Goal: Task Accomplishment & Management: Complete application form

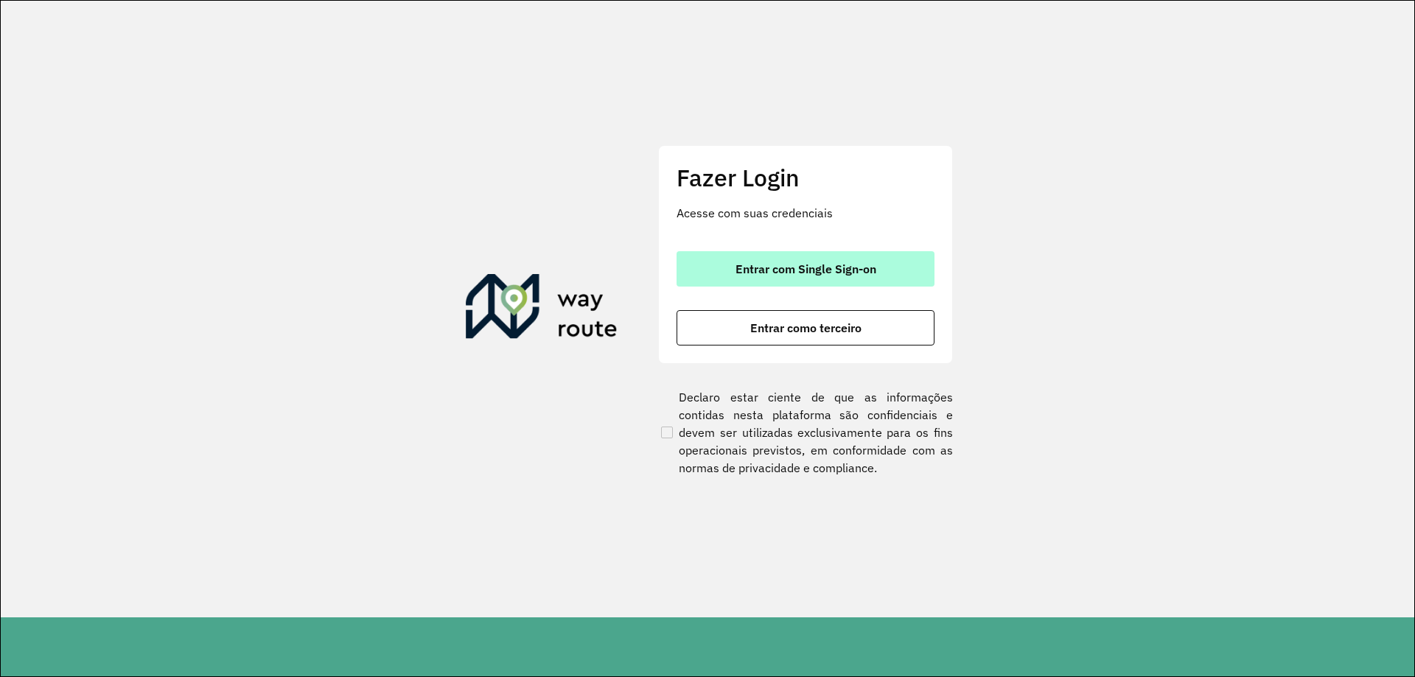
click at [789, 268] on span "Entrar com Single Sign-on" at bounding box center [806, 269] width 141 height 12
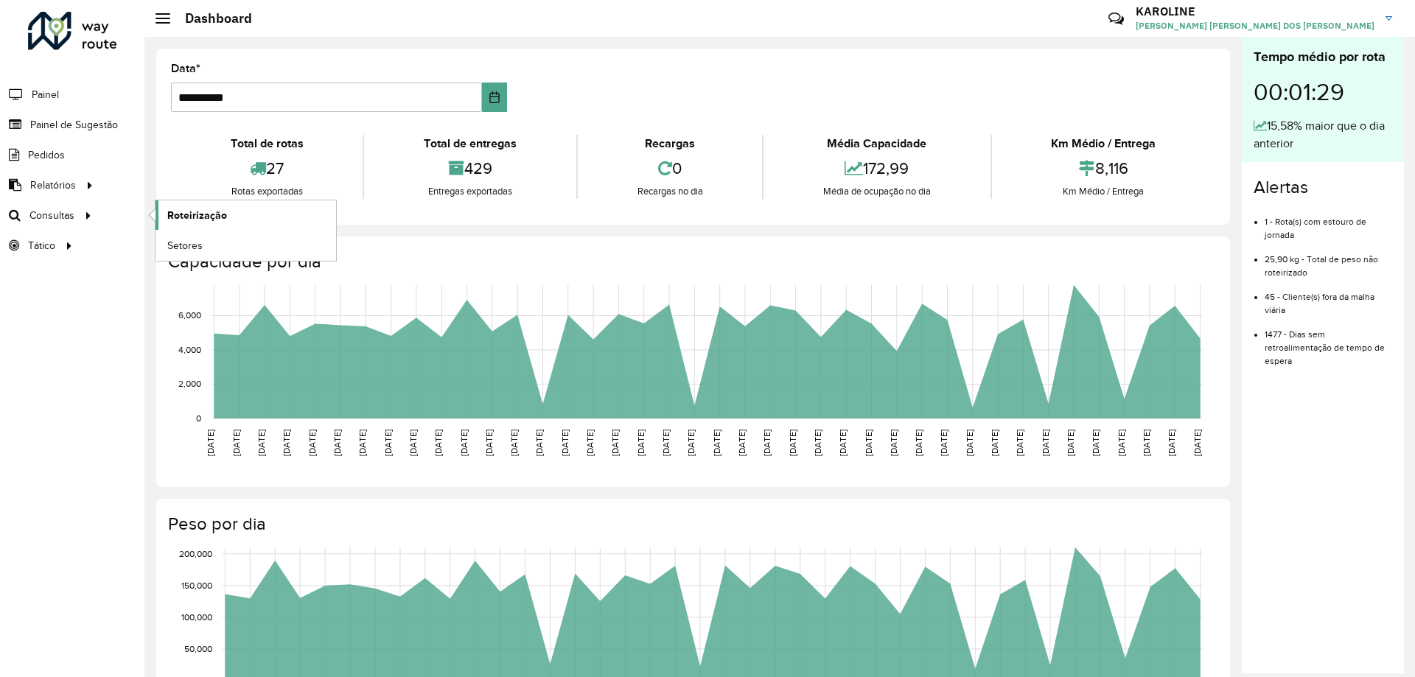
click at [170, 215] on span "Roteirização" at bounding box center [197, 215] width 60 height 15
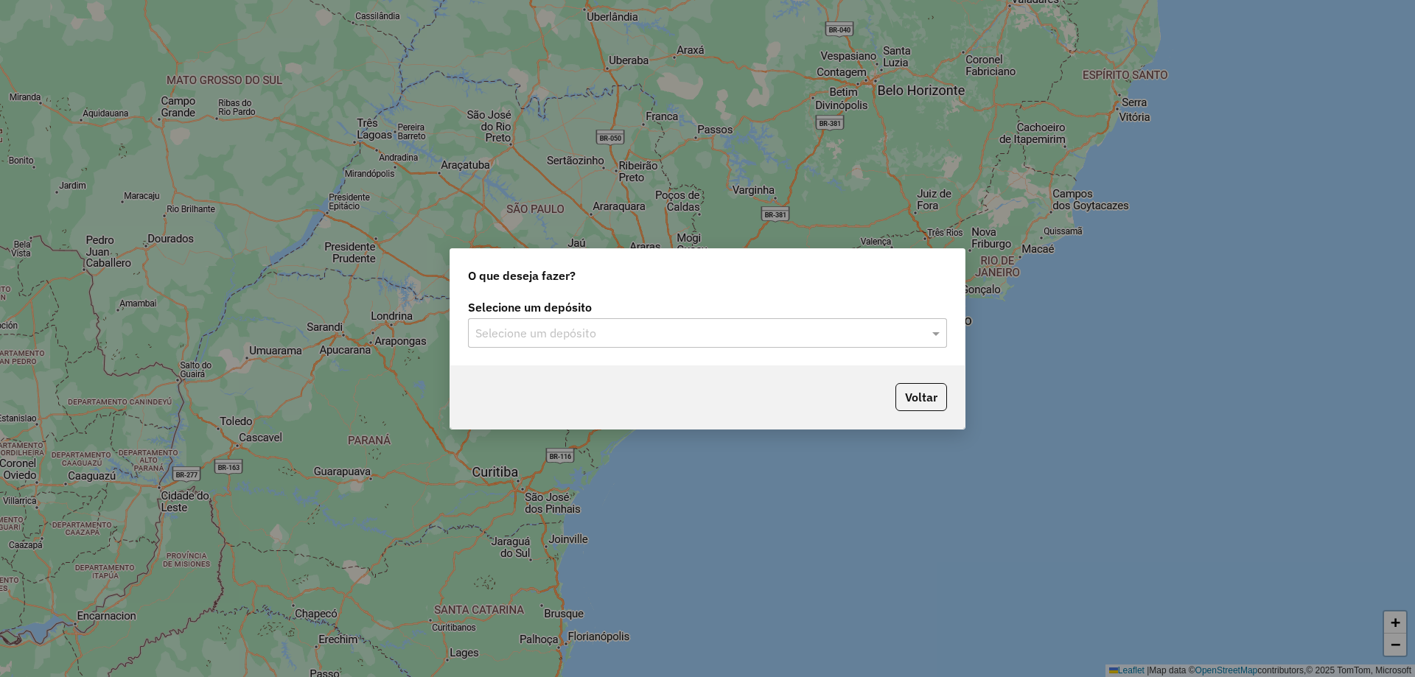
click at [711, 325] on input "text" at bounding box center [692, 334] width 435 height 18
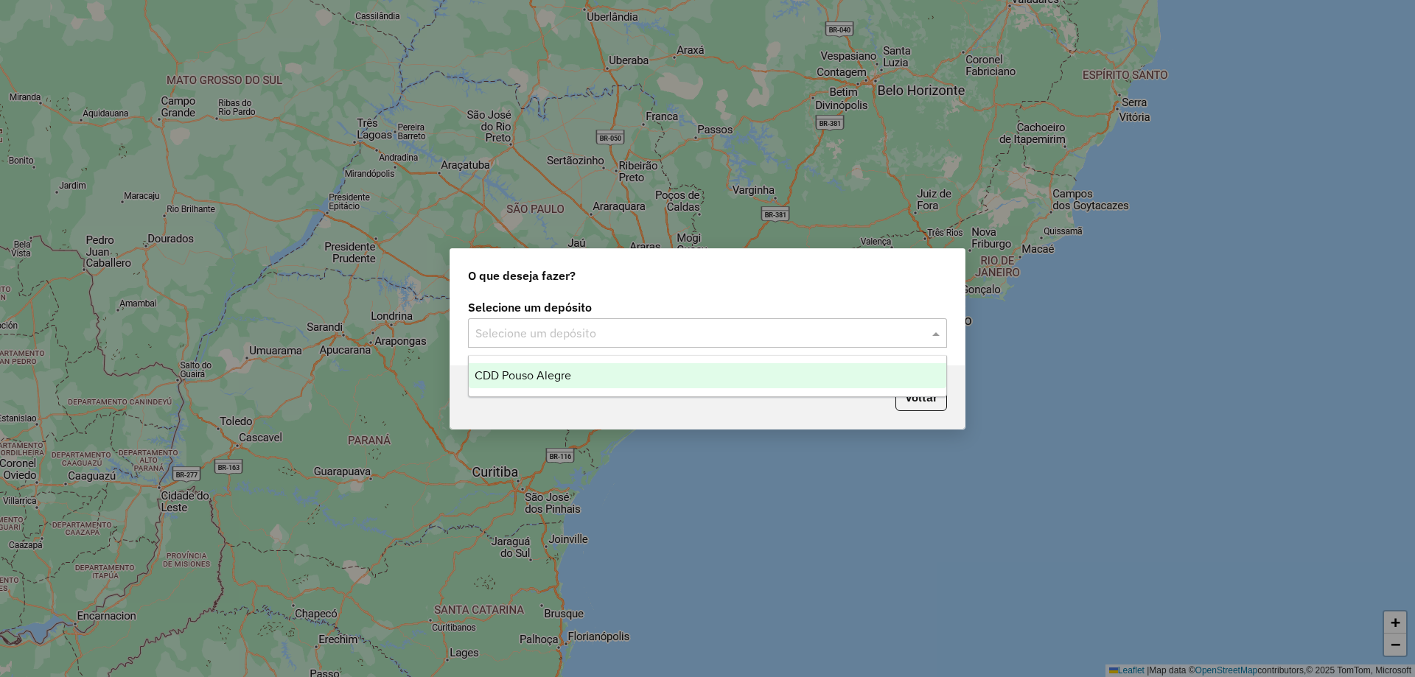
click at [561, 375] on span "CDD Pouso Alegre" at bounding box center [523, 375] width 97 height 13
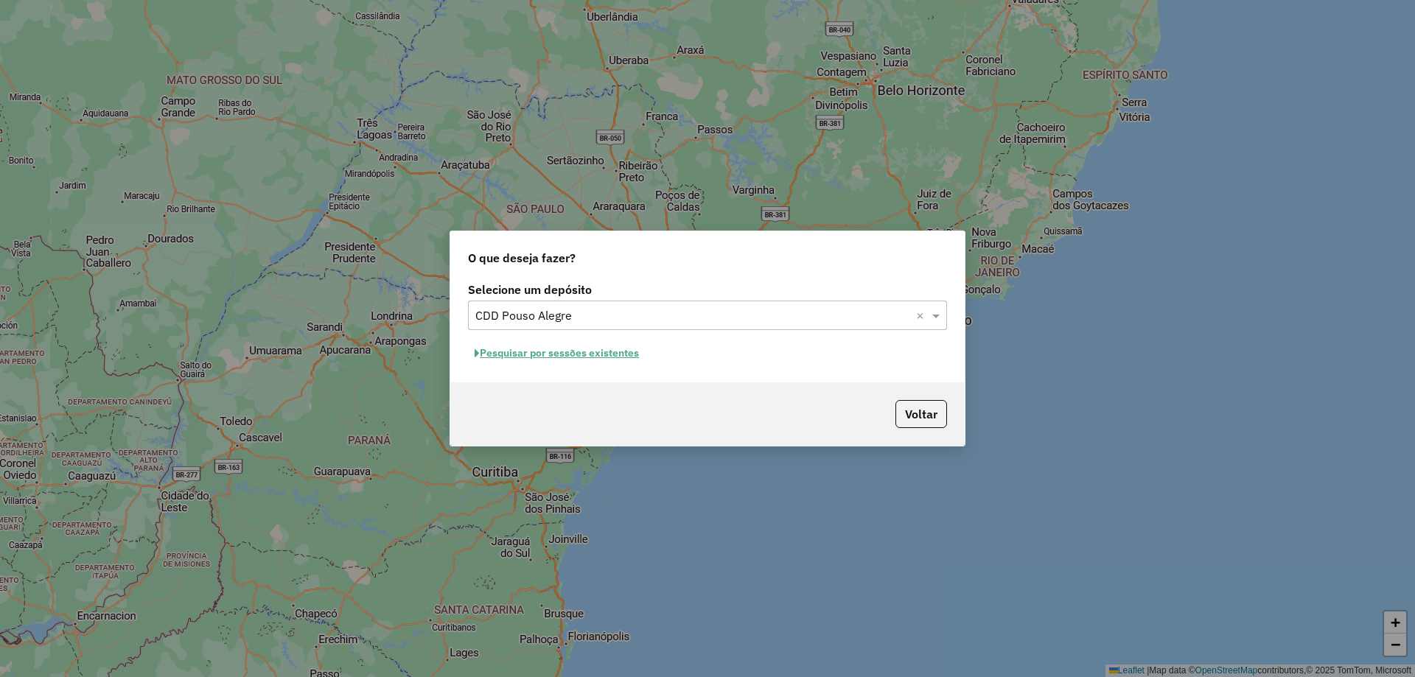
click at [574, 354] on button "Pesquisar por sessões existentes" at bounding box center [557, 353] width 178 height 23
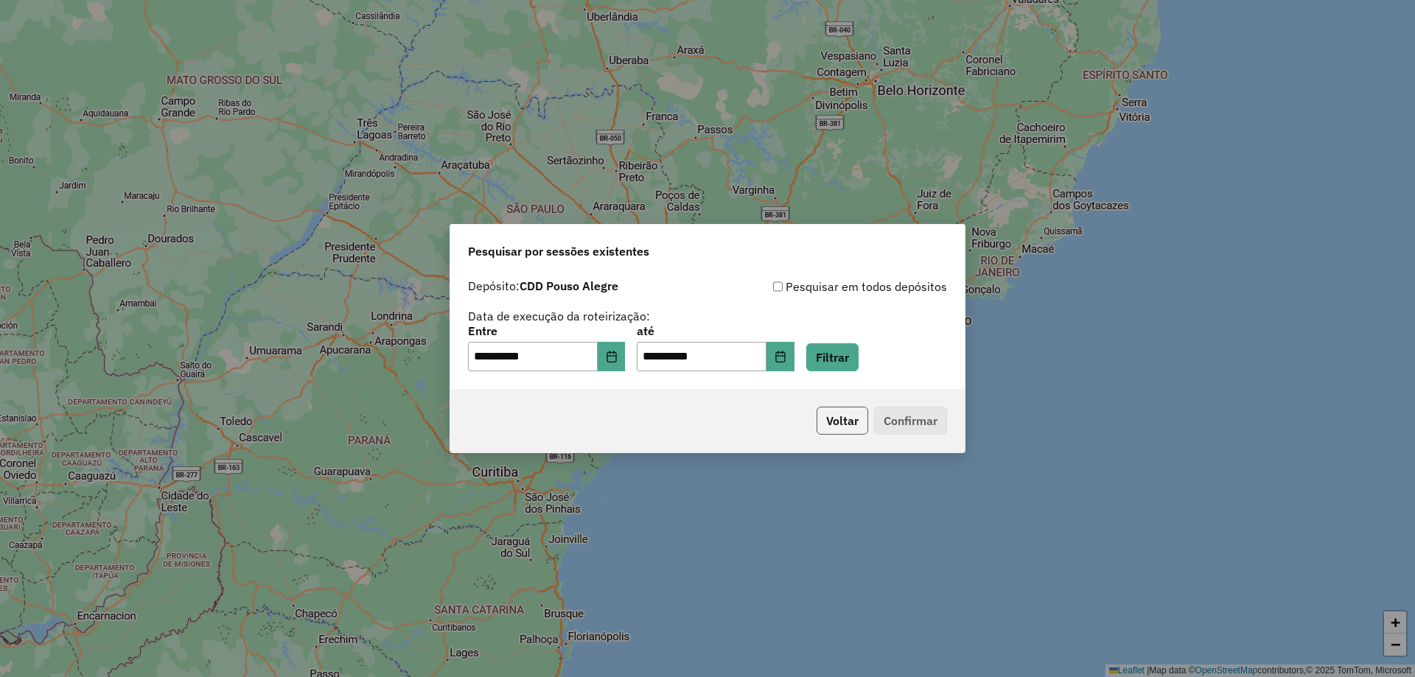
click at [837, 416] on button "Voltar" at bounding box center [843, 421] width 52 height 28
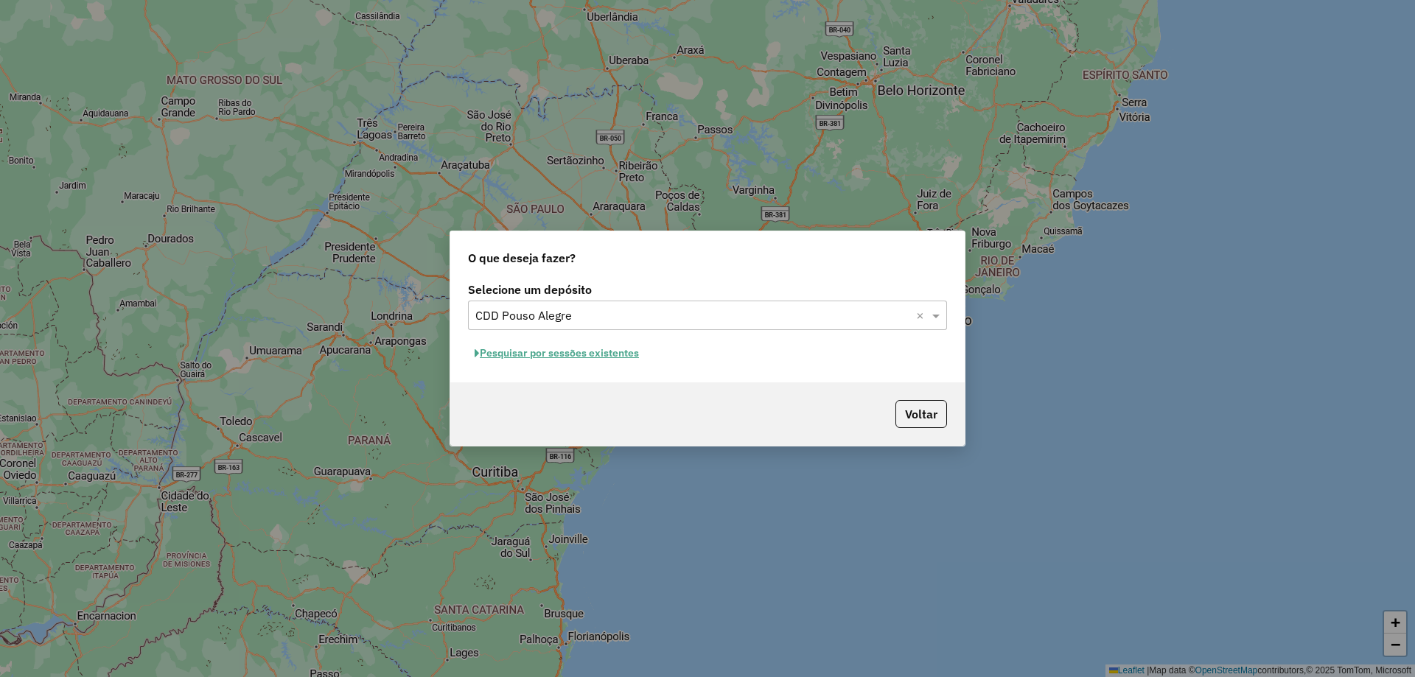
click at [894, 416] on p-footer "Voltar" at bounding box center [918, 414] width 57 height 28
click at [924, 432] on div "Voltar" at bounding box center [707, 414] width 514 height 63
click at [926, 425] on button "Voltar" at bounding box center [922, 414] width 52 height 28
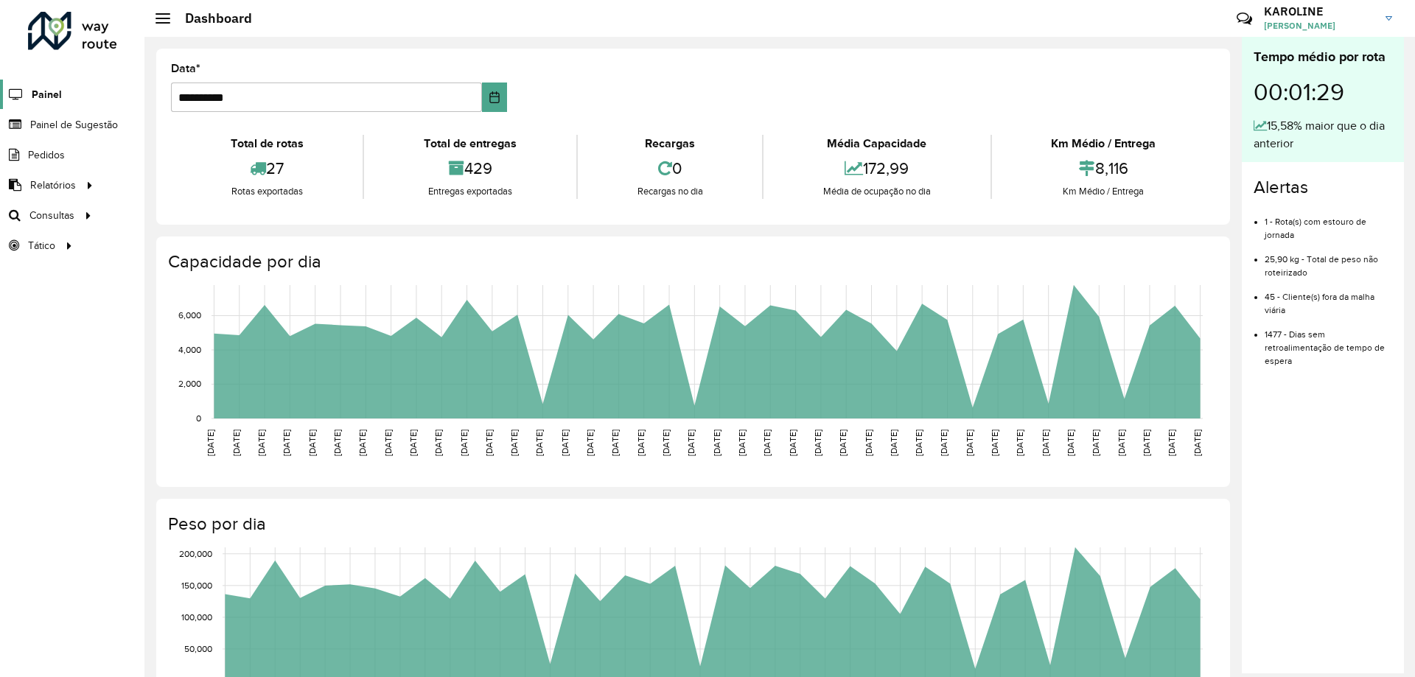
click at [29, 93] on link "Painel" at bounding box center [31, 94] width 62 height 29
click at [48, 128] on span "Painel de Sugestão" at bounding box center [76, 124] width 92 height 15
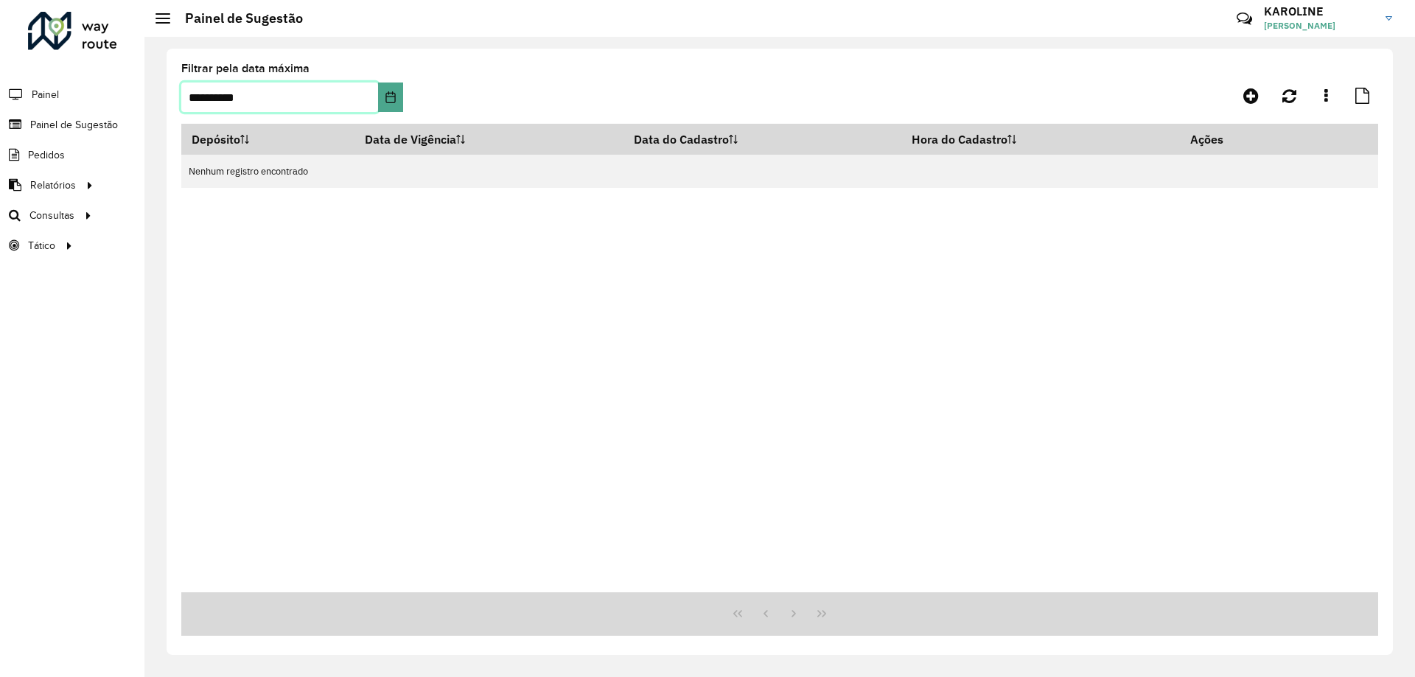
click at [293, 97] on input "**********" at bounding box center [279, 97] width 197 height 29
click at [397, 95] on button "Choose Date" at bounding box center [390, 97] width 24 height 29
click at [750, 256] on div "Depósito Data de Vigência Data do Cadastro Hora do Cadastro Ações Nenhum regist…" at bounding box center [779, 358] width 1197 height 469
click at [1260, 105] on link at bounding box center [1251, 96] width 33 height 27
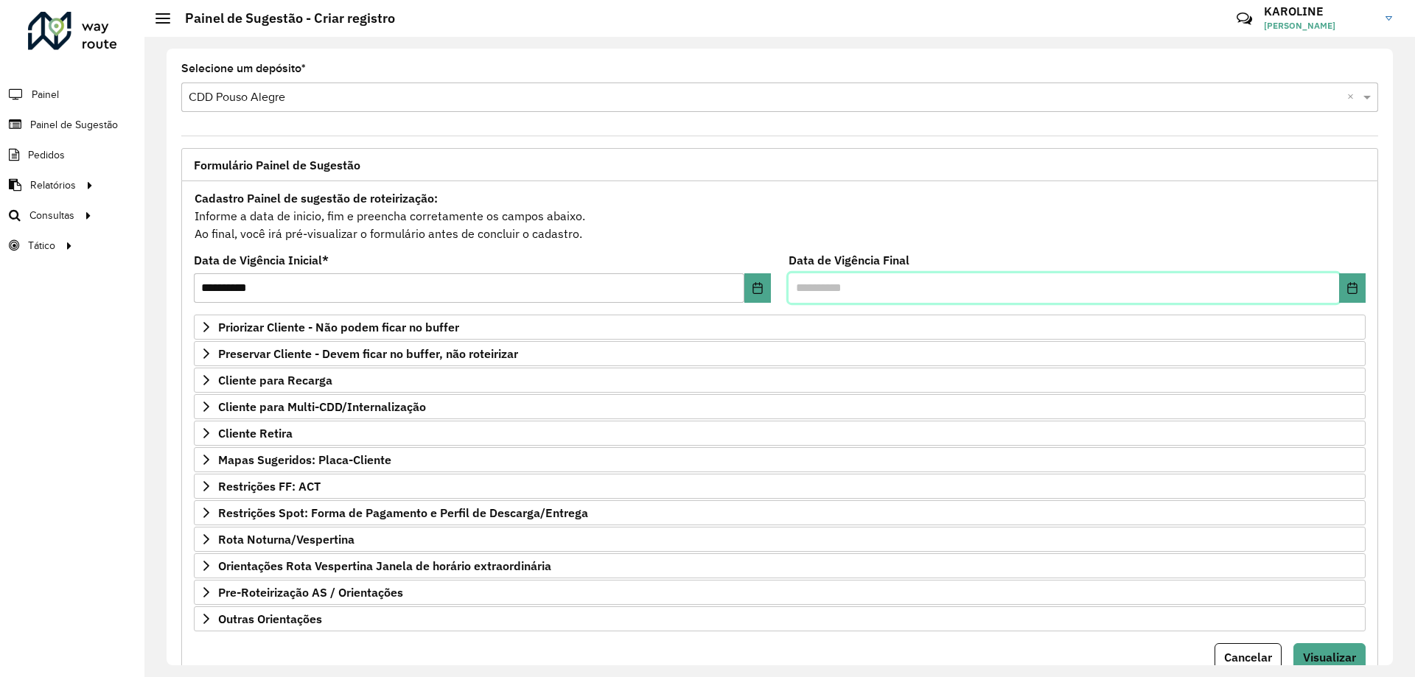
click at [829, 285] on input "text" at bounding box center [1064, 287] width 551 height 29
click at [760, 240] on div "Cadastro Painel de sugestão de roteirização: Informe a data de inicio, fim e pr…" at bounding box center [780, 216] width 1172 height 55
click at [325, 386] on span "Cliente para Recarga" at bounding box center [275, 380] width 114 height 12
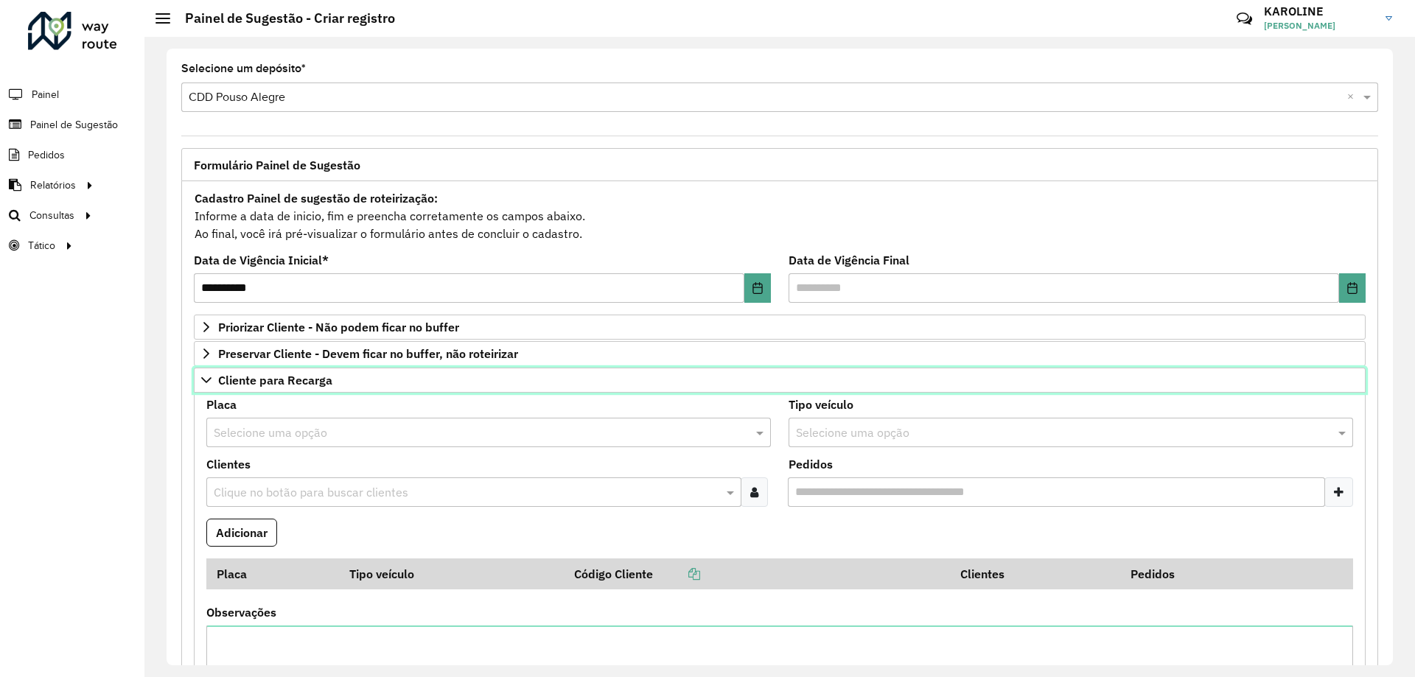
scroll to position [74, 0]
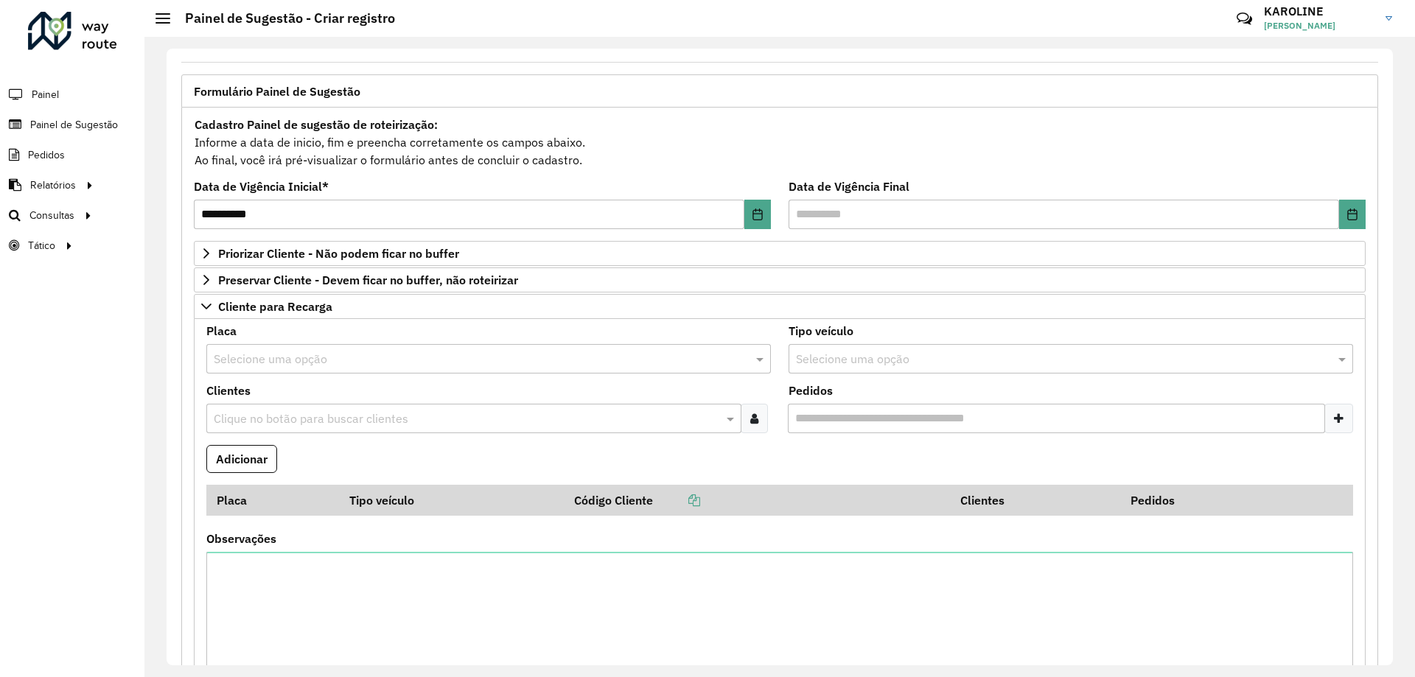
click at [277, 435] on formly-field "Clientes Clique no botão para buscar clientes" at bounding box center [489, 415] width 582 height 60
click at [278, 422] on input "text" at bounding box center [466, 420] width 513 height 18
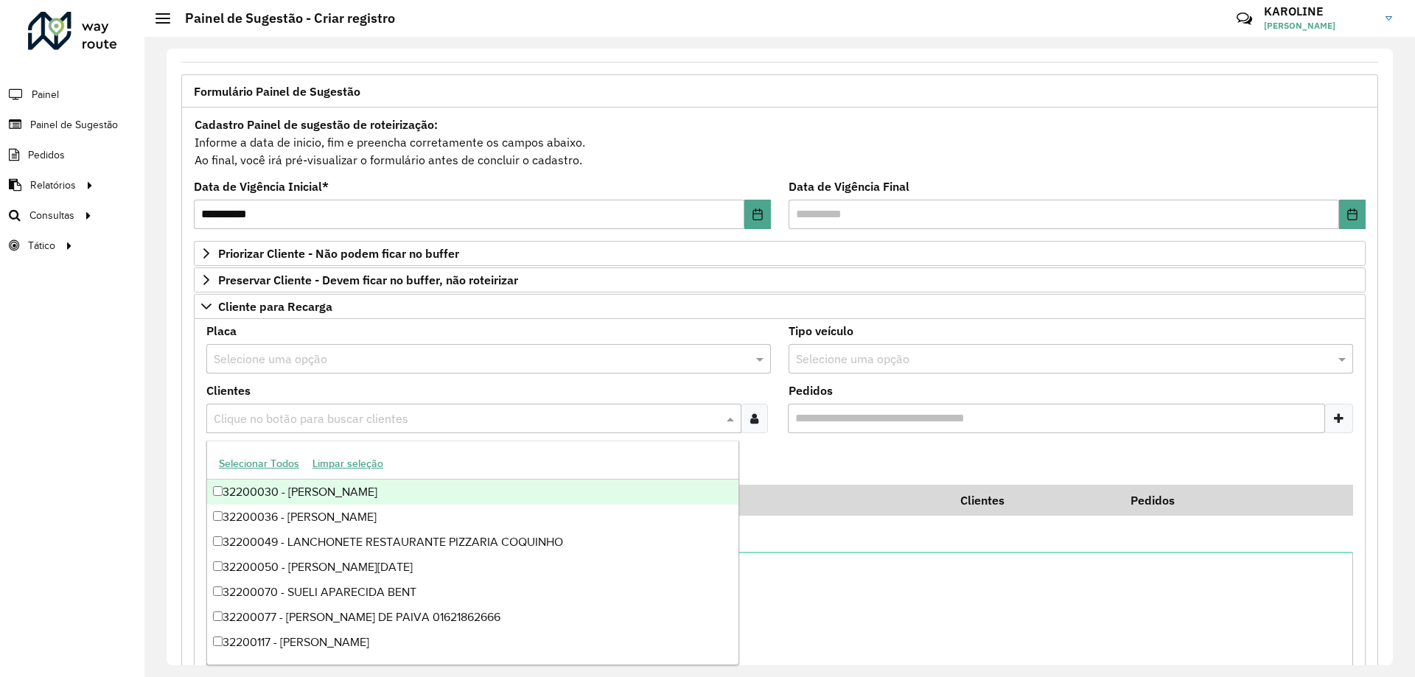
paste input "*****"
type input "*****"
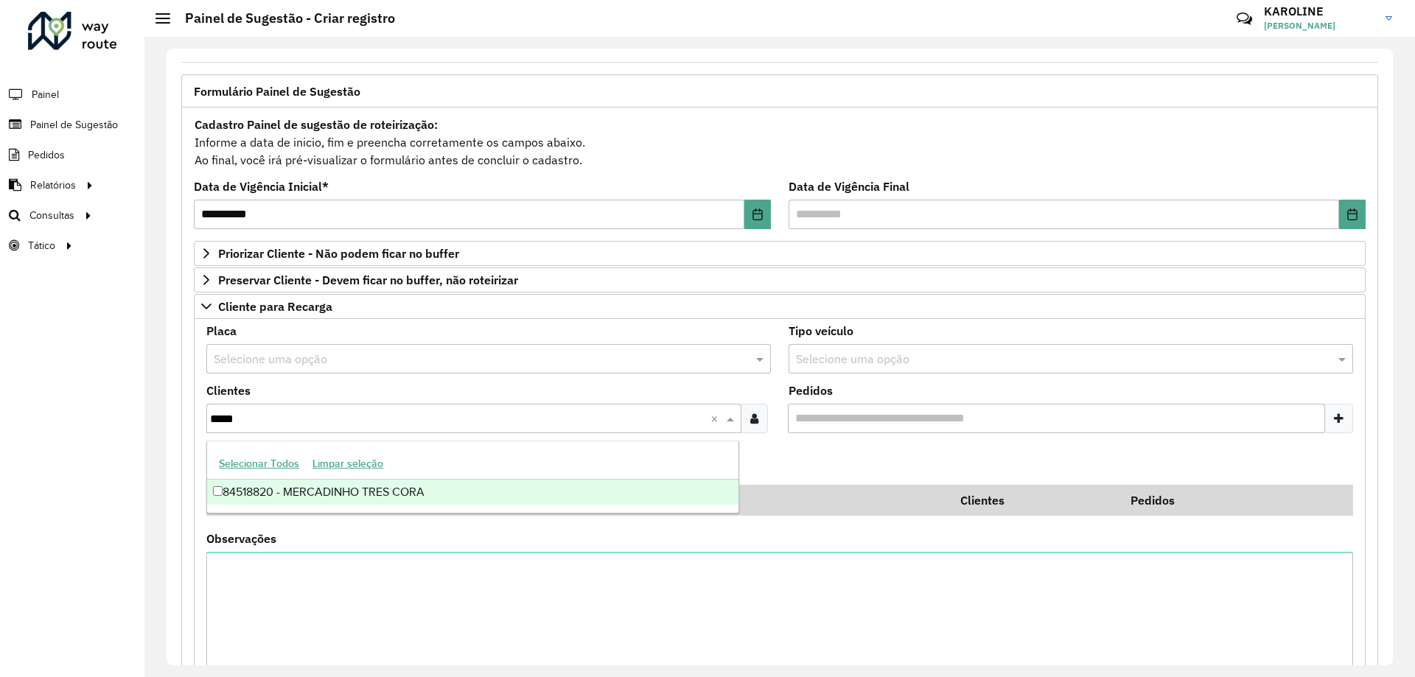
click at [301, 492] on div "84518820 - MERCADINHO TRES CORA" at bounding box center [472, 492] width 531 height 25
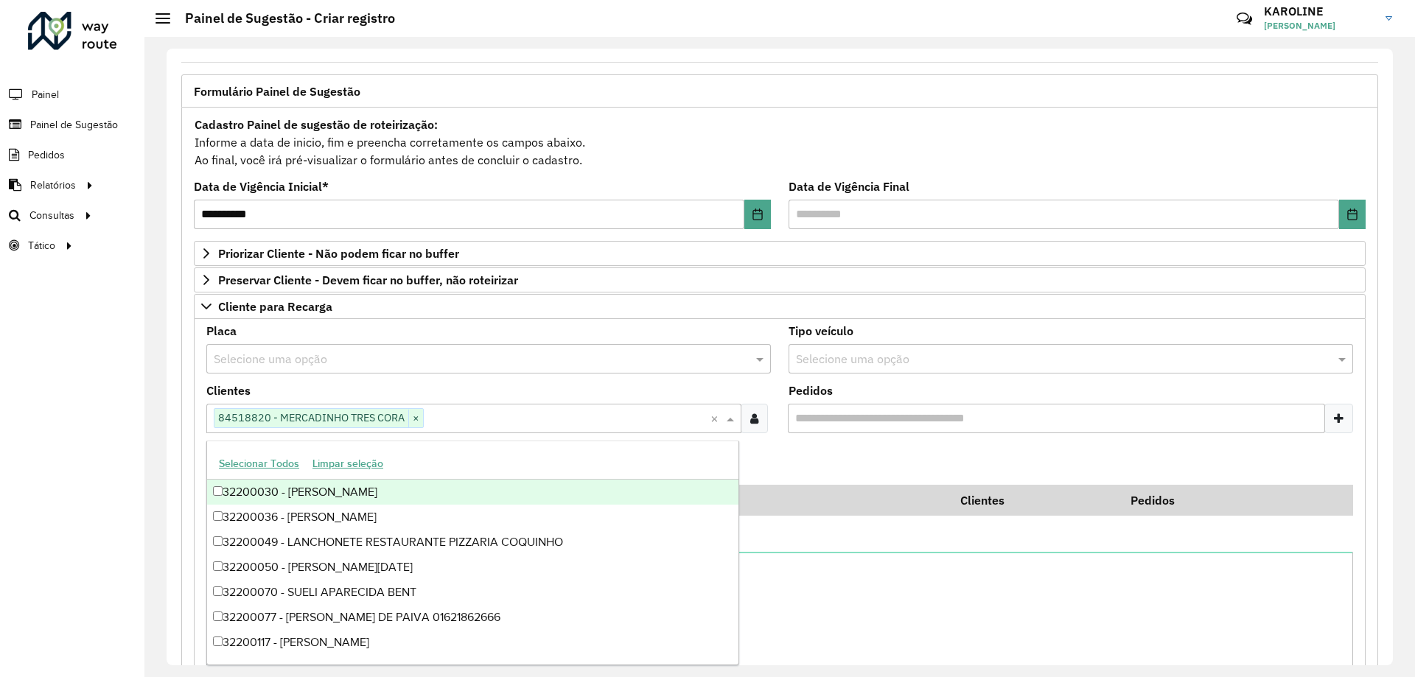
click at [288, 360] on input "text" at bounding box center [474, 360] width 520 height 18
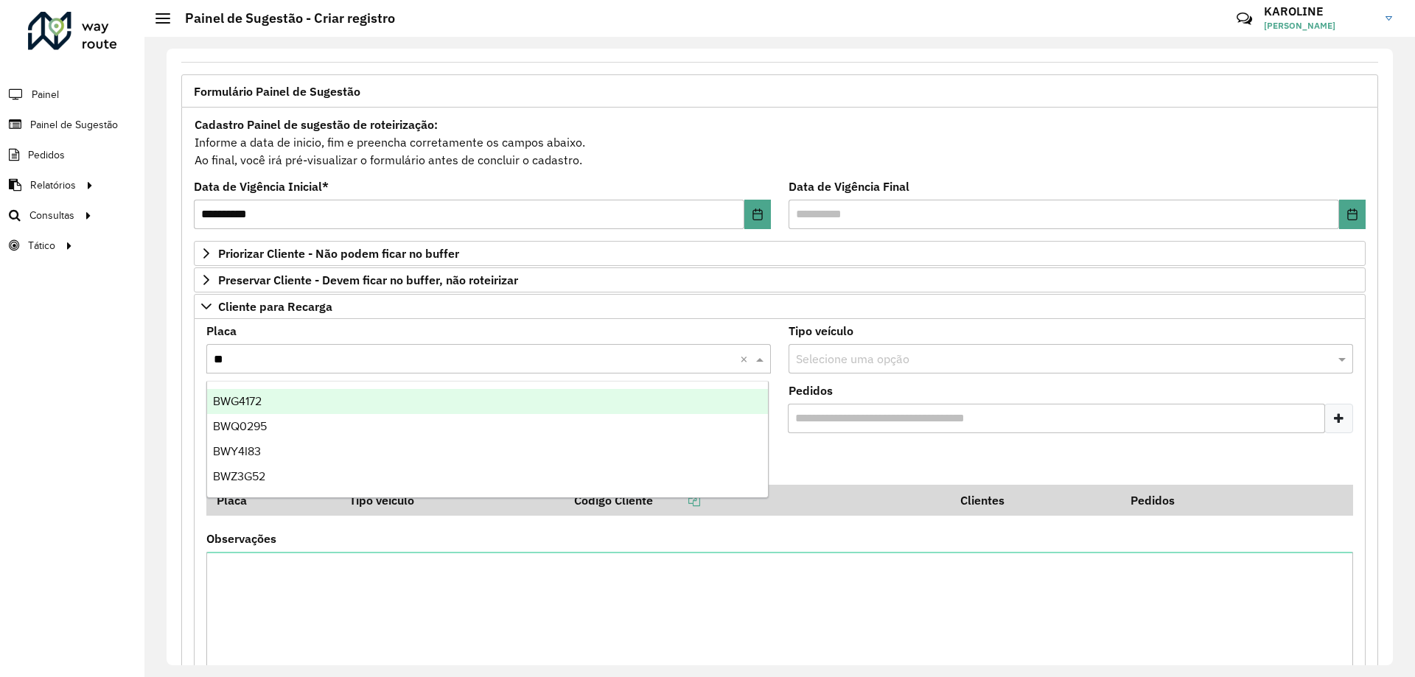
type input "***"
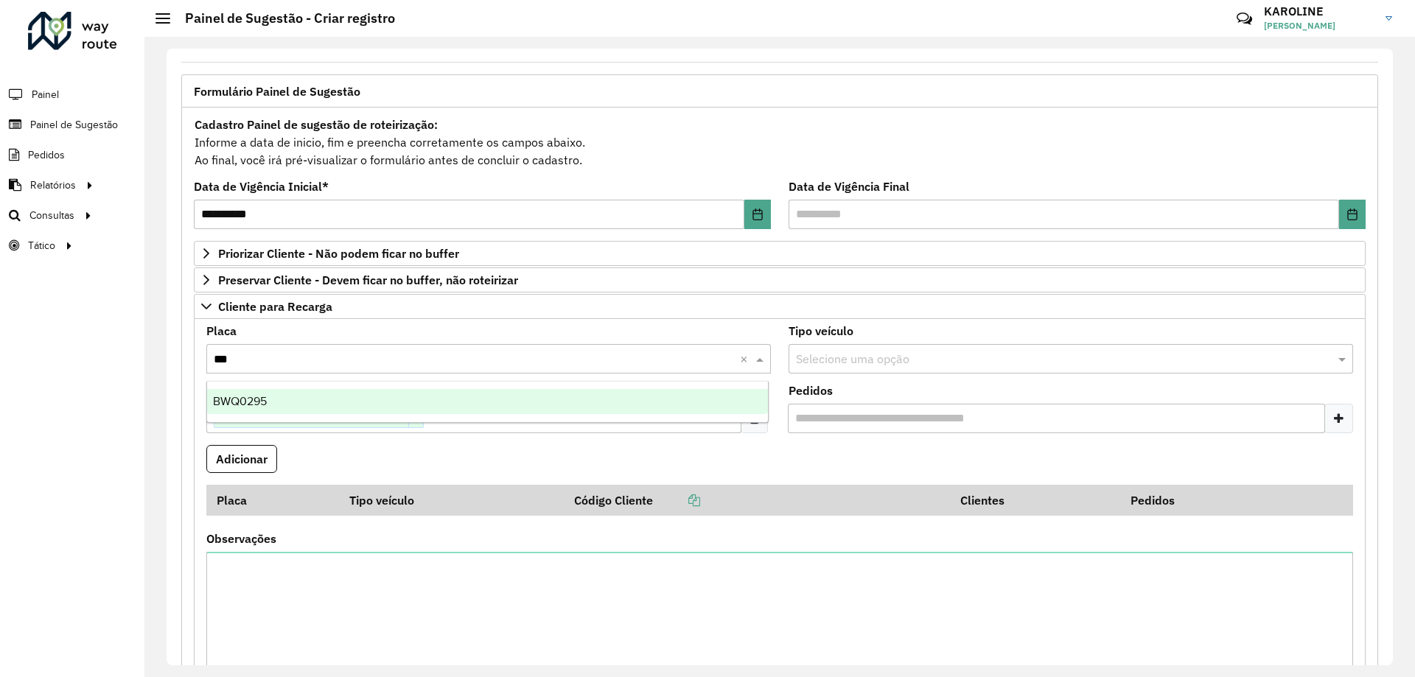
click at [273, 400] on div "BWQ0295" at bounding box center [487, 401] width 561 height 25
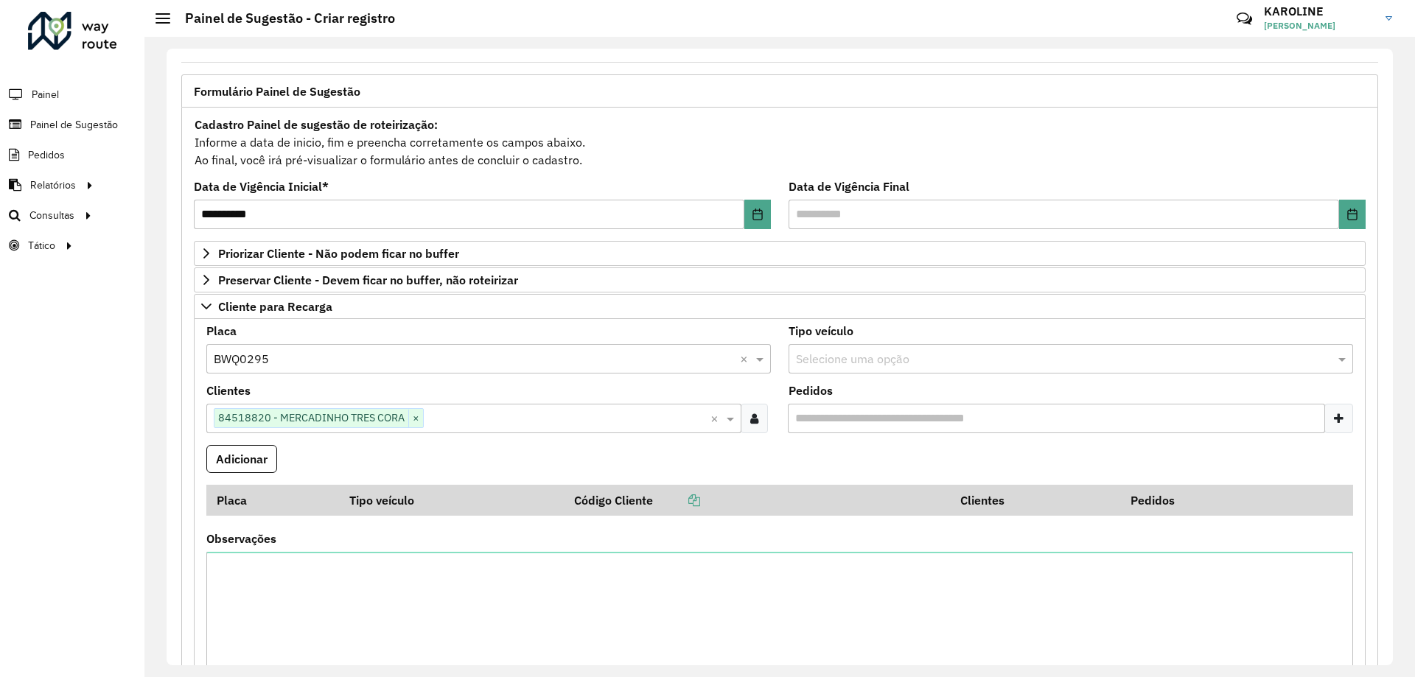
click at [764, 453] on formly-field "Adicionar" at bounding box center [780, 465] width 1165 height 40
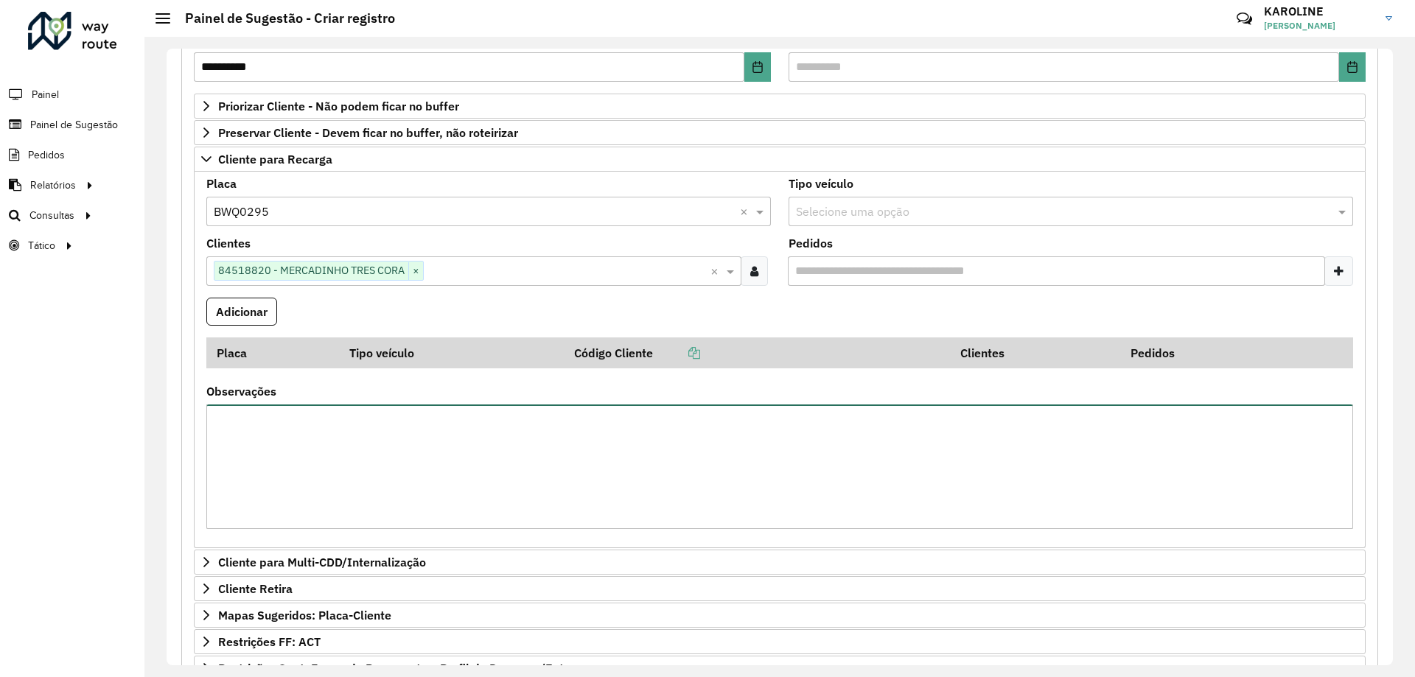
click at [432, 496] on textarea "Observações" at bounding box center [779, 467] width 1147 height 125
type textarea "**********"
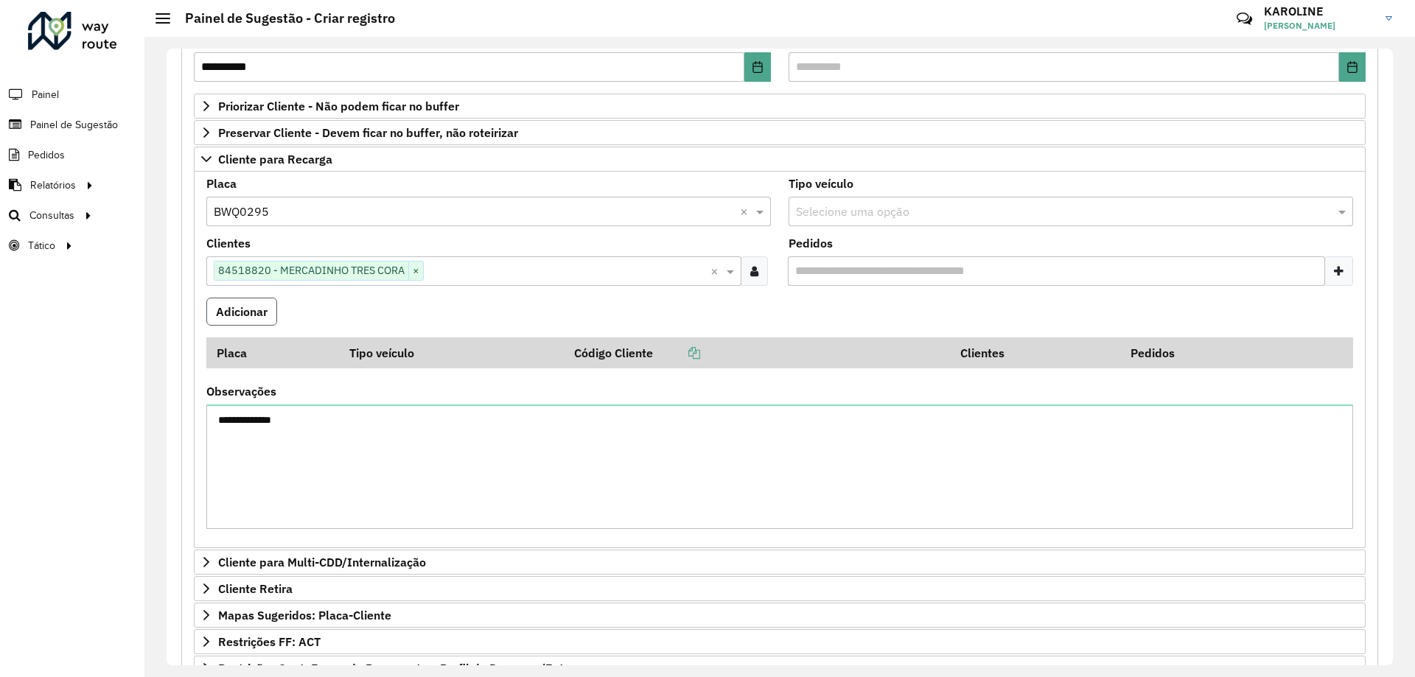
click at [242, 307] on button "Adicionar" at bounding box center [241, 312] width 71 height 28
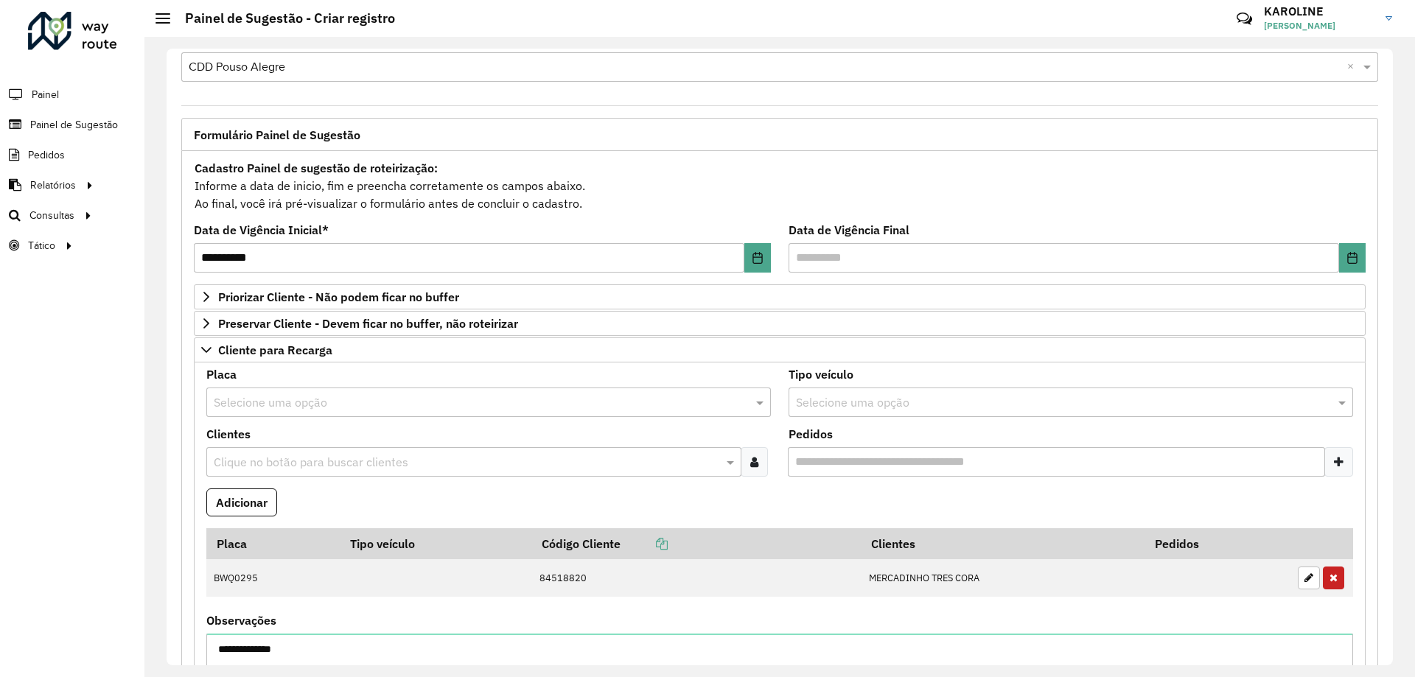
scroll to position [104, 0]
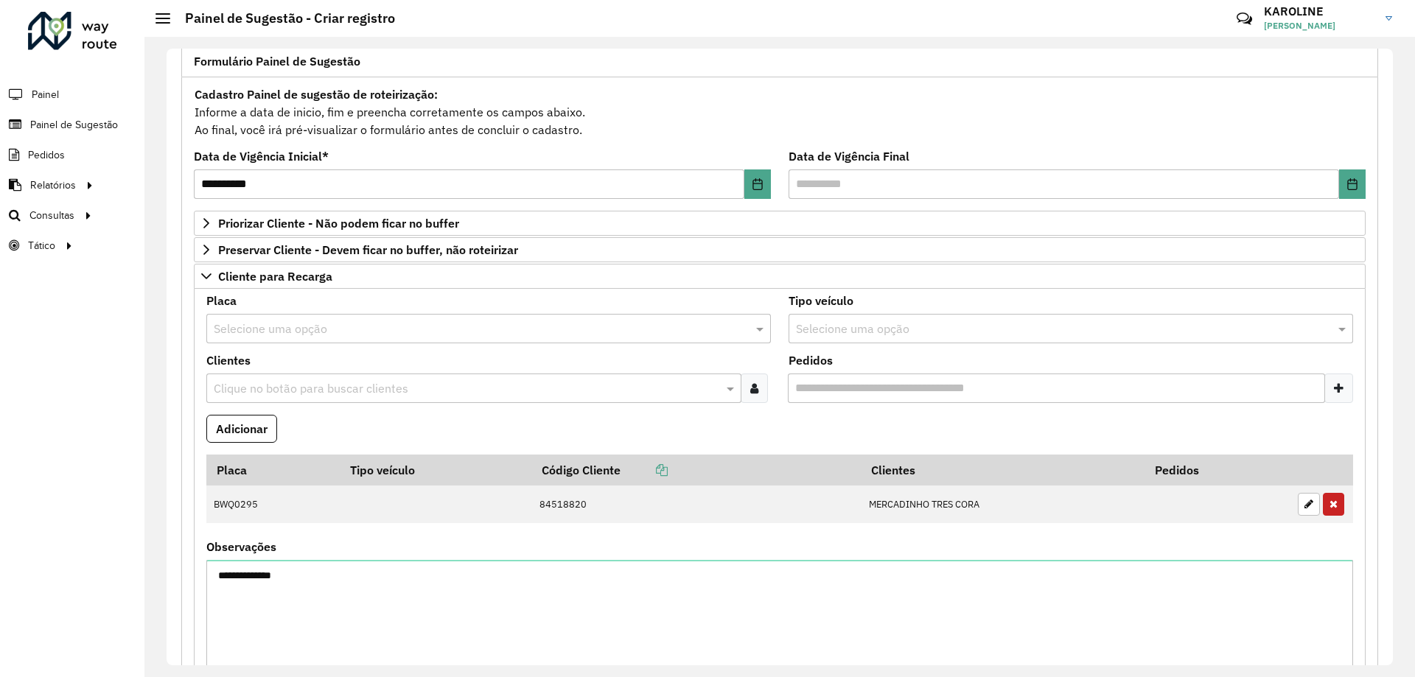
click at [273, 390] on input "text" at bounding box center [466, 389] width 513 height 18
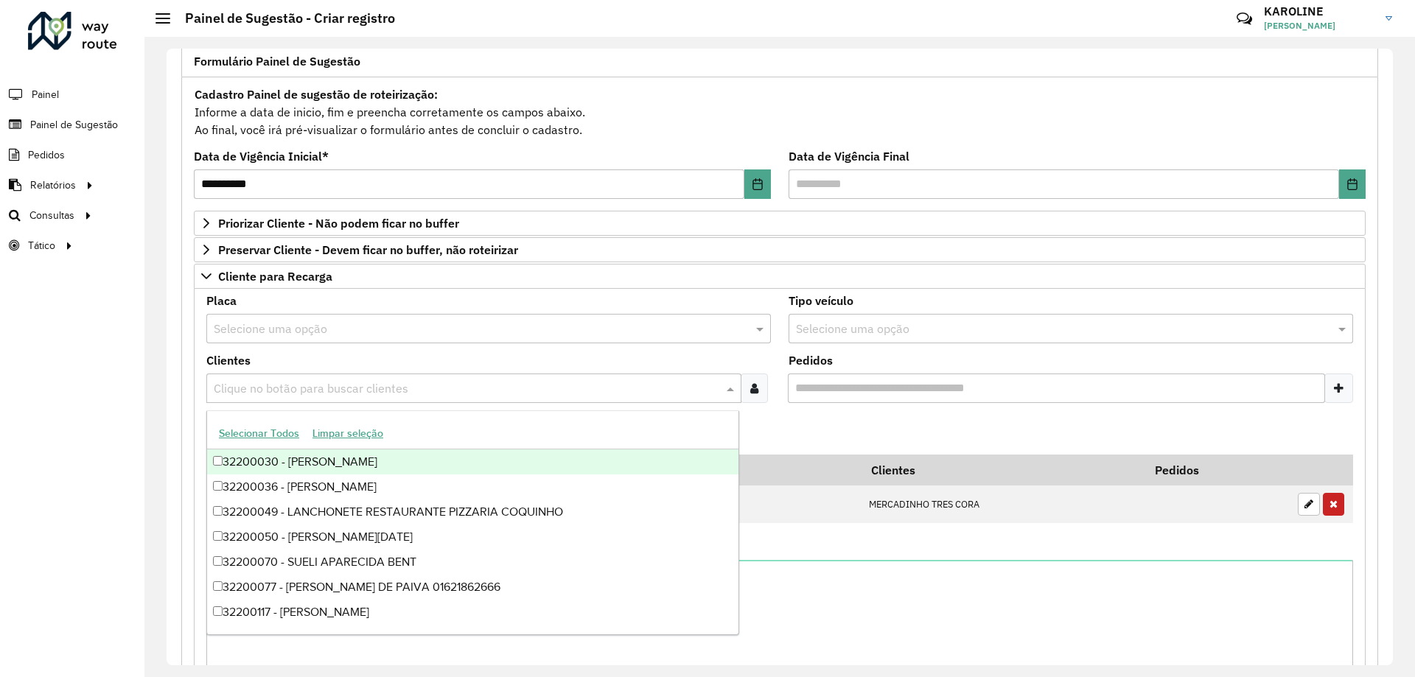
paste input "**********"
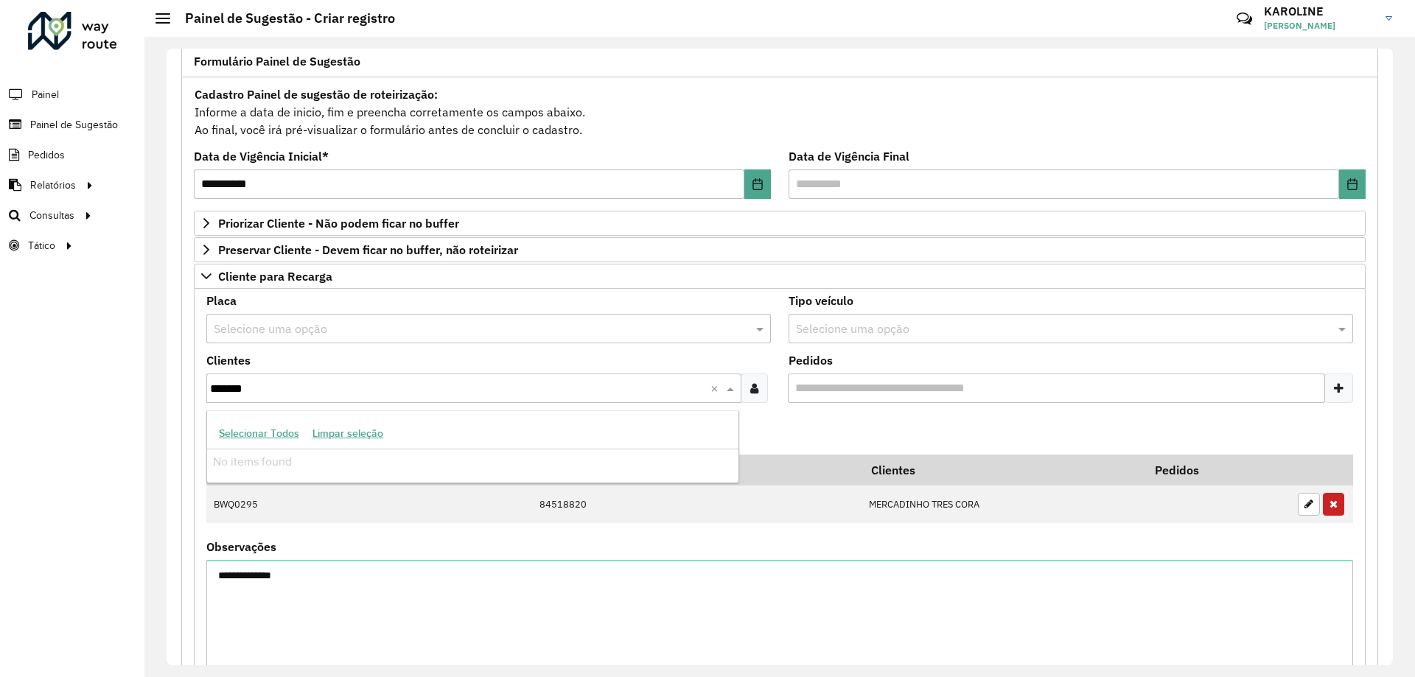
type input "*****"
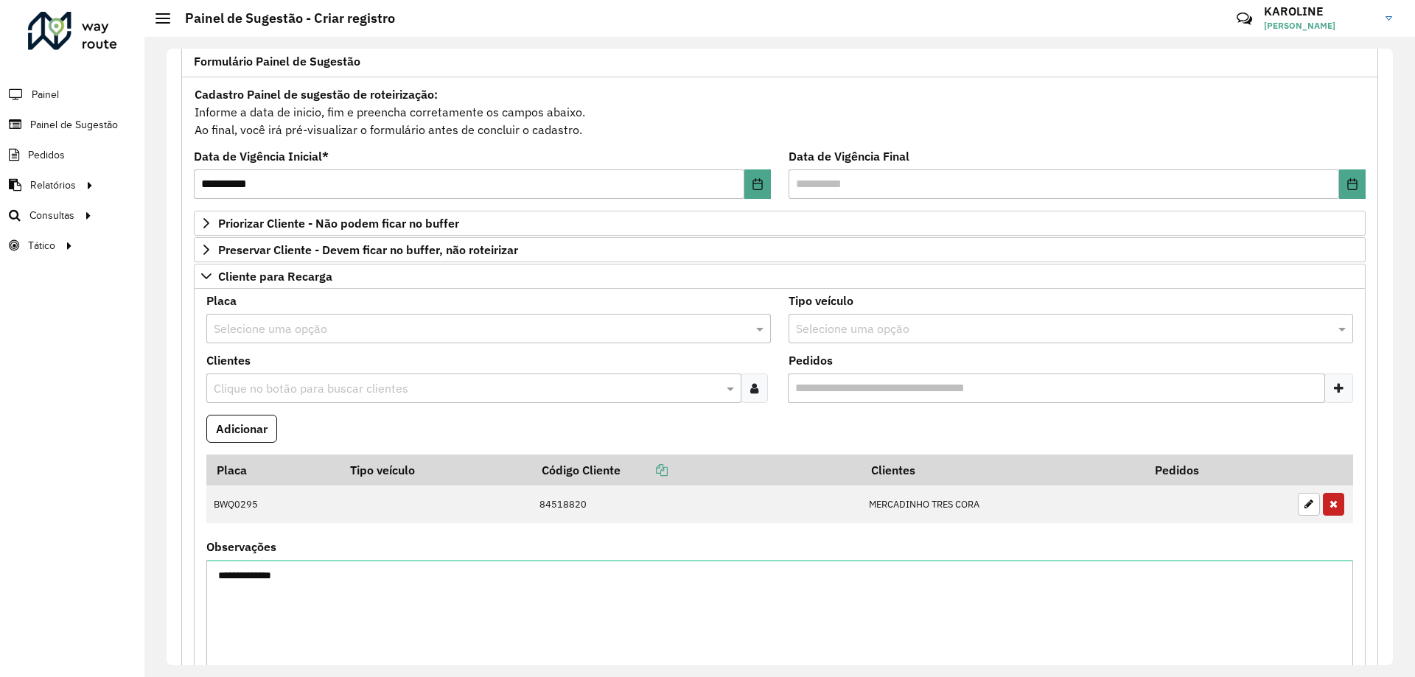
paste input "**********"
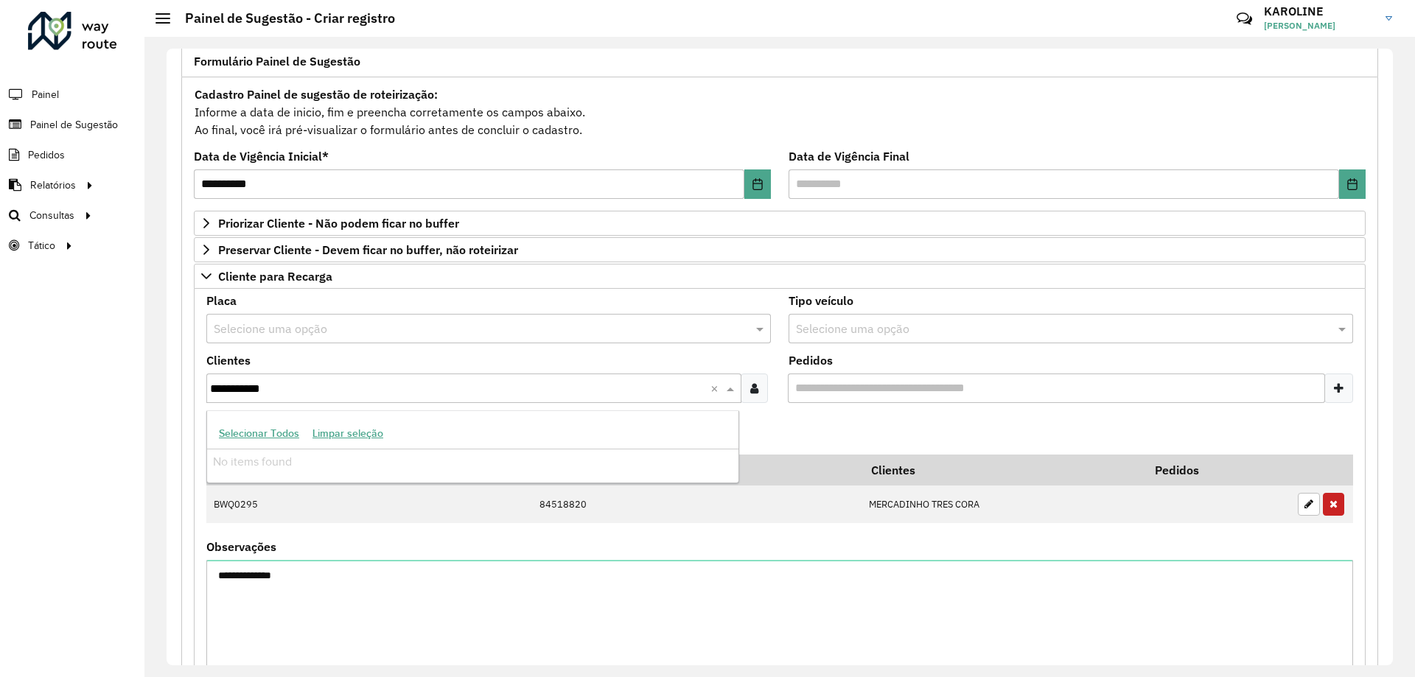
type input "**********"
click at [755, 392] on icon at bounding box center [754, 389] width 8 height 12
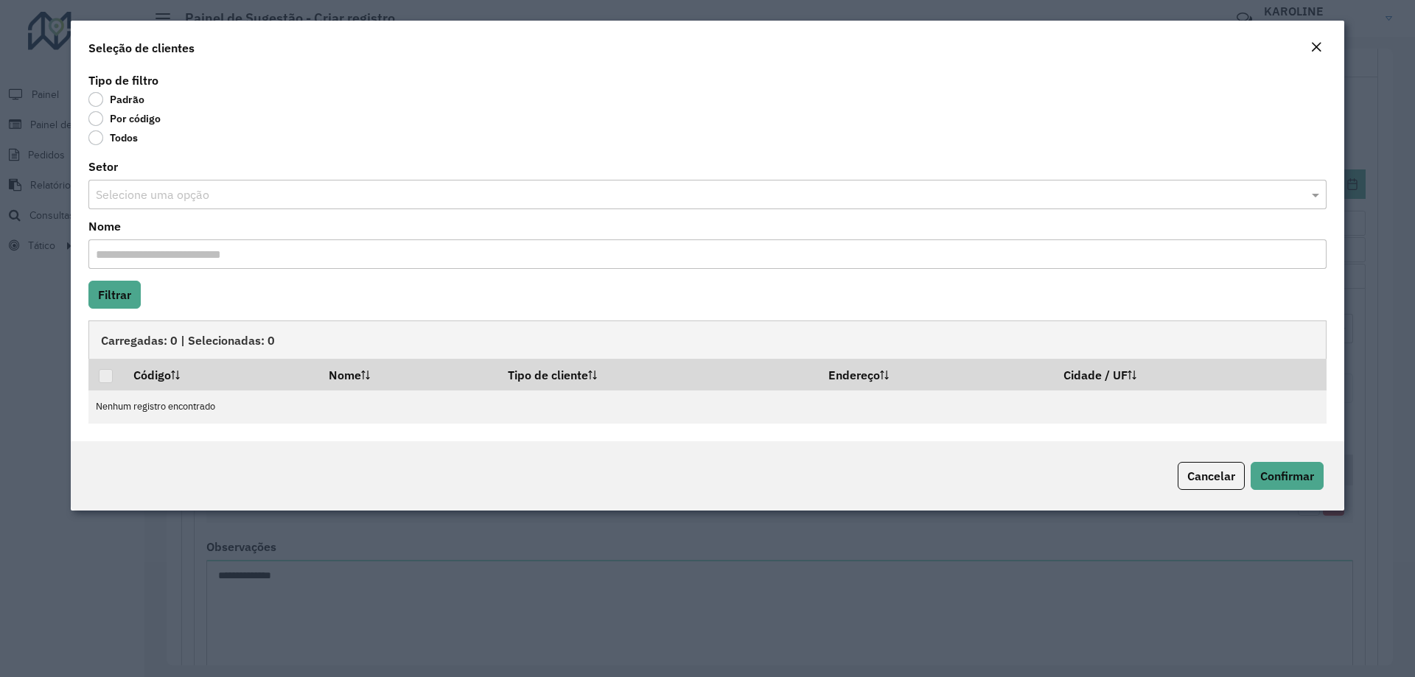
click at [97, 116] on label "Por código" at bounding box center [124, 118] width 72 height 15
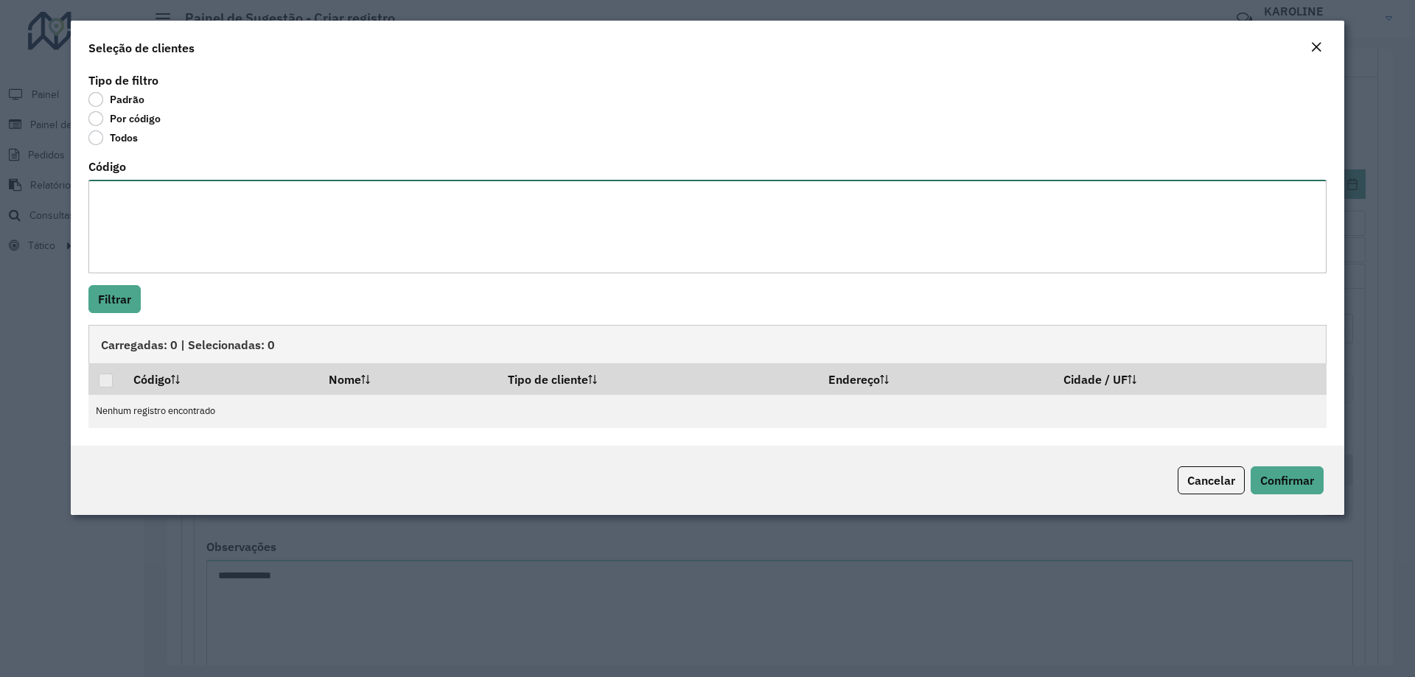
click at [133, 193] on textarea "Código" at bounding box center [707, 227] width 1238 height 94
paste textarea "***** *****"
type textarea "***** *****"
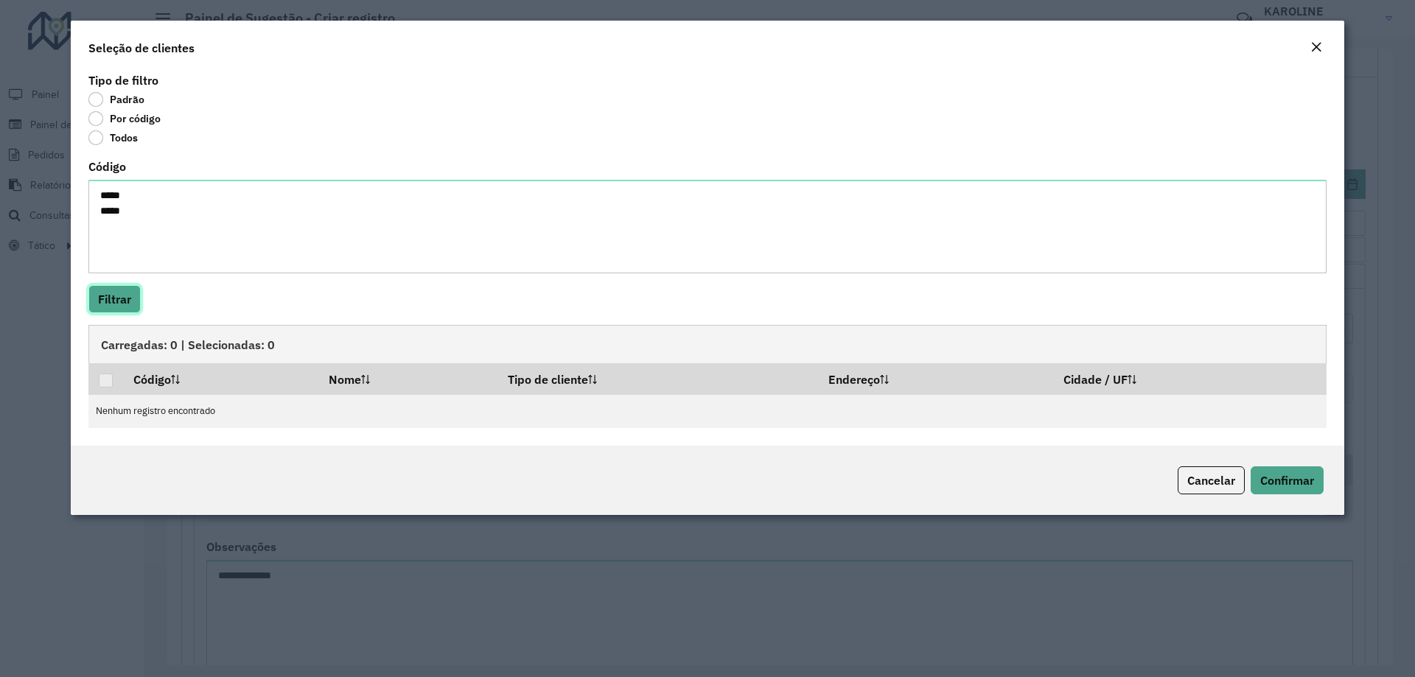
click at [108, 296] on button "Filtrar" at bounding box center [114, 299] width 52 height 28
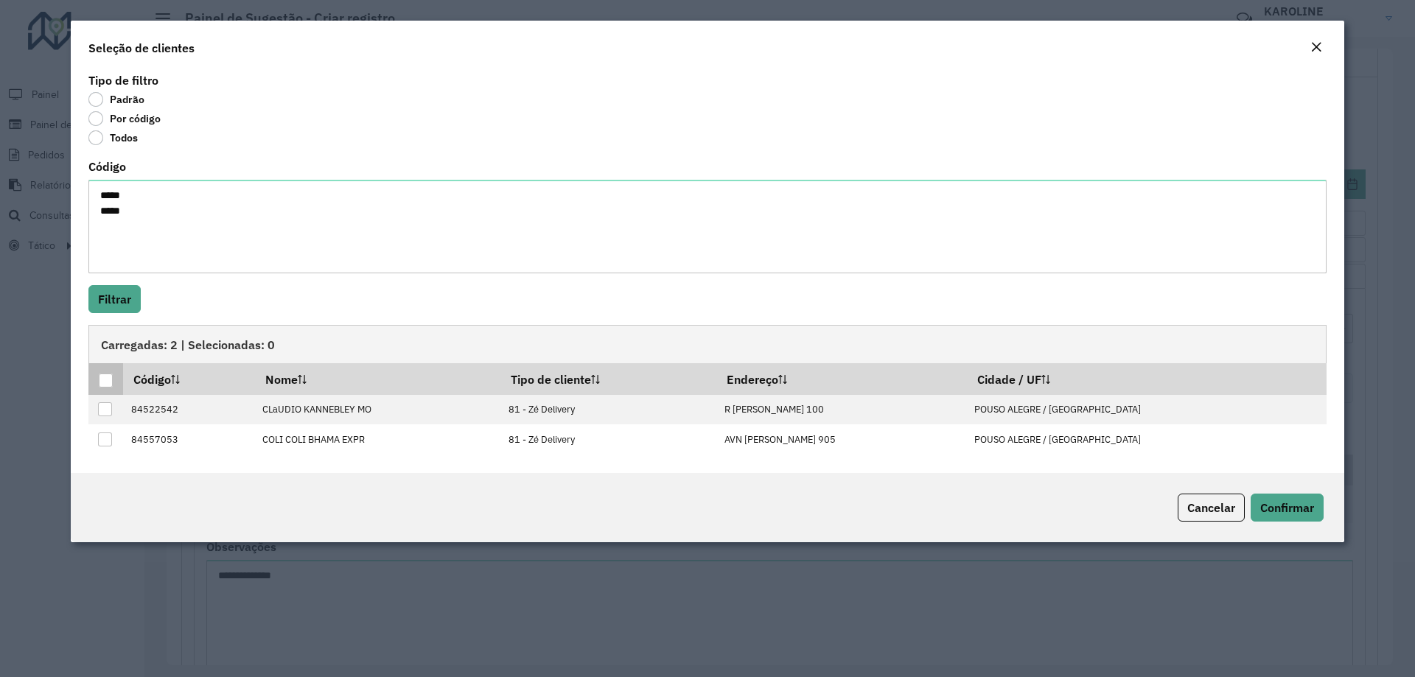
click at [103, 381] on div at bounding box center [106, 381] width 14 height 14
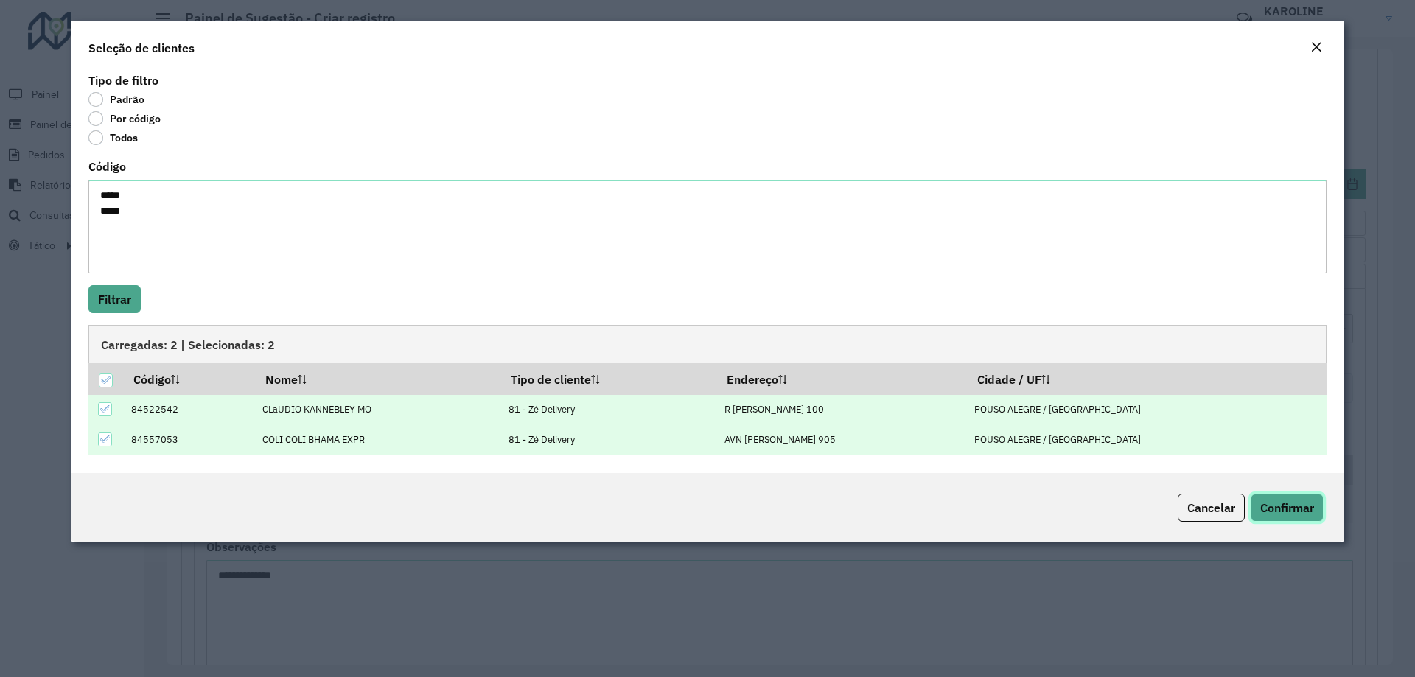
click at [1266, 509] on span "Confirmar" at bounding box center [1287, 507] width 54 height 15
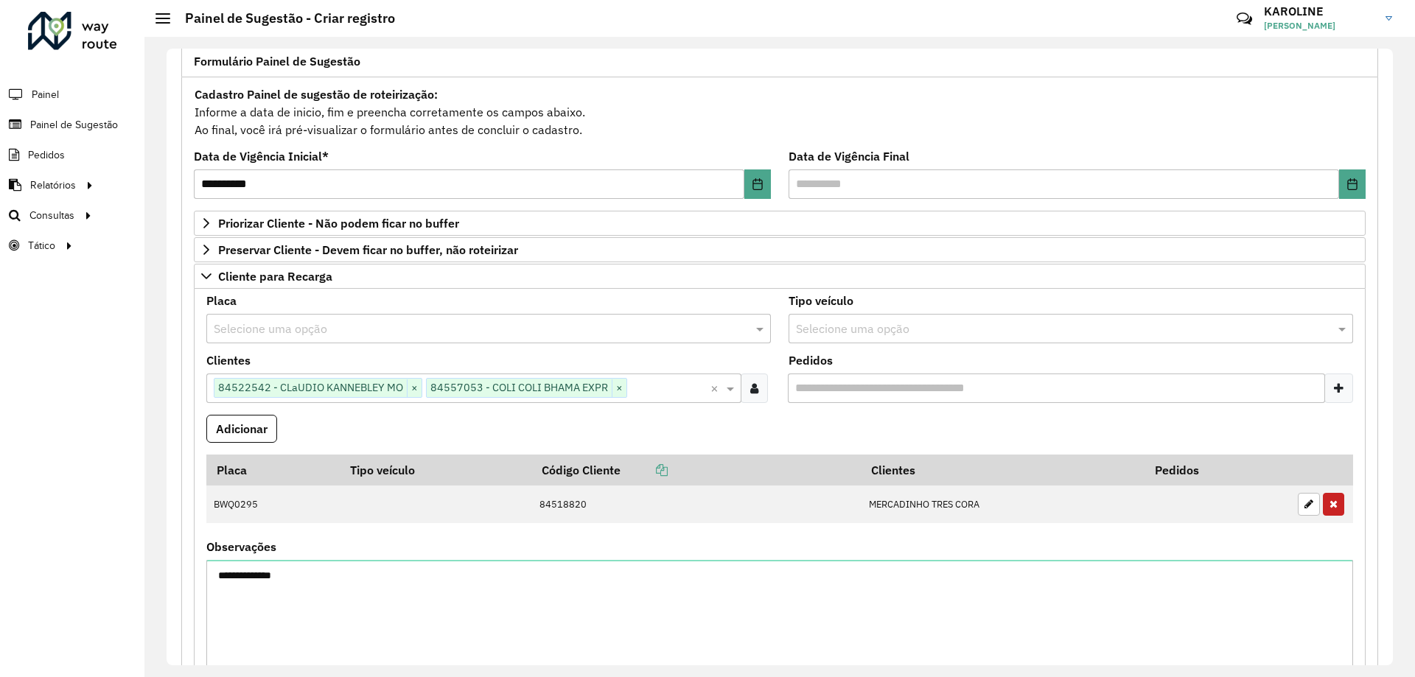
click at [257, 321] on input "text" at bounding box center [474, 330] width 520 height 18
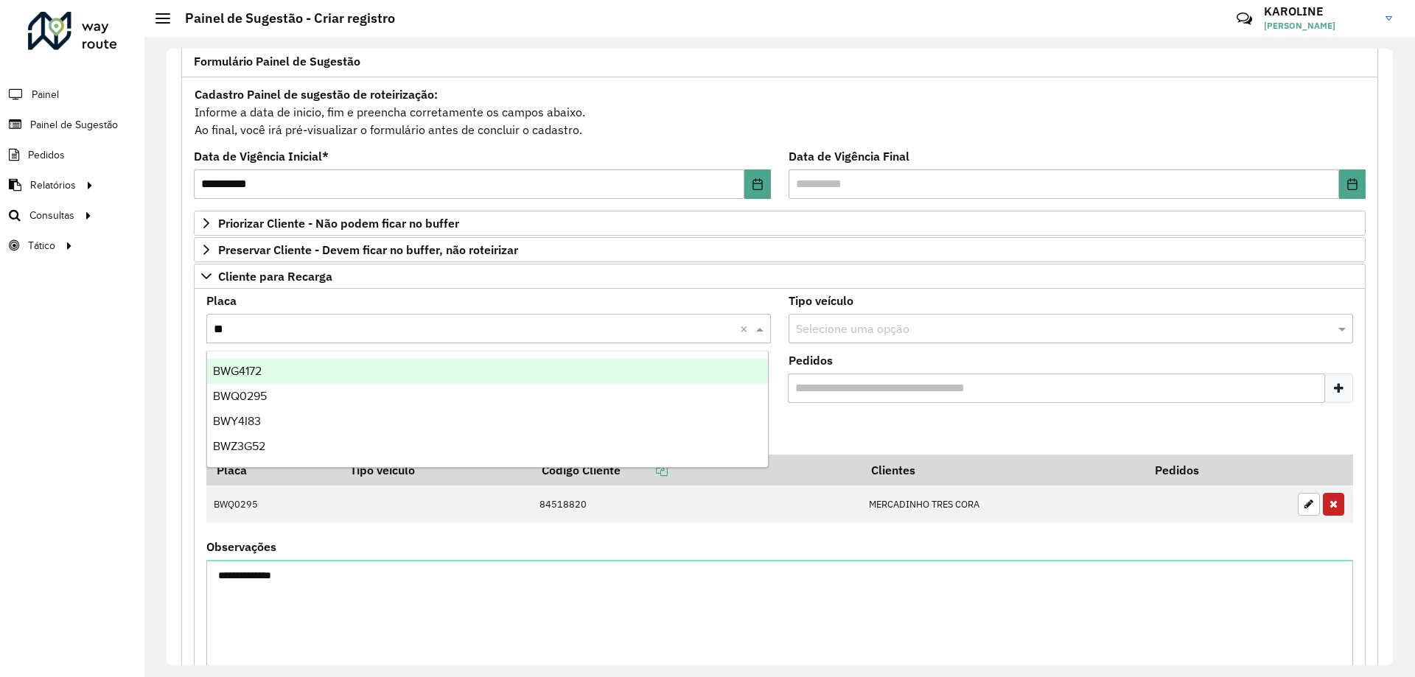
type input "***"
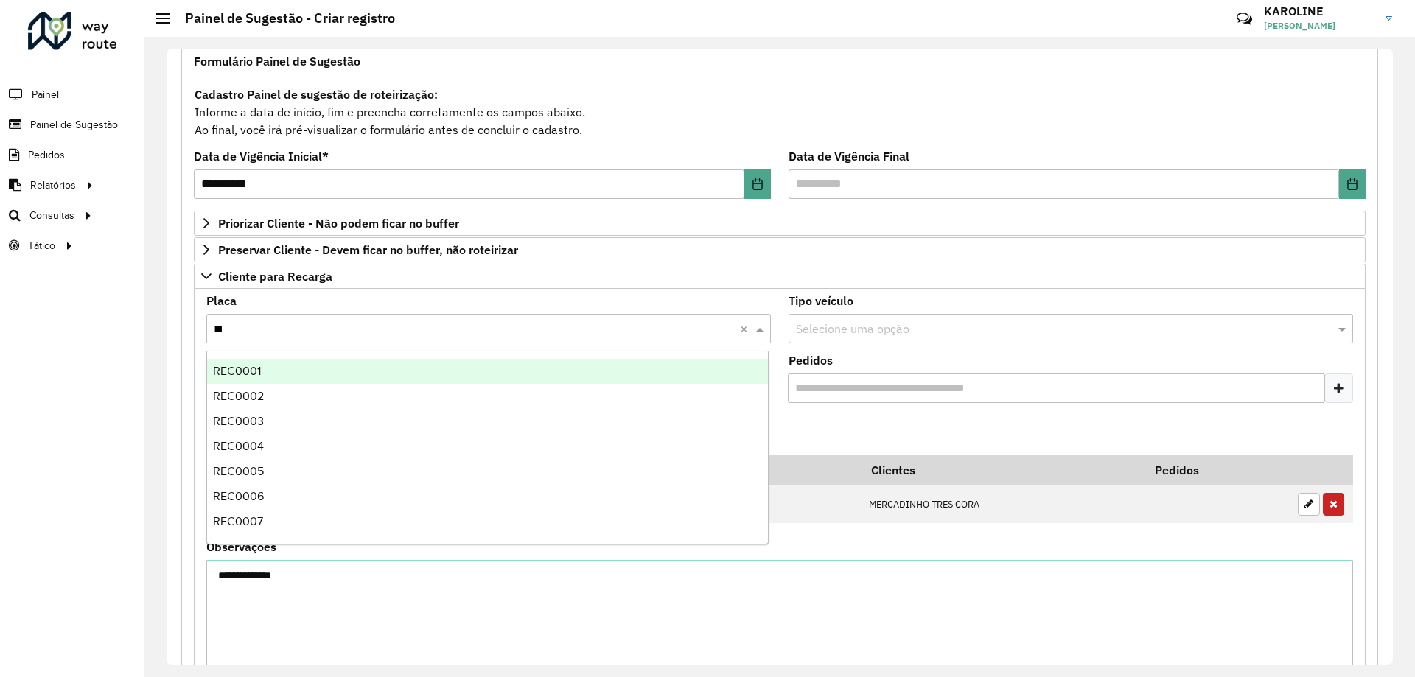
type input "***"
click at [258, 369] on span "REC0001" at bounding box center [237, 371] width 48 height 13
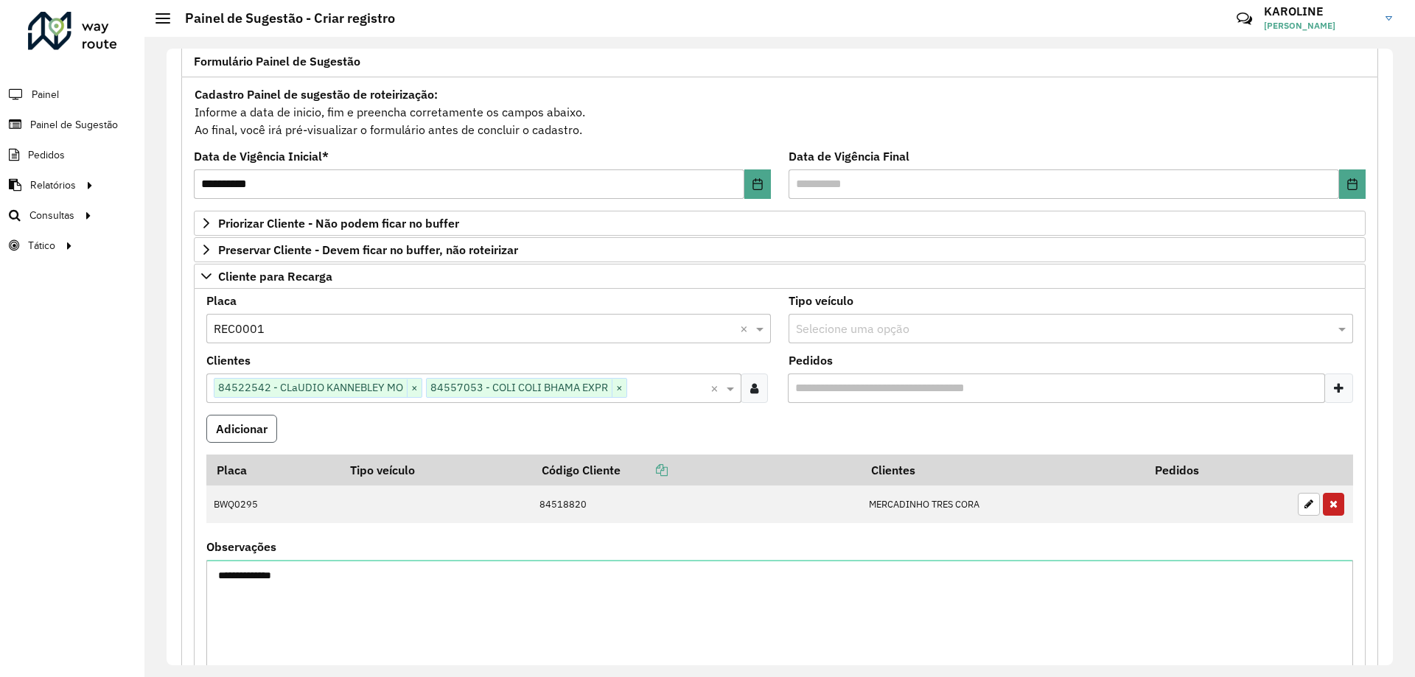
click at [254, 435] on button "Adicionar" at bounding box center [241, 429] width 71 height 28
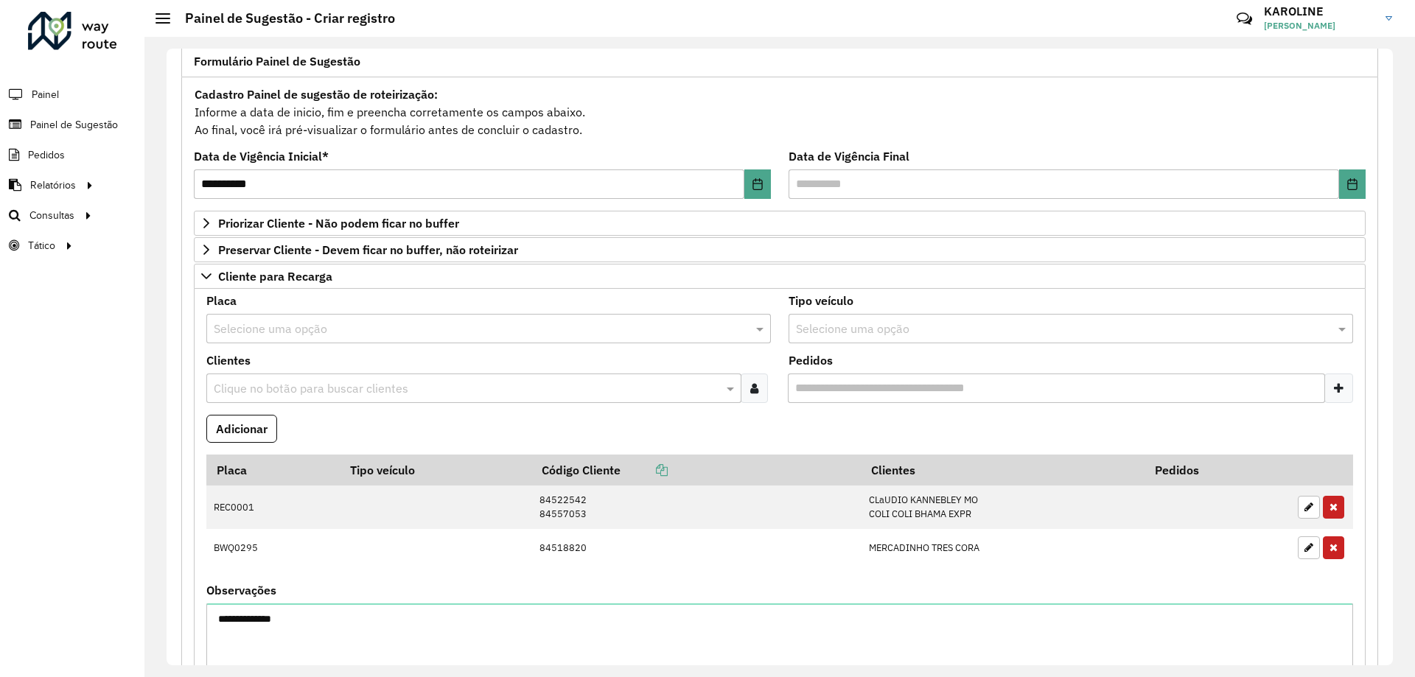
click at [307, 328] on input "text" at bounding box center [474, 330] width 520 height 18
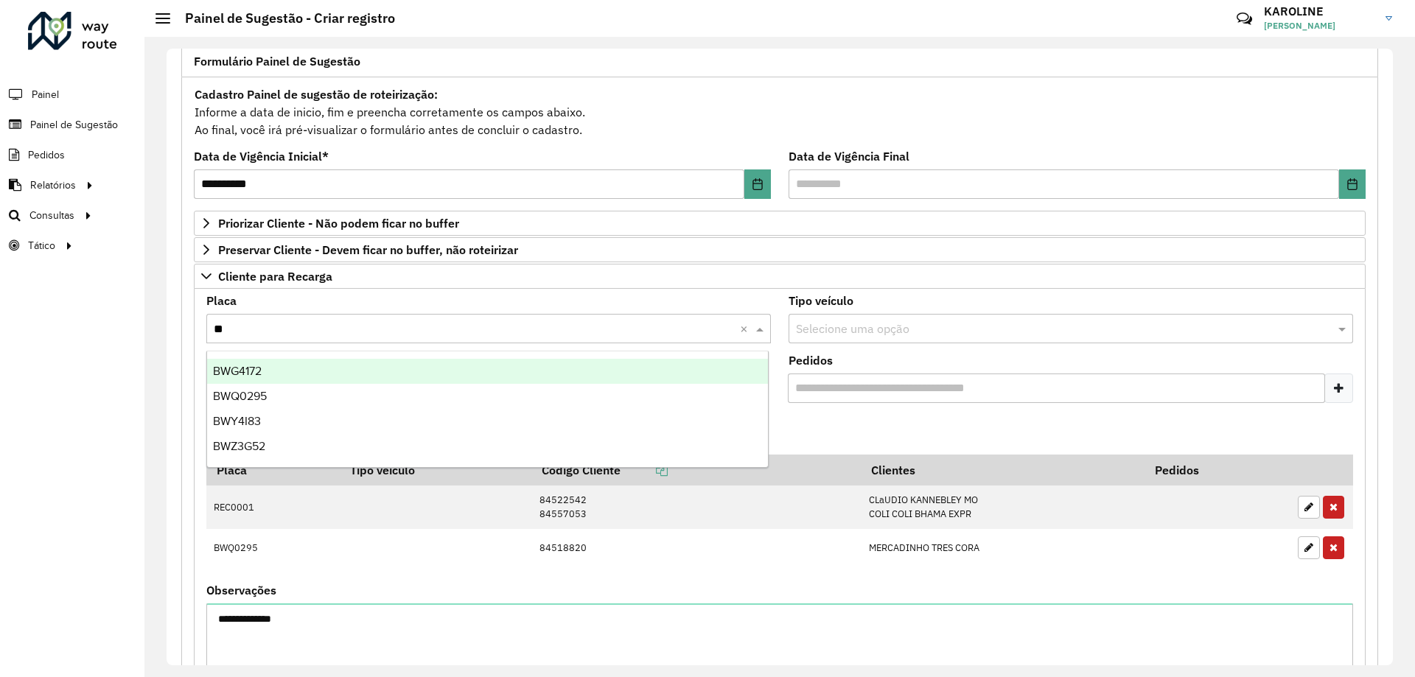
type input "***"
click at [277, 362] on div "BWQ0295" at bounding box center [487, 371] width 561 height 25
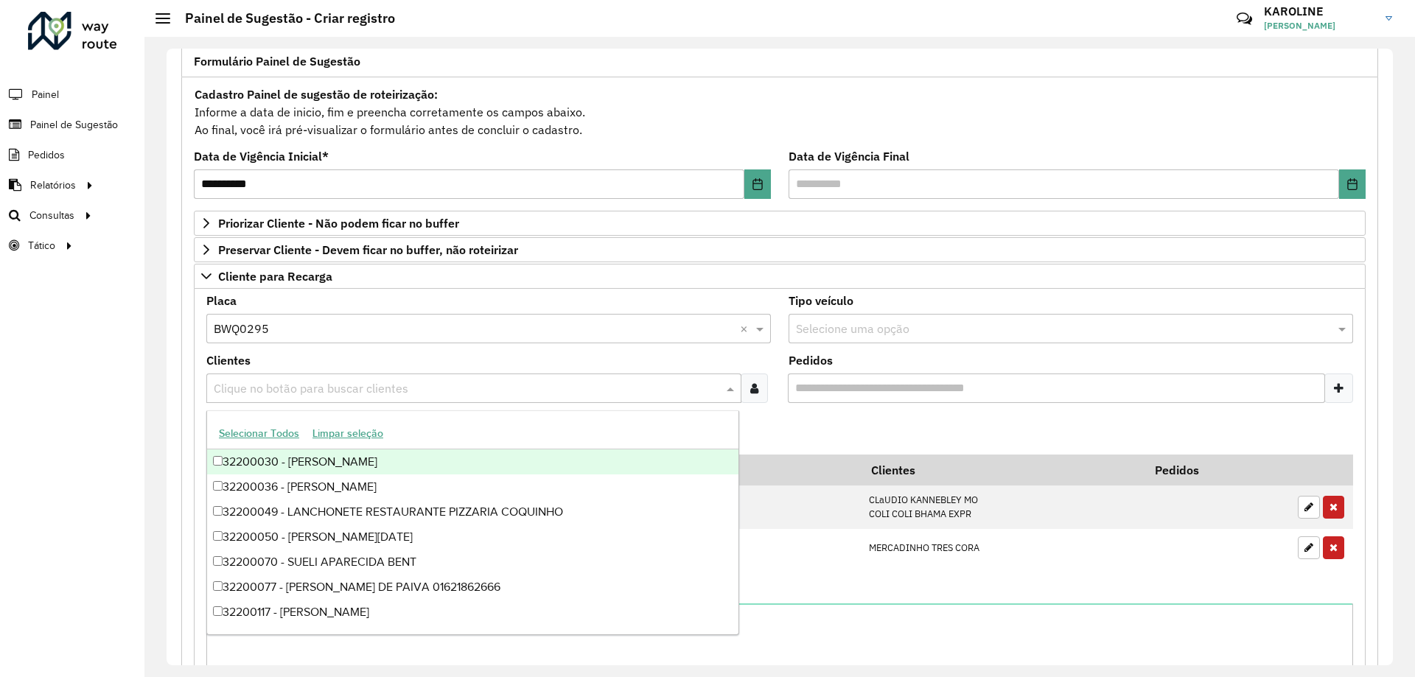
click at [281, 385] on input "text" at bounding box center [466, 389] width 513 height 18
click at [755, 388] on icon at bounding box center [754, 389] width 8 height 12
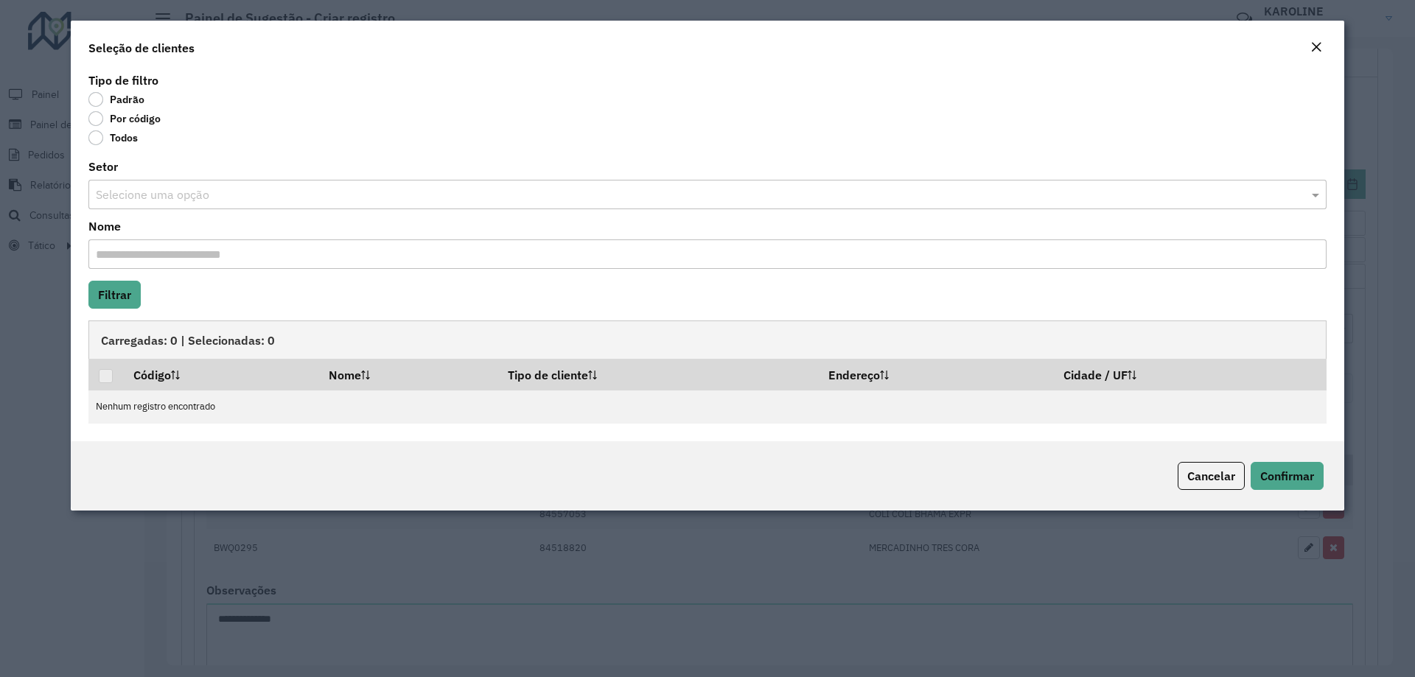
click at [94, 116] on label "Por código" at bounding box center [124, 118] width 72 height 15
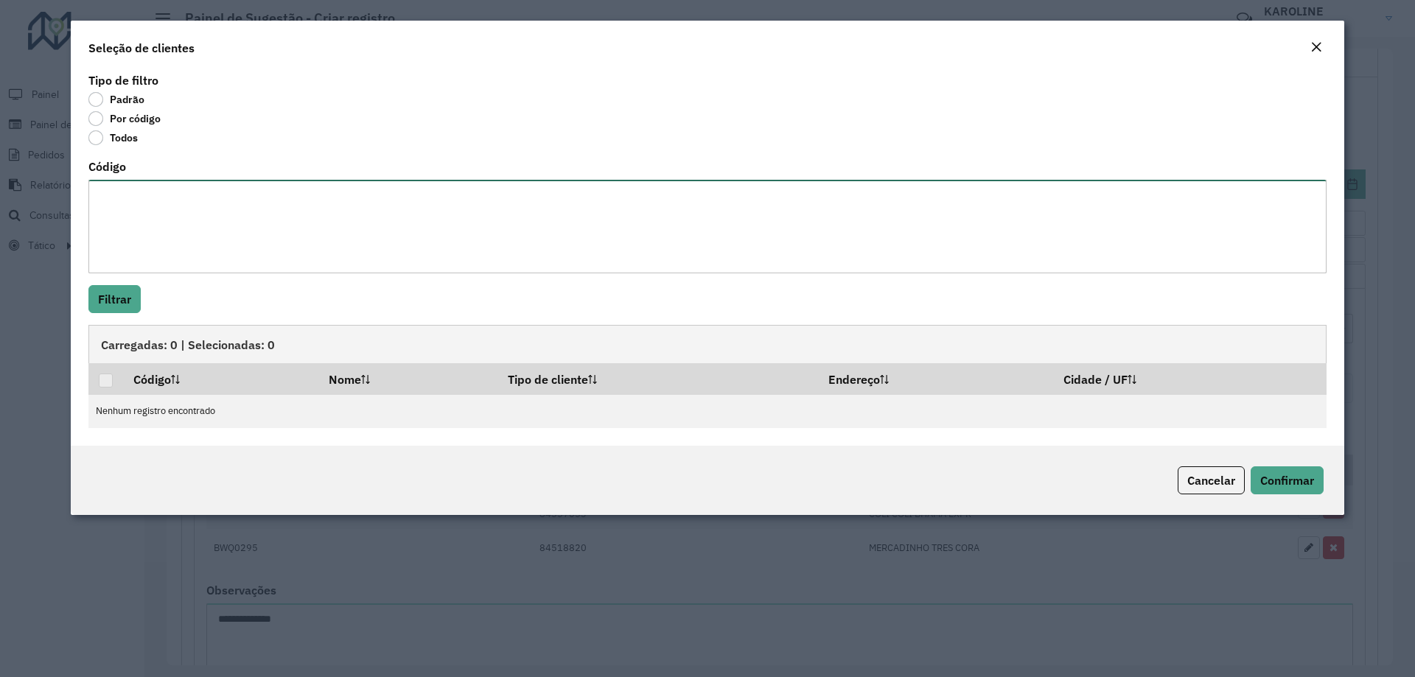
click at [127, 203] on textarea "Código" at bounding box center [707, 227] width 1238 height 94
paste textarea "**** **** ****"
type textarea "**** **** ****"
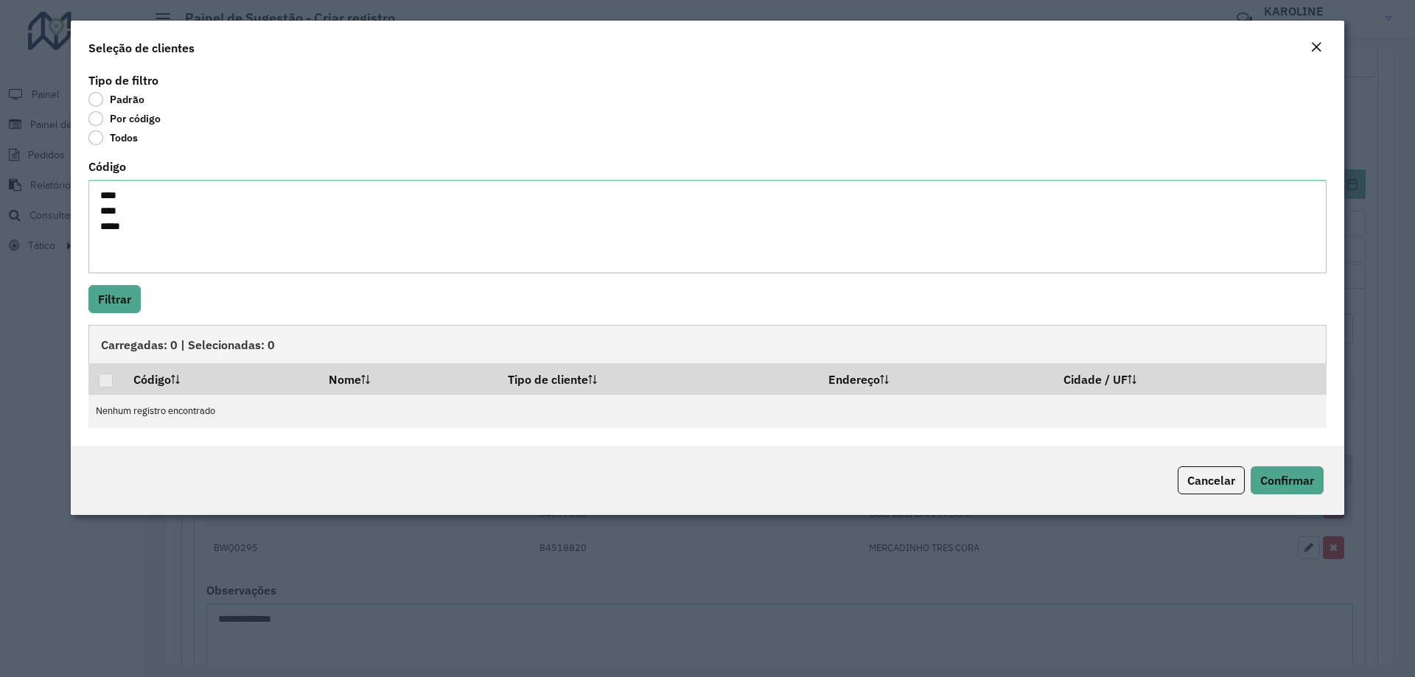
click at [355, 112] on div "Tipo de filtro Padrão Por código Todos" at bounding box center [707, 112] width 1238 height 74
click at [129, 300] on button "Filtrar" at bounding box center [114, 299] width 52 height 28
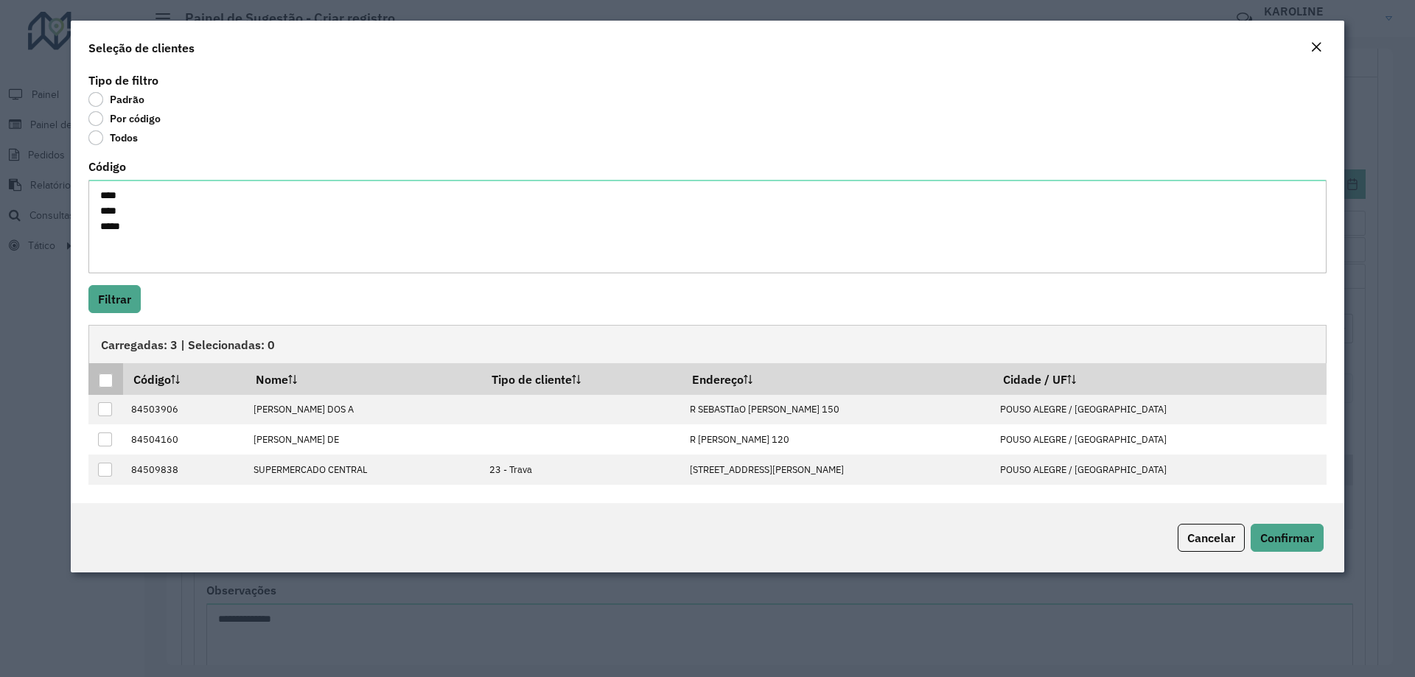
click at [107, 375] on div at bounding box center [106, 381] width 14 height 14
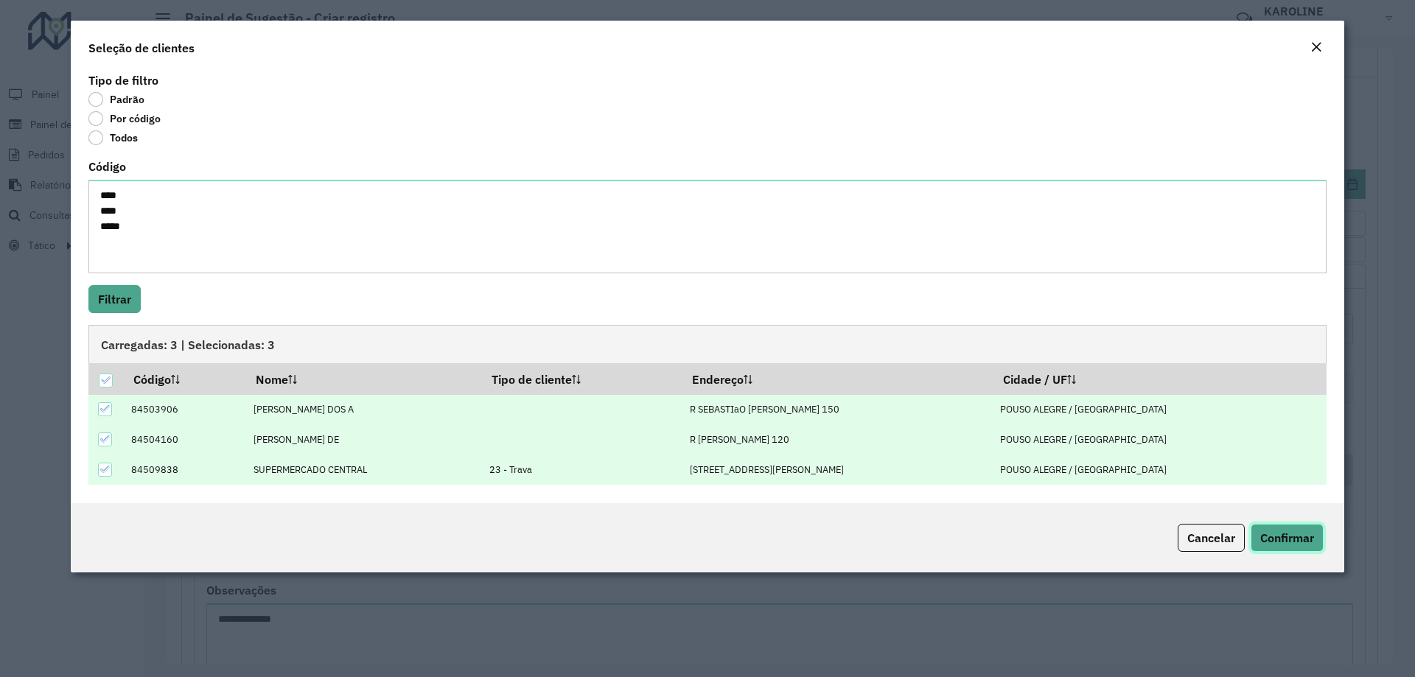
click at [1284, 534] on span "Confirmar" at bounding box center [1287, 538] width 54 height 15
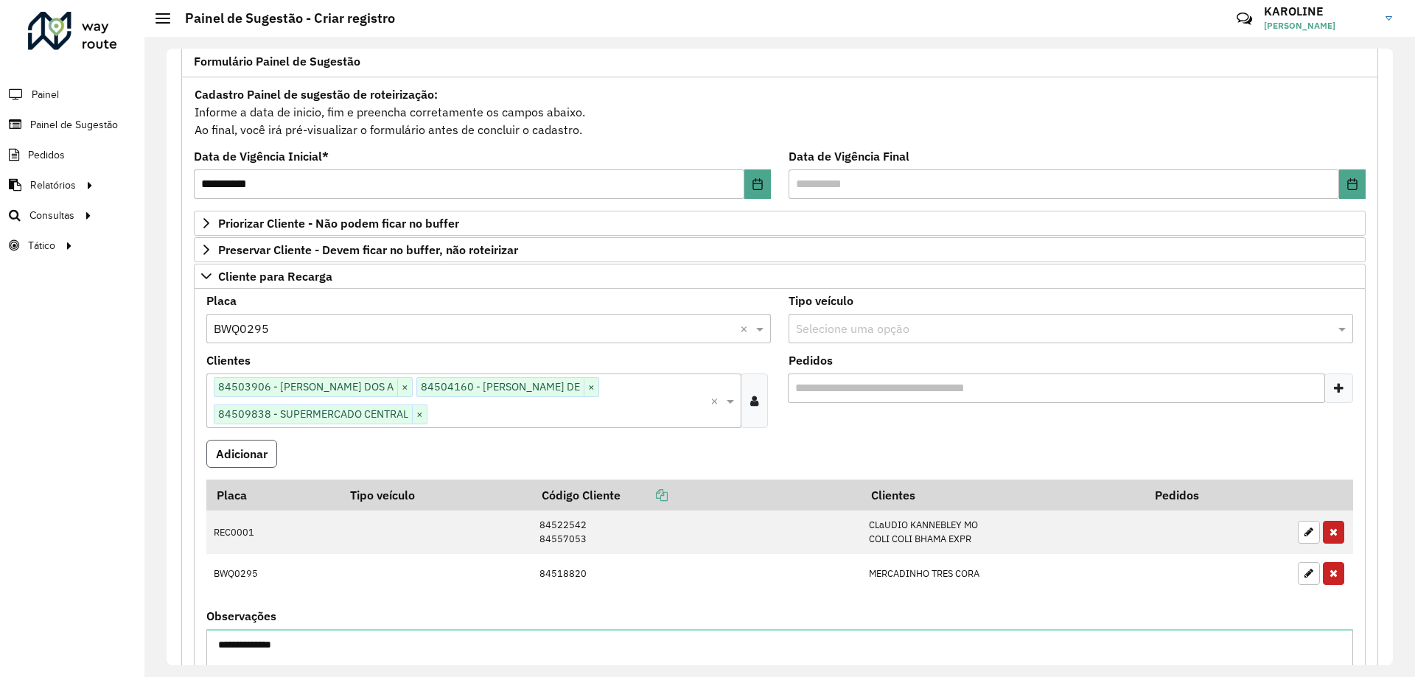
click at [254, 453] on button "Adicionar" at bounding box center [241, 454] width 71 height 28
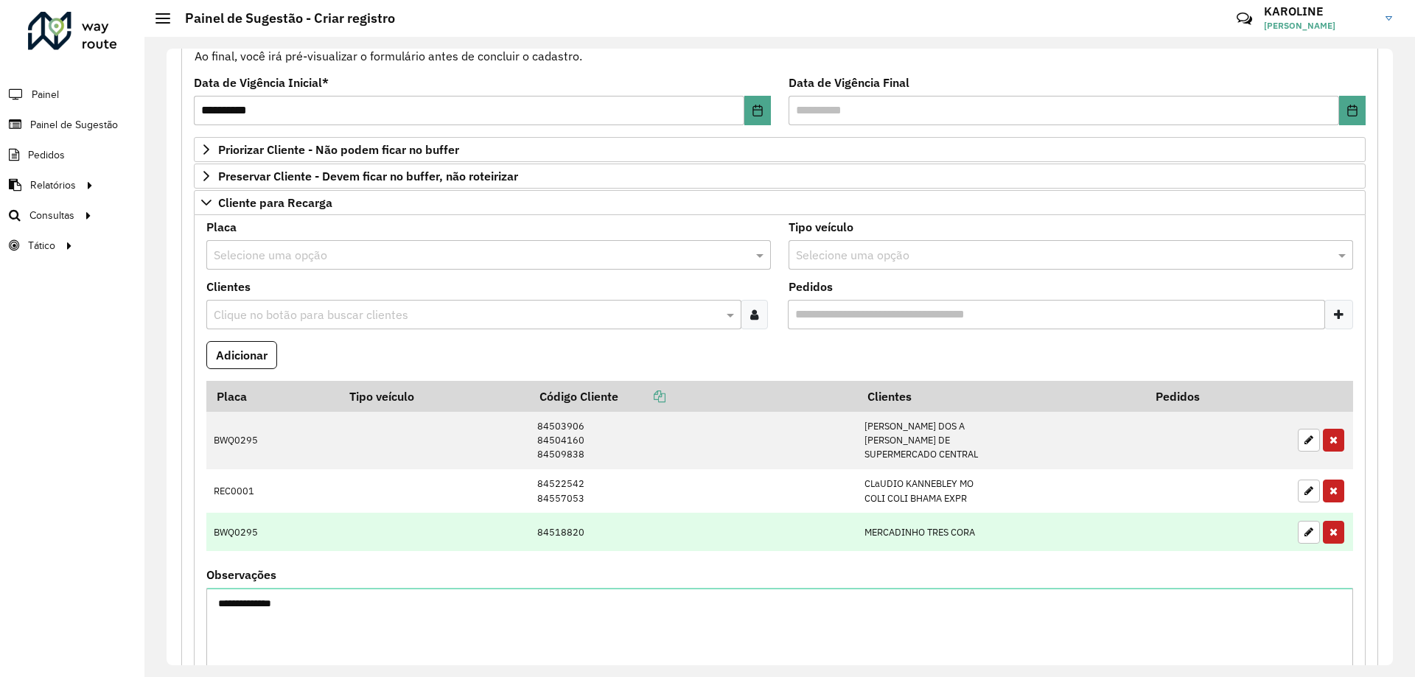
scroll to position [251, 0]
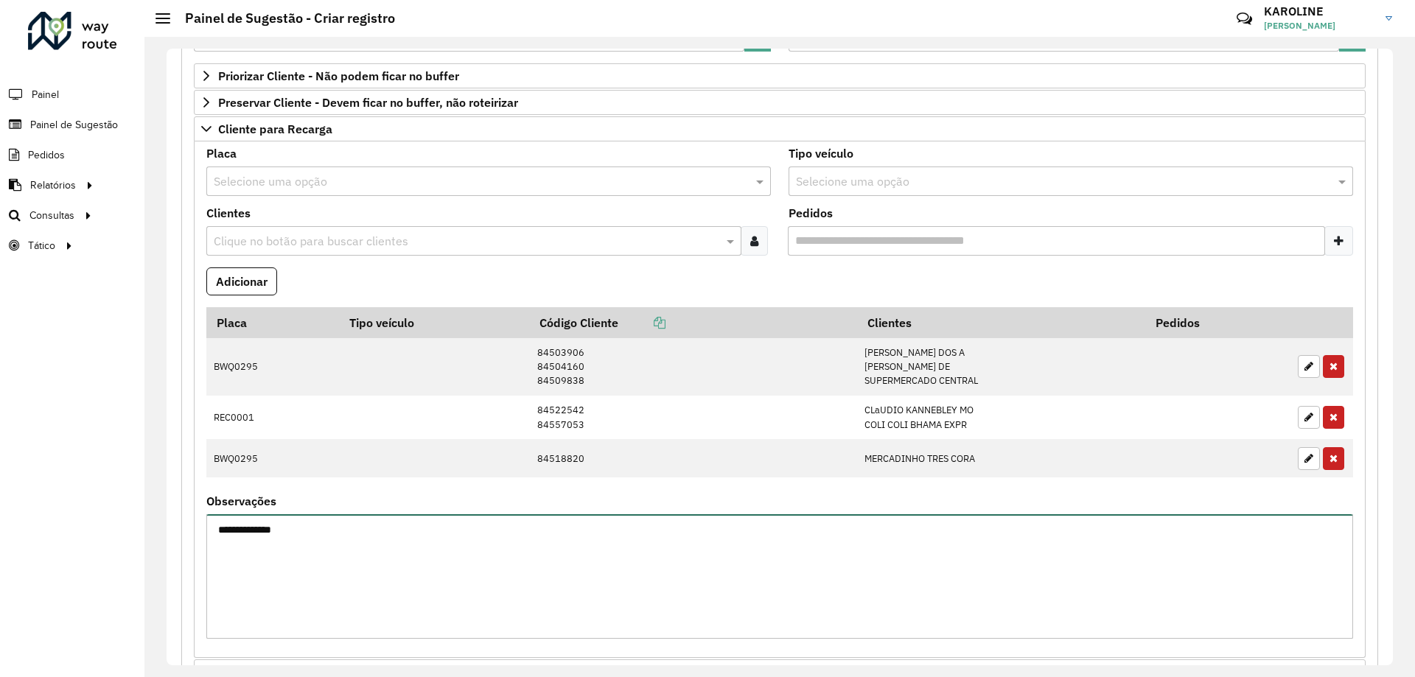
click at [405, 559] on textarea "**********" at bounding box center [779, 576] width 1147 height 125
drag, startPoint x: 336, startPoint y: 528, endPoint x: 172, endPoint y: 523, distance: 164.5
click at [172, 523] on div "**********" at bounding box center [780, 357] width 1226 height 617
click at [345, 486] on formly-field "Placa Tipo veículo Código Cliente Clientes Pedidos BWQ0295 84503906 84504160 84…" at bounding box center [780, 401] width 1165 height 189
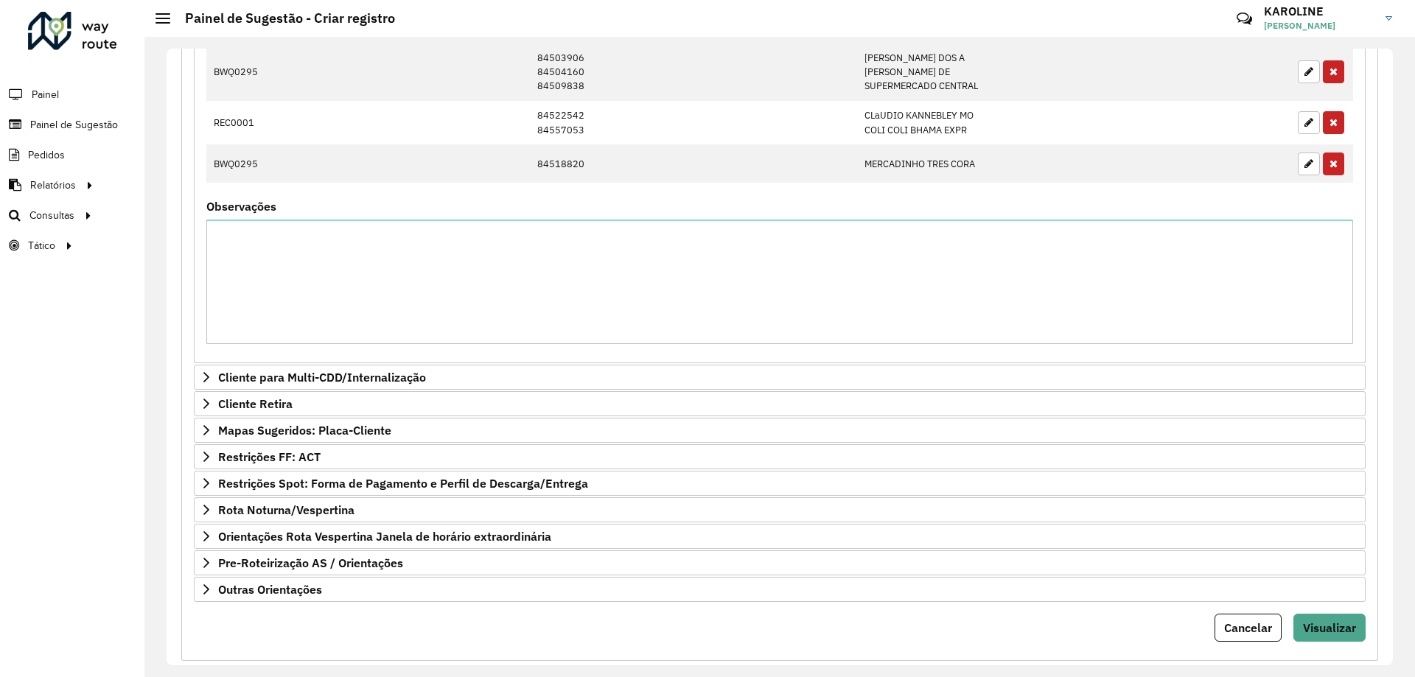
scroll to position [325, 0]
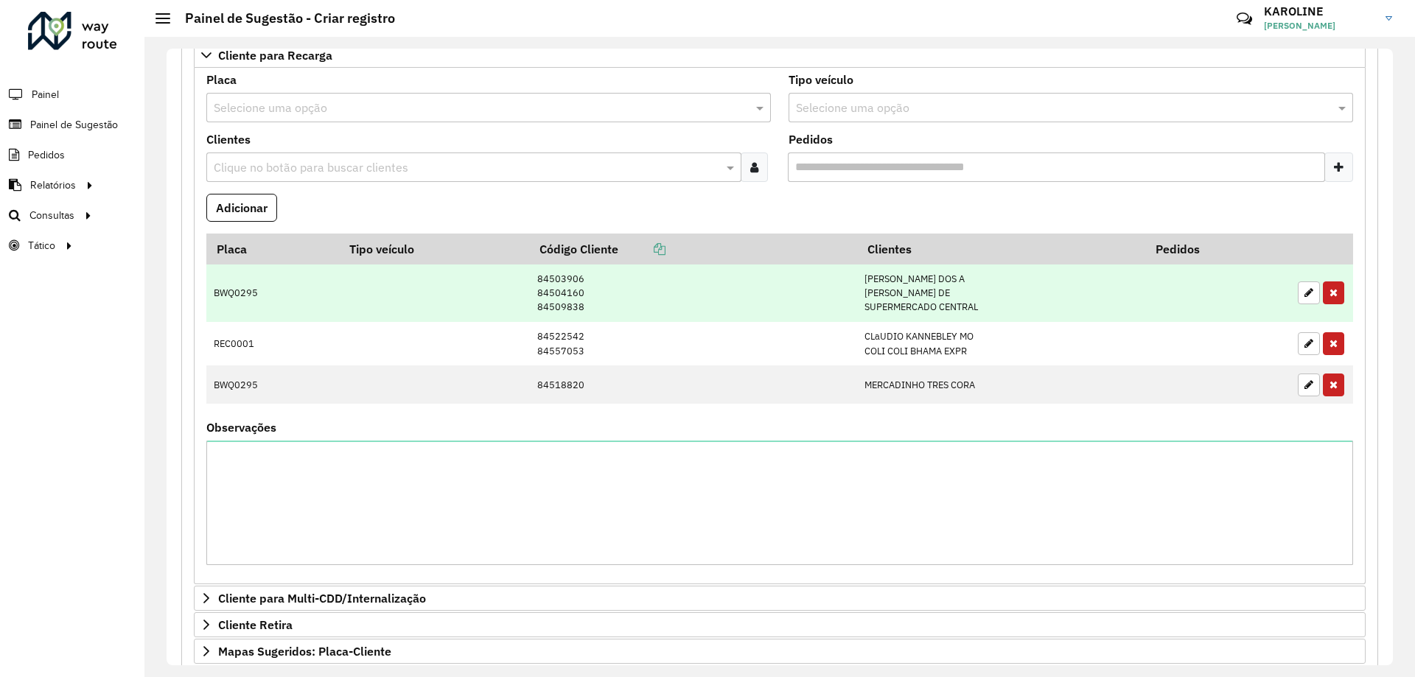
click at [321, 309] on td "BWQ0295" at bounding box center [272, 293] width 133 height 57
click at [1330, 294] on icon "button" at bounding box center [1334, 292] width 8 height 10
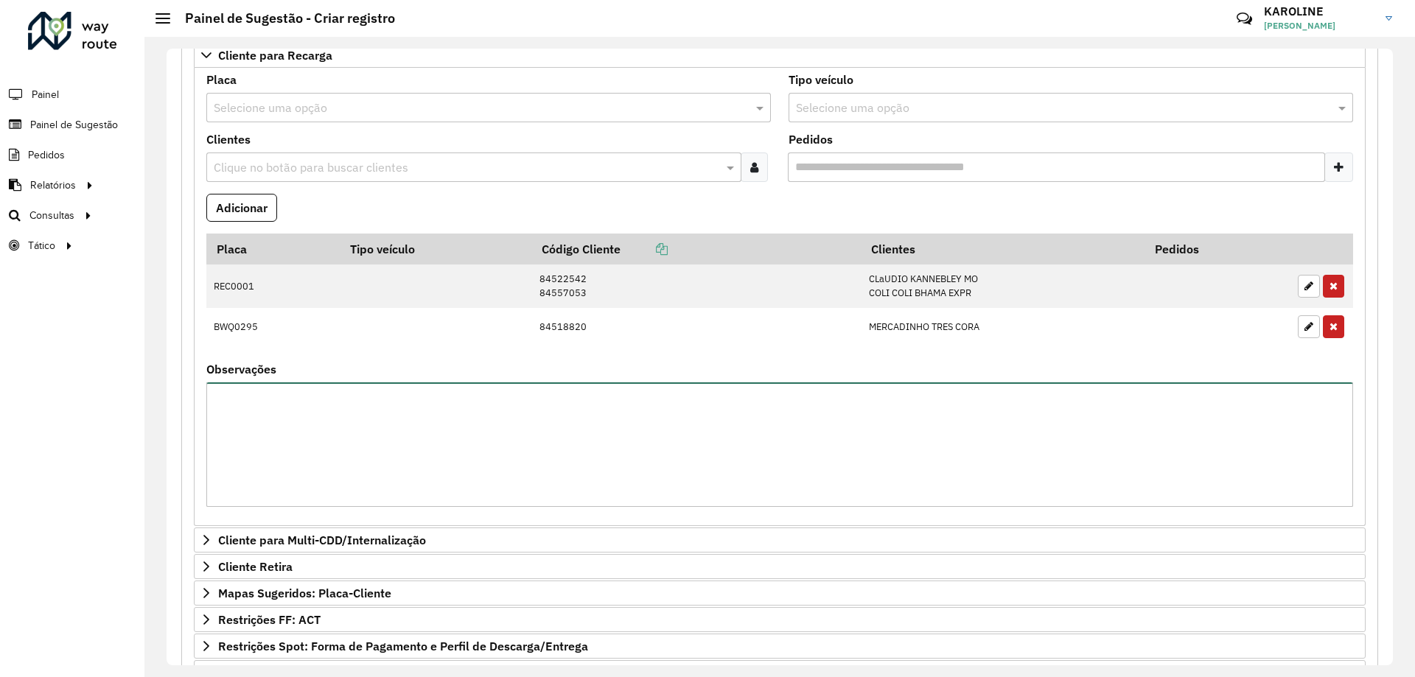
click at [378, 419] on textarea "Observações" at bounding box center [779, 445] width 1147 height 125
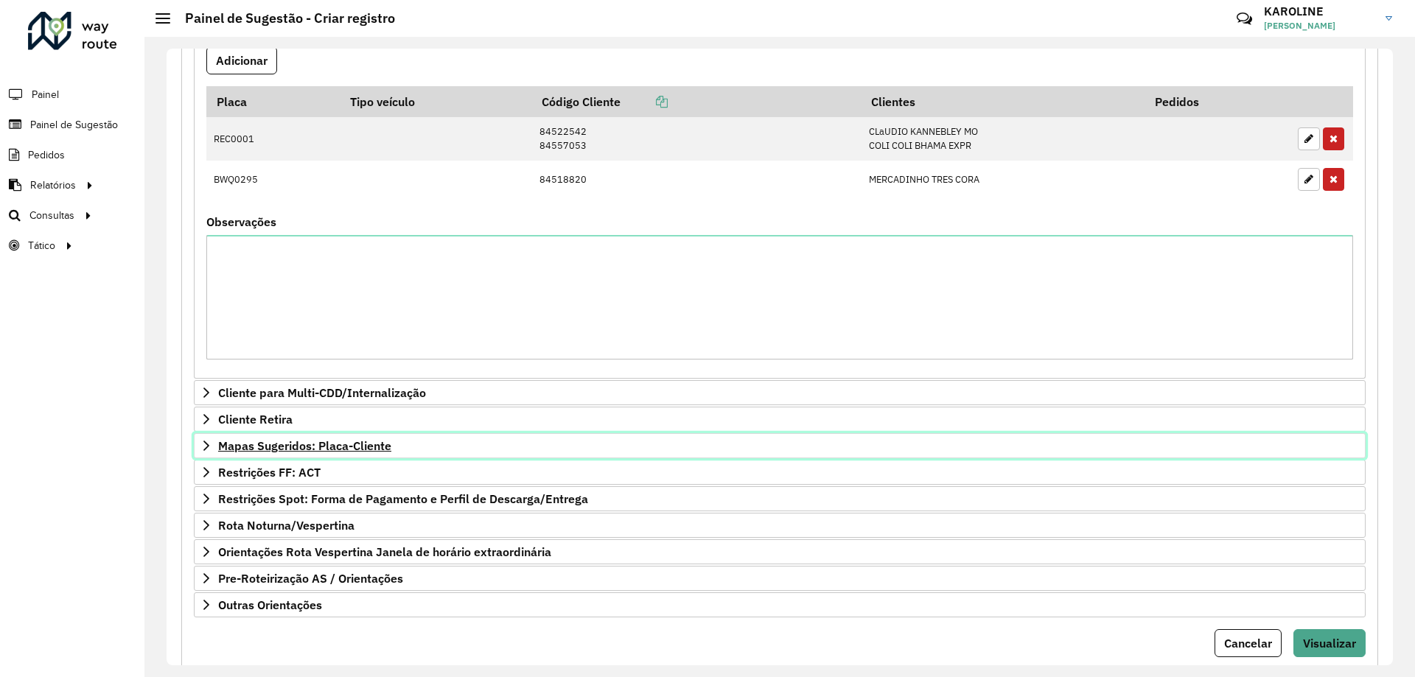
click at [273, 445] on span "Mapas Sugeridos: Placa-Cliente" at bounding box center [304, 446] width 173 height 12
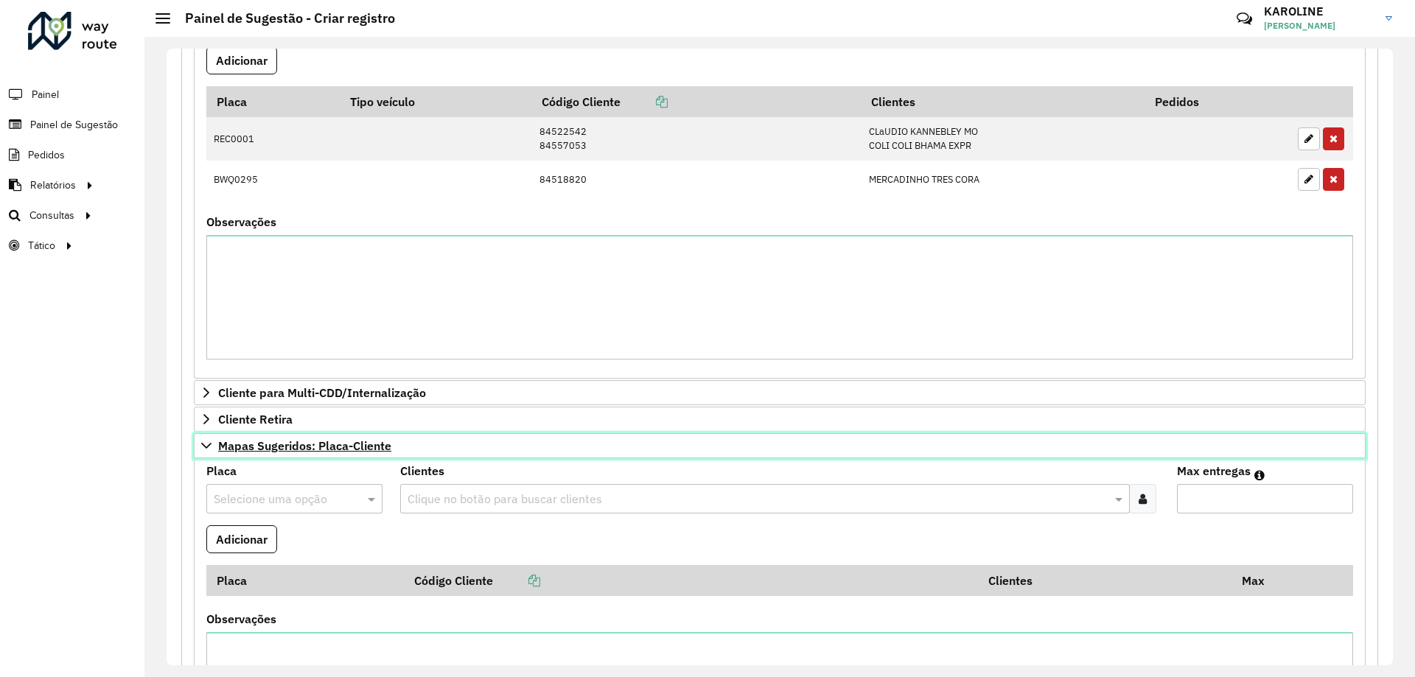
scroll to position [620, 0]
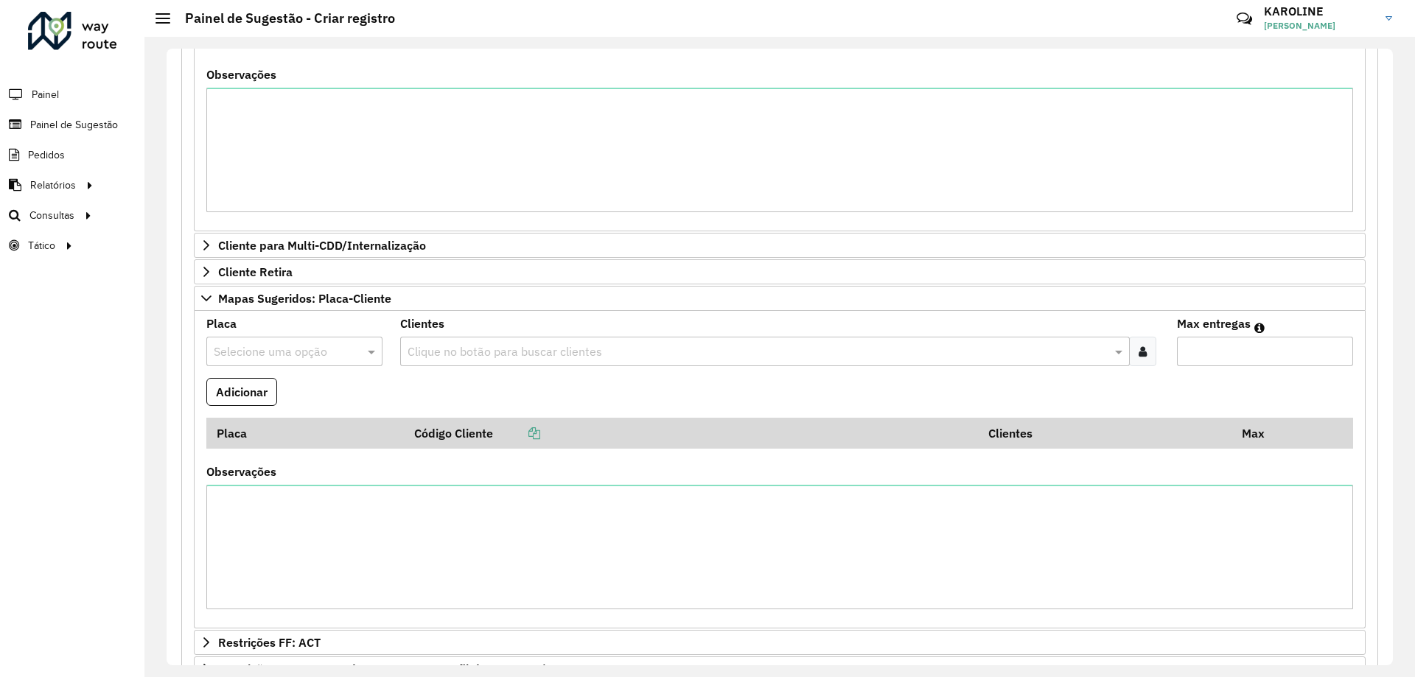
click at [297, 349] on input "text" at bounding box center [280, 352] width 132 height 18
type input "***"
click at [276, 404] on div "BWQ0295" at bounding box center [294, 394] width 174 height 25
drag, startPoint x: 1148, startPoint y: 351, endPoint x: 1121, endPoint y: 352, distance: 27.3
click at [1148, 350] on div at bounding box center [1142, 351] width 27 height 29
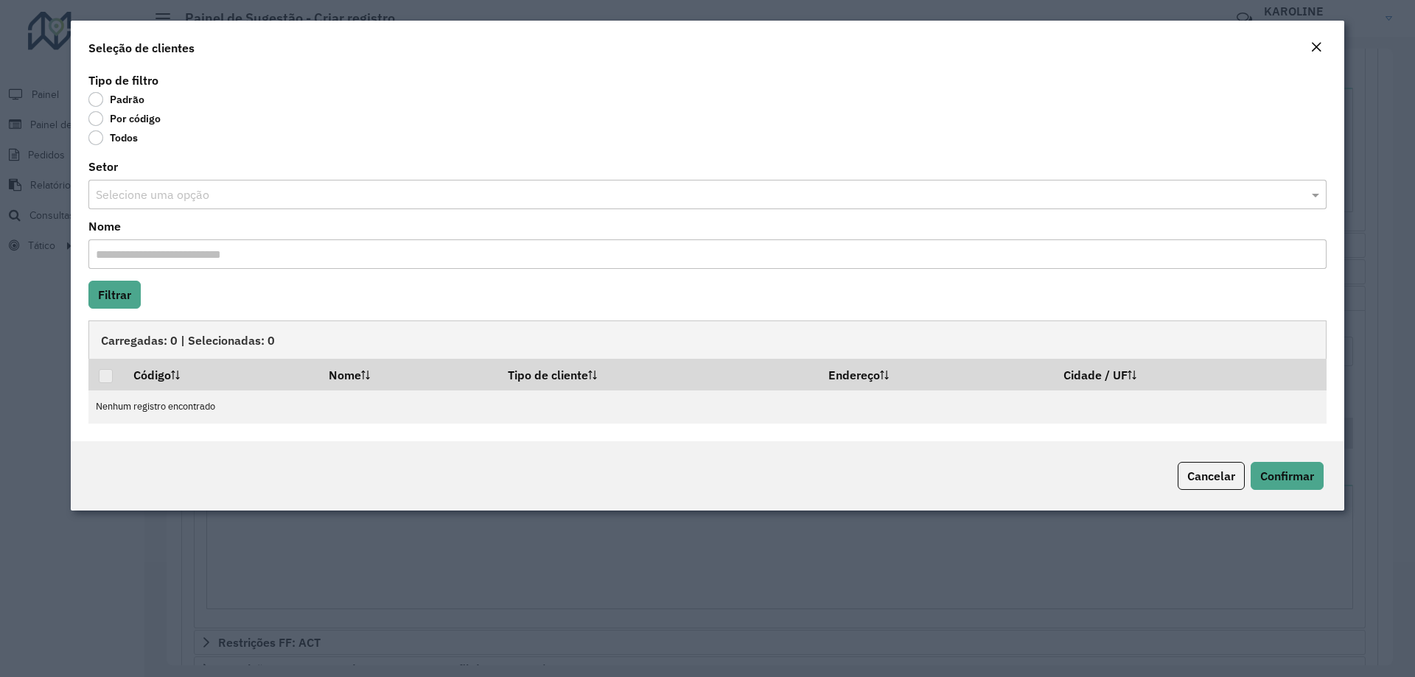
click at [91, 116] on label "Por código" at bounding box center [124, 118] width 72 height 15
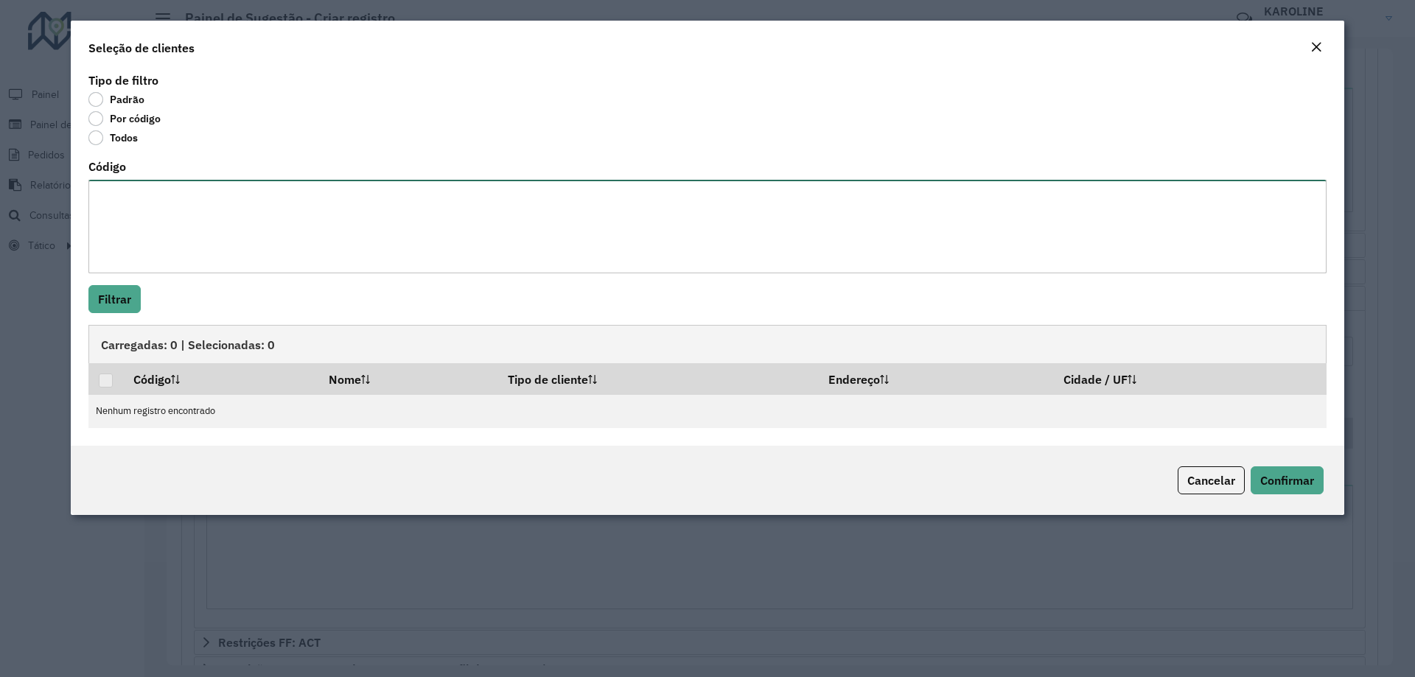
click at [114, 193] on textarea "Código" at bounding box center [707, 227] width 1238 height 94
paste textarea "**** **** ****"
type textarea "**** **** ****"
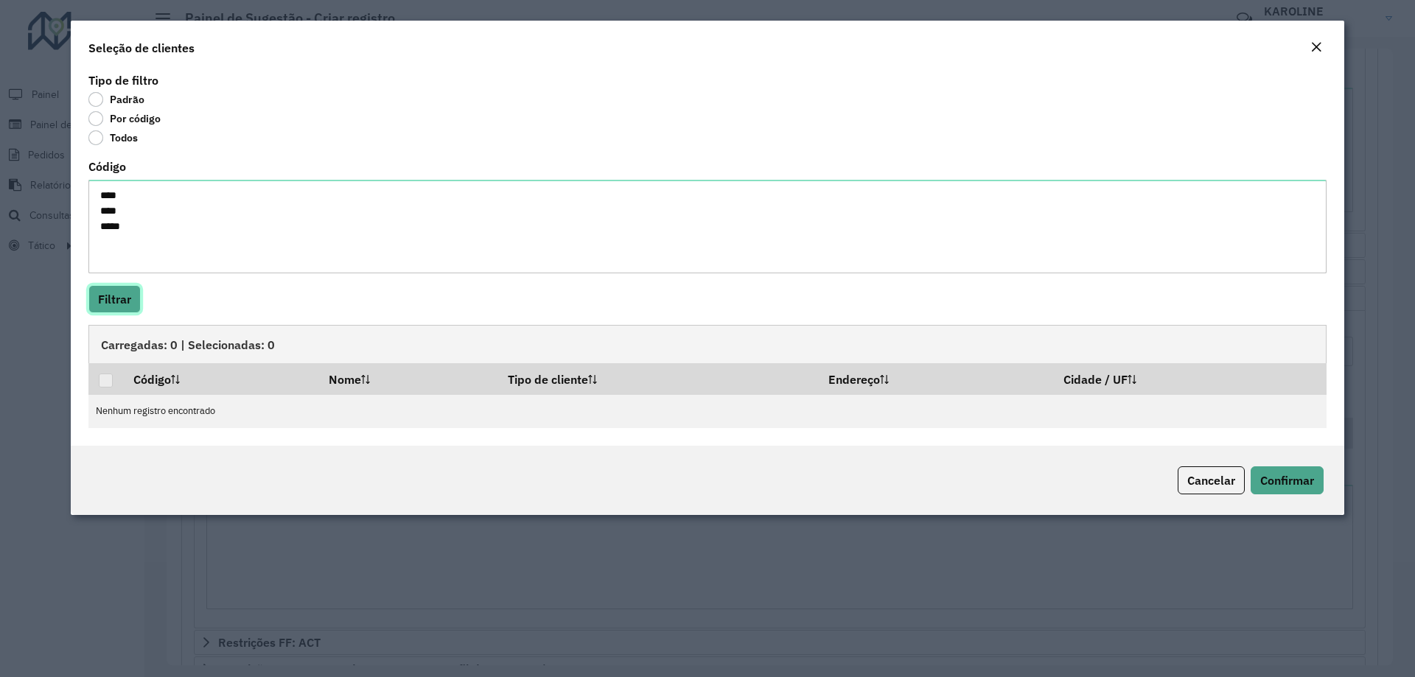
click at [130, 306] on button "Filtrar" at bounding box center [114, 299] width 52 height 28
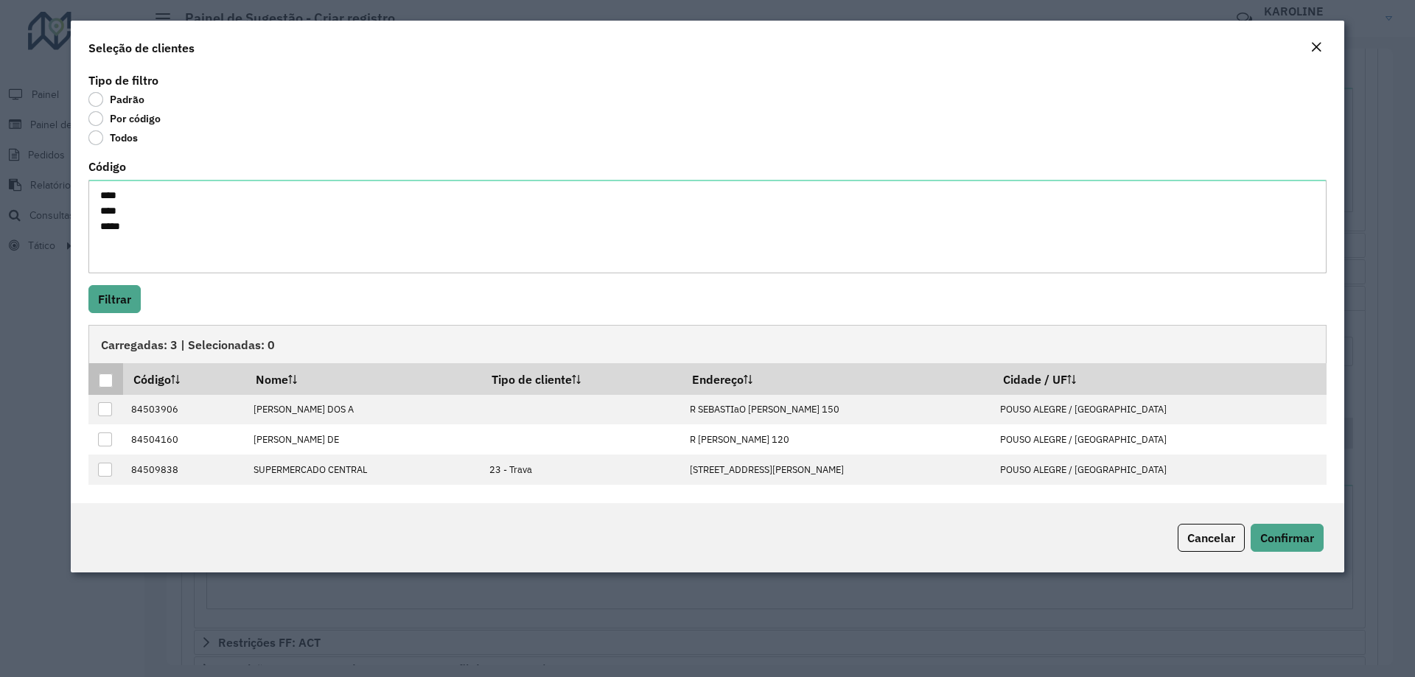
click at [107, 381] on div at bounding box center [106, 381] width 14 height 14
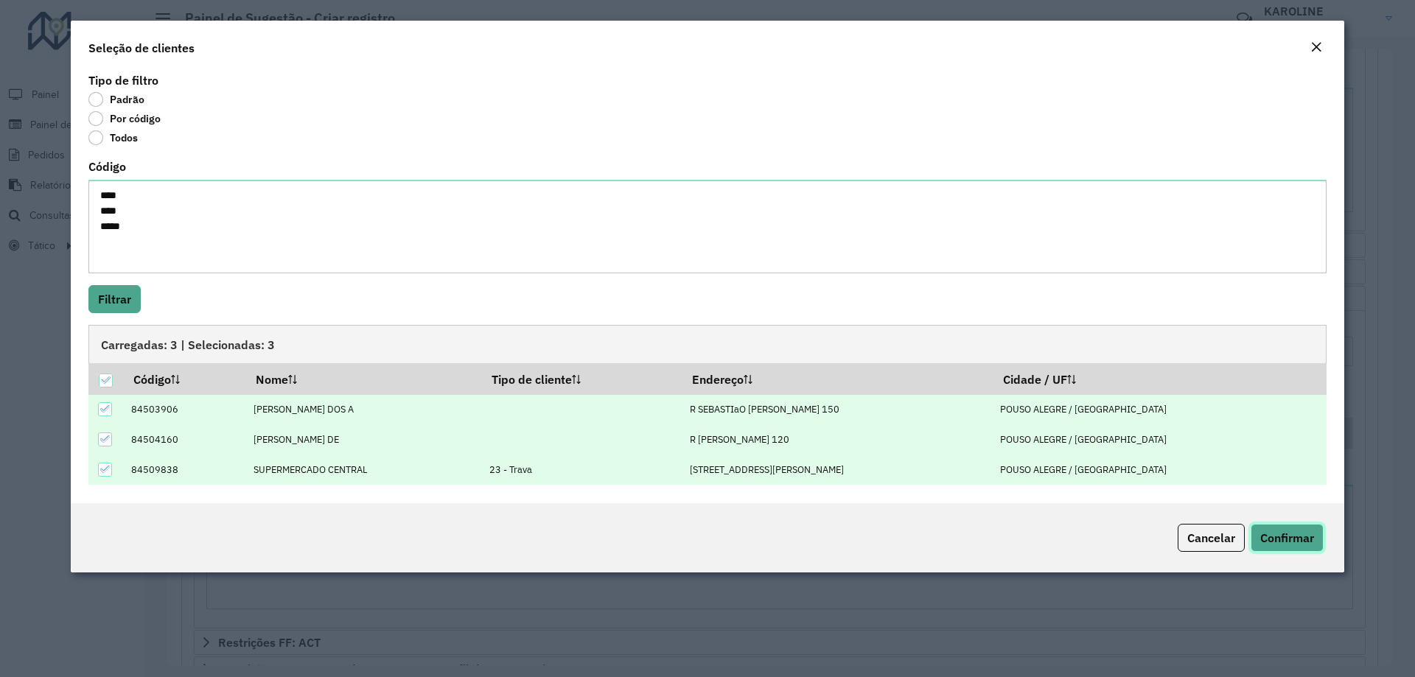
click at [1308, 534] on span "Confirmar" at bounding box center [1287, 538] width 54 height 15
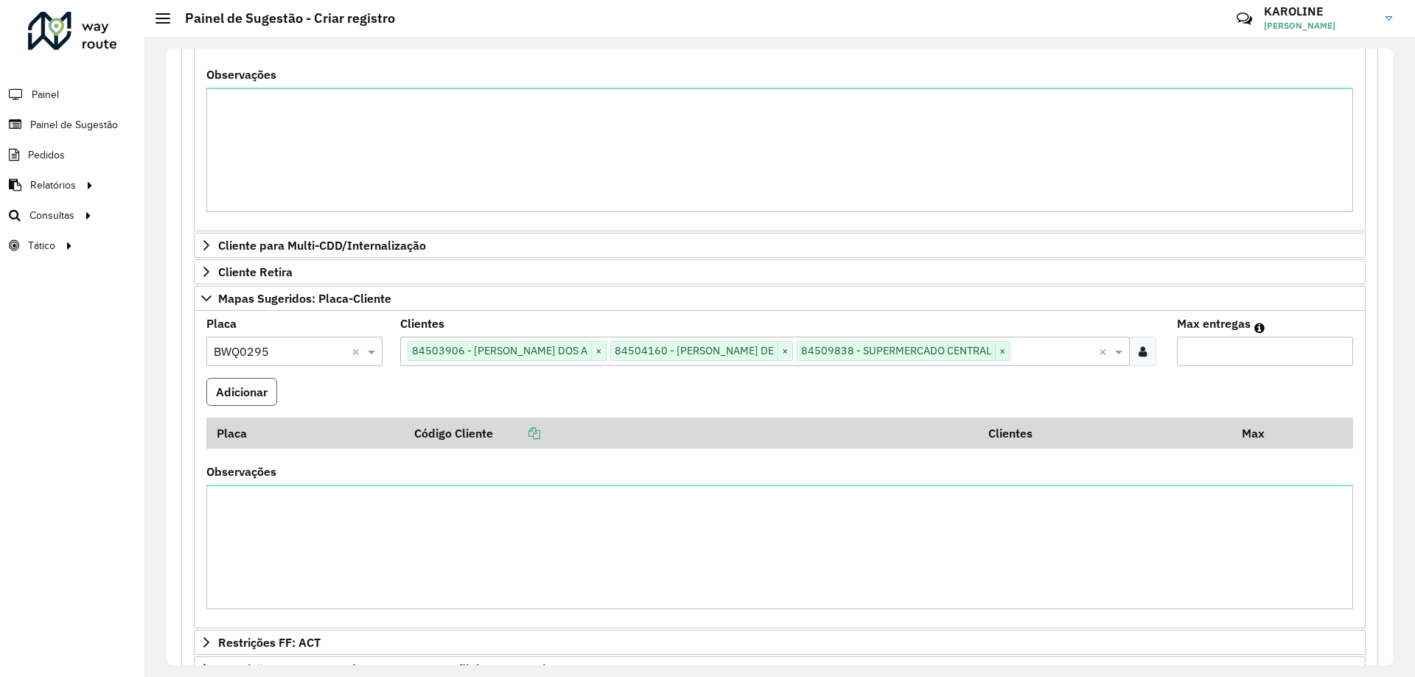
click at [268, 394] on button "Adicionar" at bounding box center [241, 392] width 71 height 28
click at [1240, 355] on input "Max entregas" at bounding box center [1265, 351] width 176 height 29
type input "*"
click at [1147, 386] on formly-field "Adicionar" at bounding box center [780, 398] width 1165 height 40
click at [239, 391] on button "Adicionar" at bounding box center [241, 392] width 71 height 28
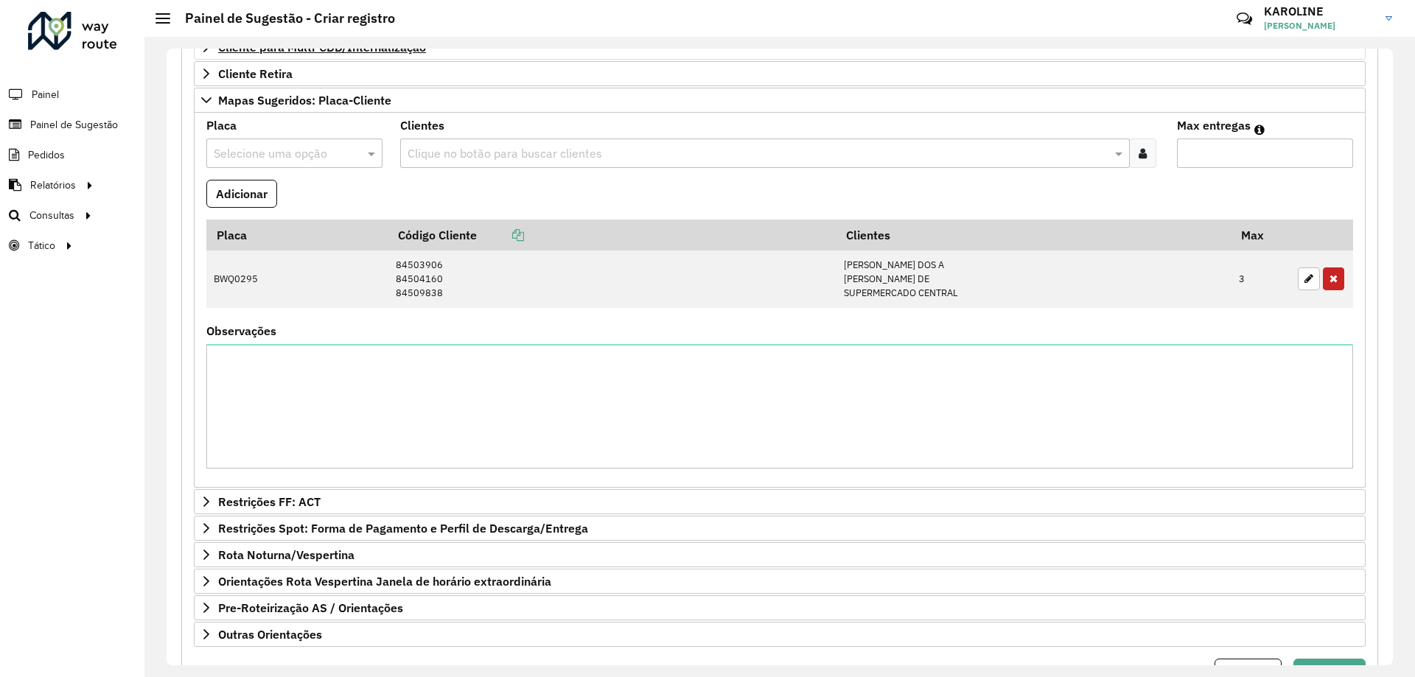
scroll to position [671, 0]
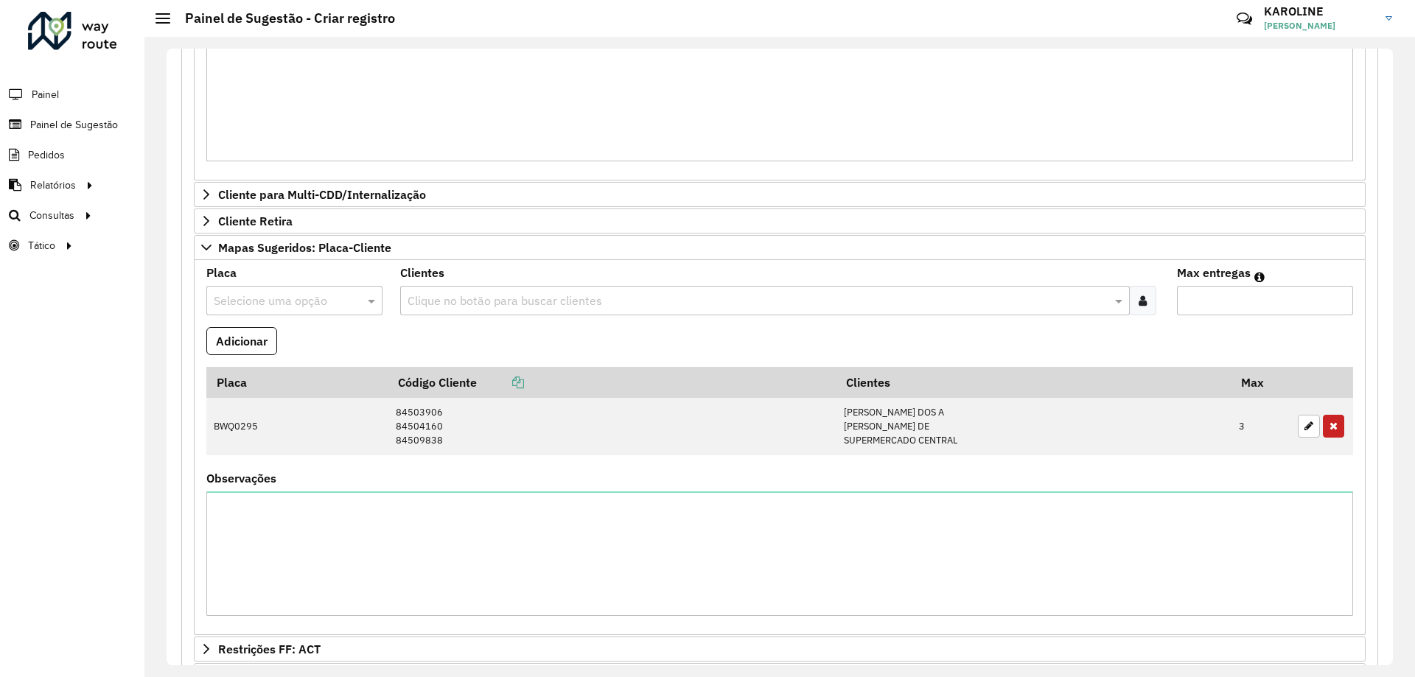
click at [294, 298] on input "text" at bounding box center [280, 302] width 132 height 18
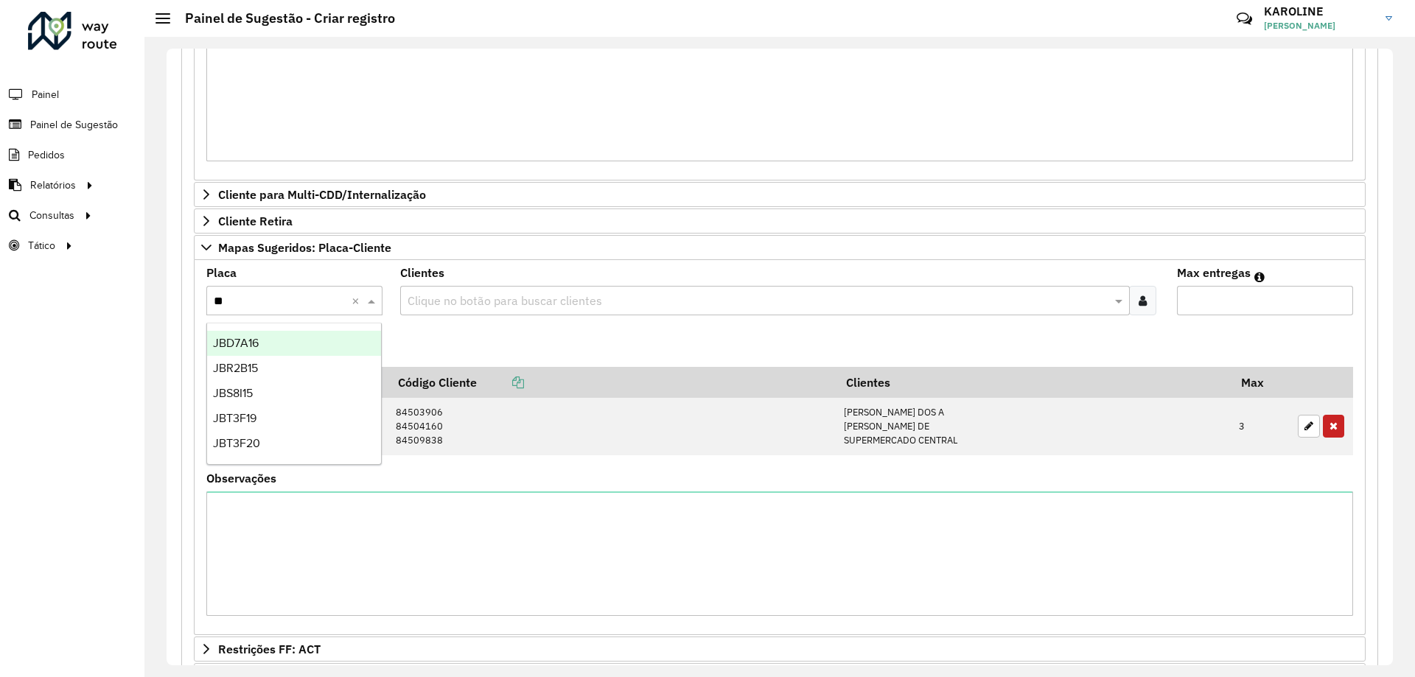
type input "***"
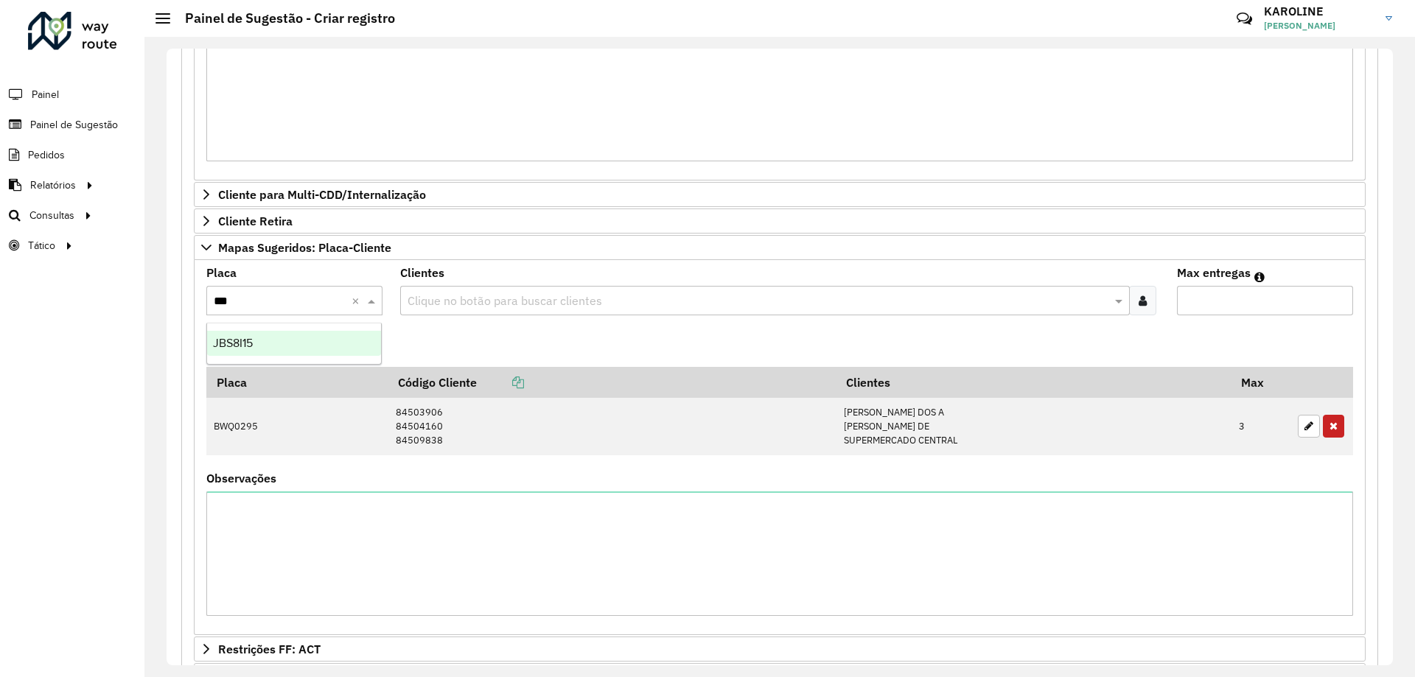
click at [268, 340] on div "JBS8I15" at bounding box center [294, 343] width 174 height 25
click at [495, 301] on input "text" at bounding box center [757, 302] width 707 height 18
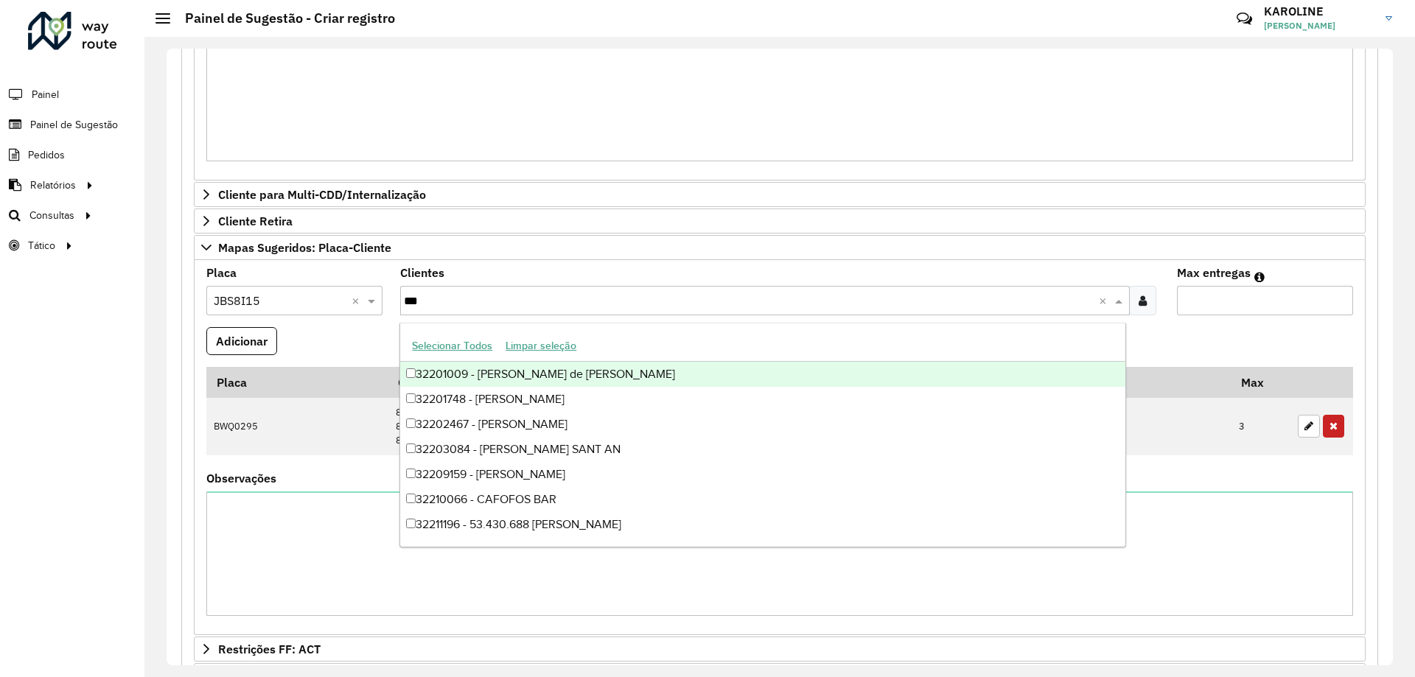
type input "****"
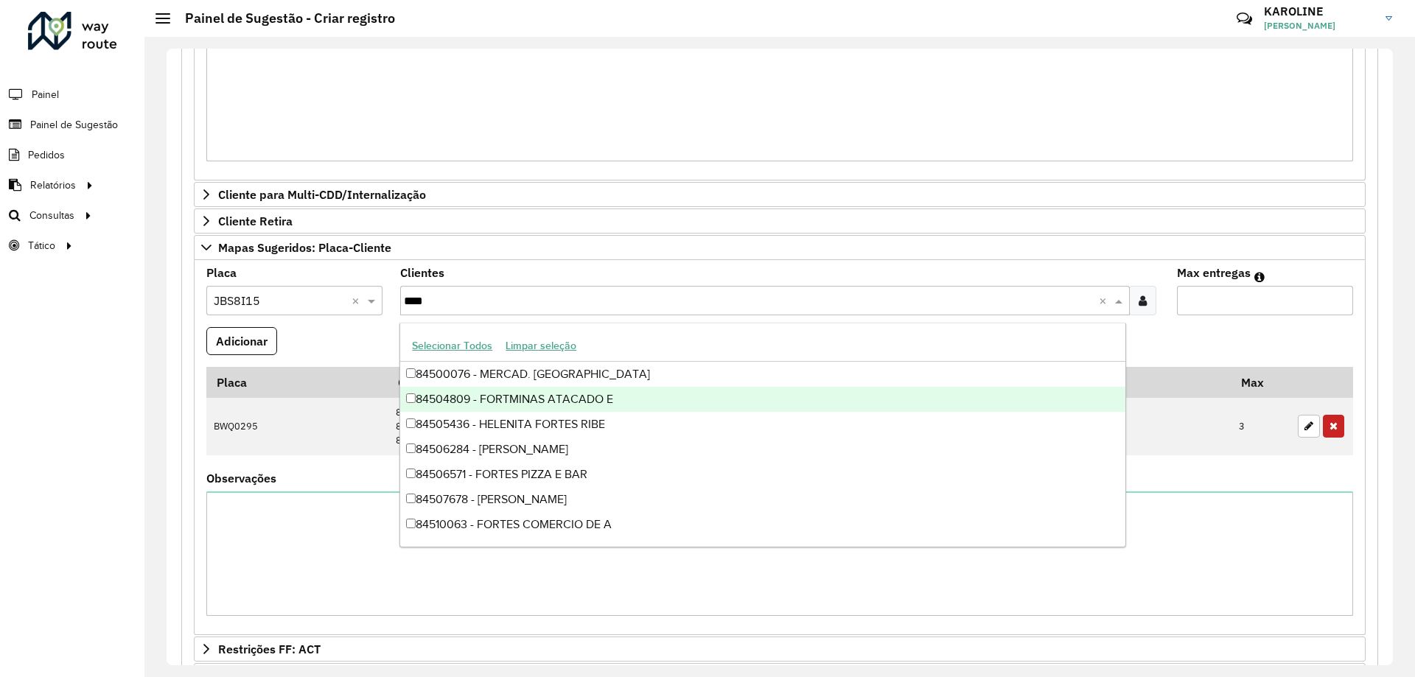
click at [489, 394] on div "84504809 - FORTMINAS ATACADO E" at bounding box center [762, 399] width 725 height 25
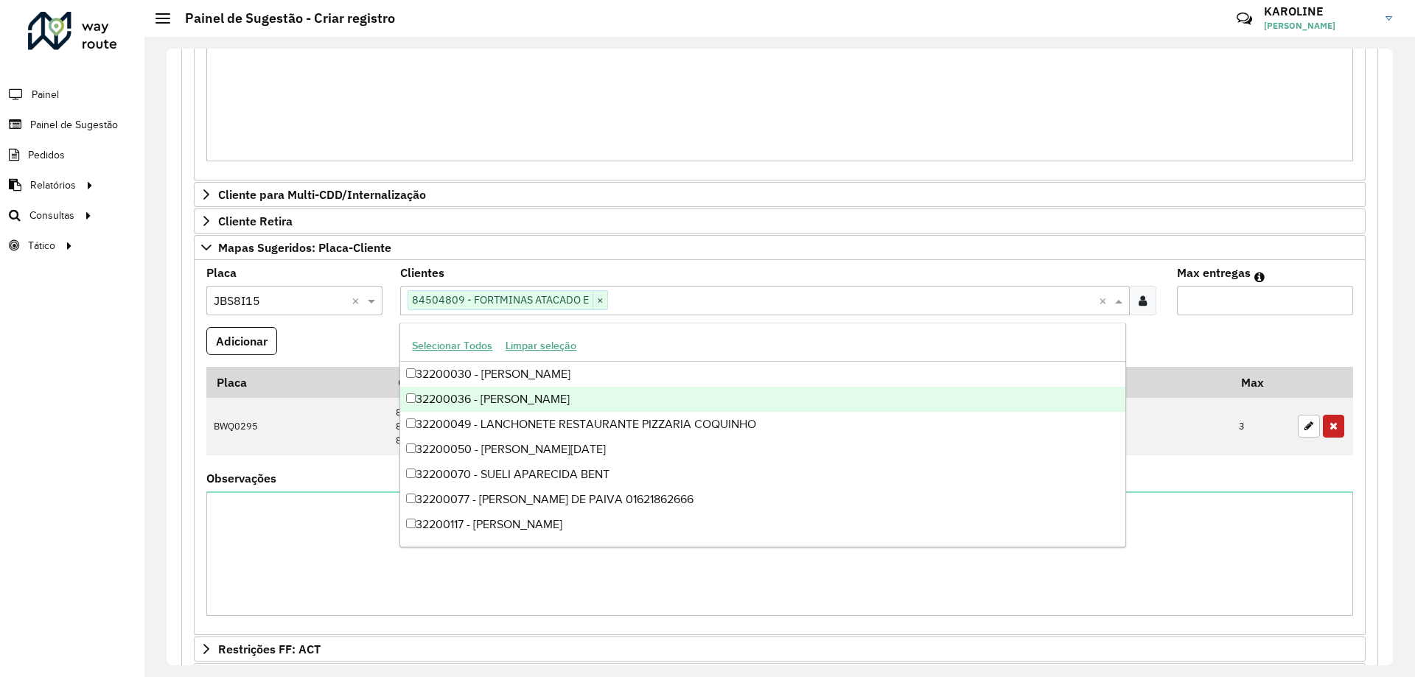
click at [523, 269] on div "Clientes Clique no botão para buscar clientes 84504809 - FORTMINAS ATACADO E × ×" at bounding box center [779, 292] width 758 height 48
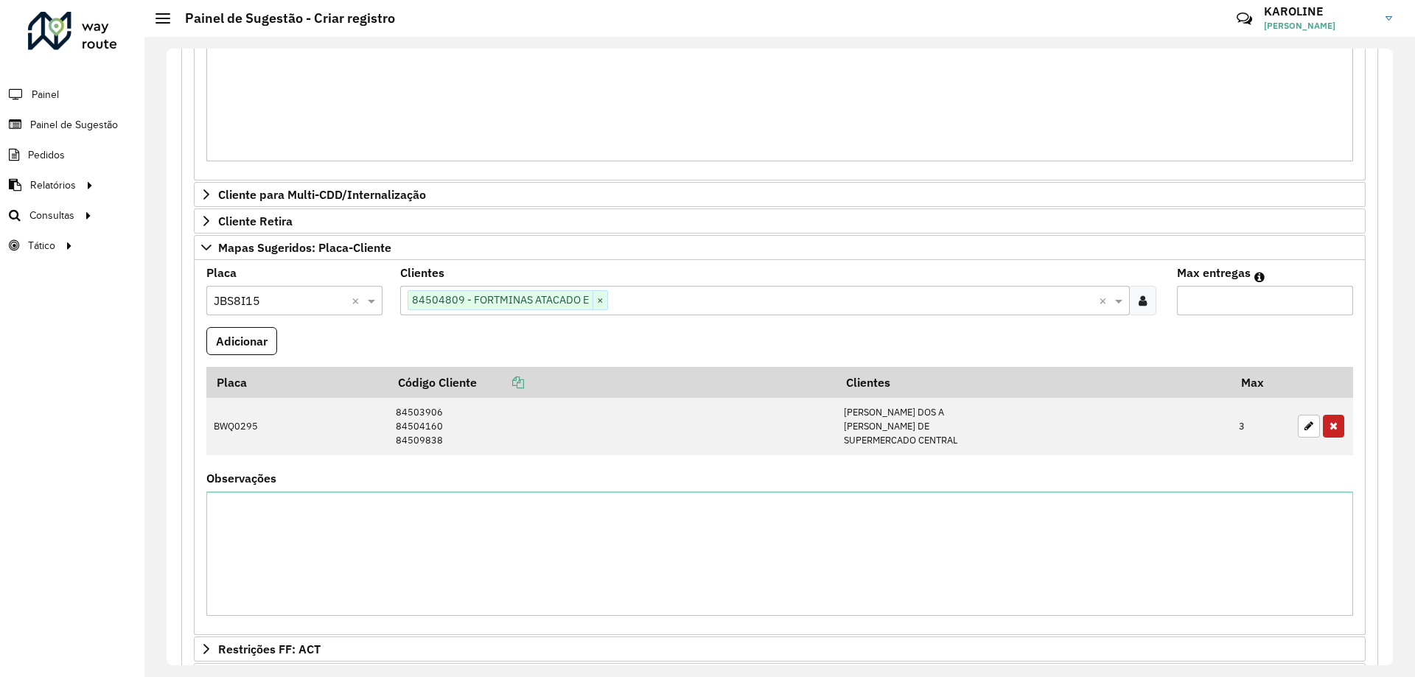
click at [1223, 308] on input "Max entregas" at bounding box center [1265, 300] width 176 height 29
type input "*"
click at [1190, 329] on formly-field "Adicionar" at bounding box center [780, 347] width 1165 height 40
click at [251, 338] on button "Adicionar" at bounding box center [241, 341] width 71 height 28
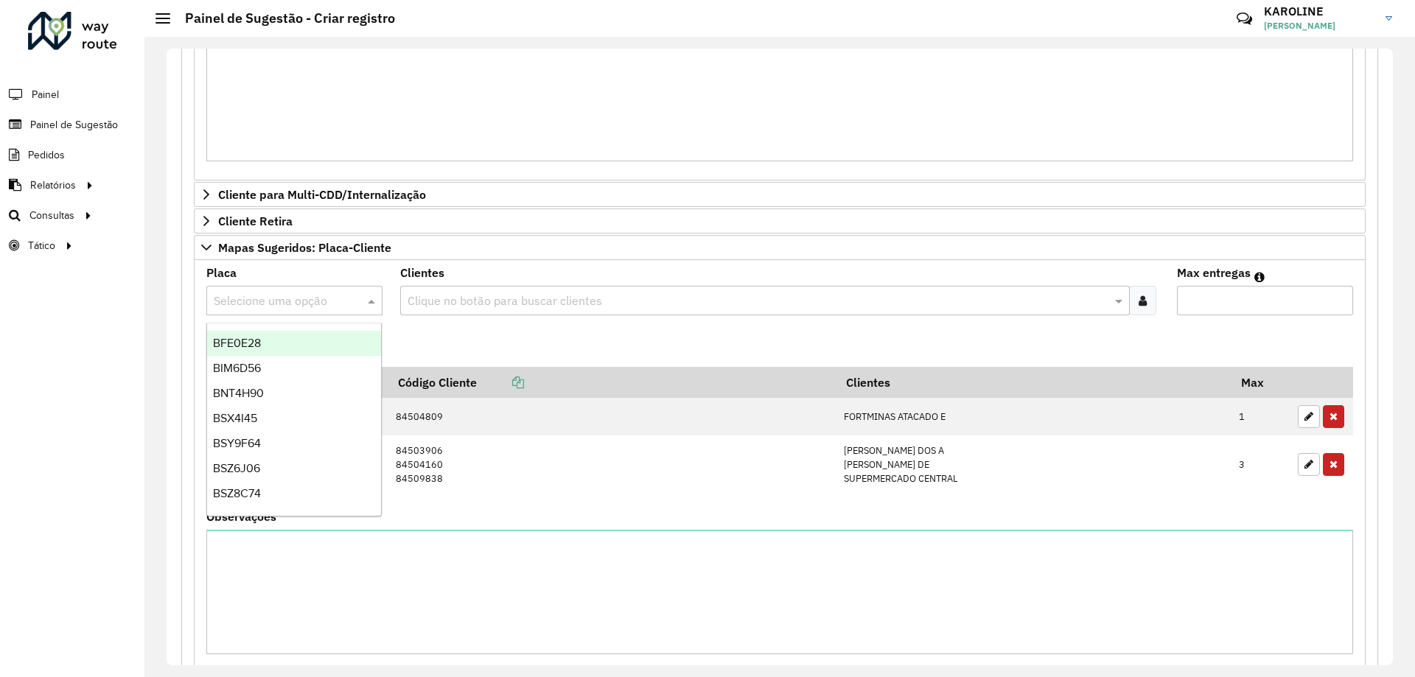
click at [287, 301] on input "text" at bounding box center [280, 302] width 132 height 18
type input "*"
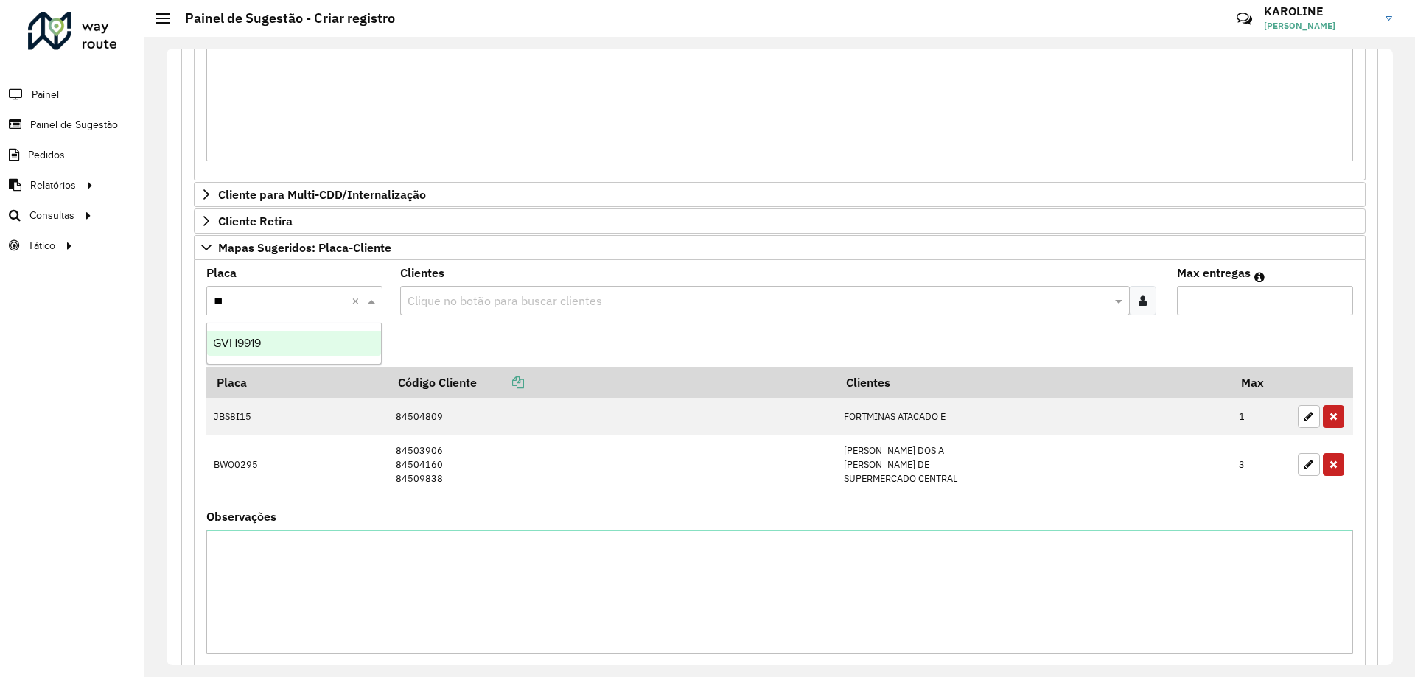
type input "***"
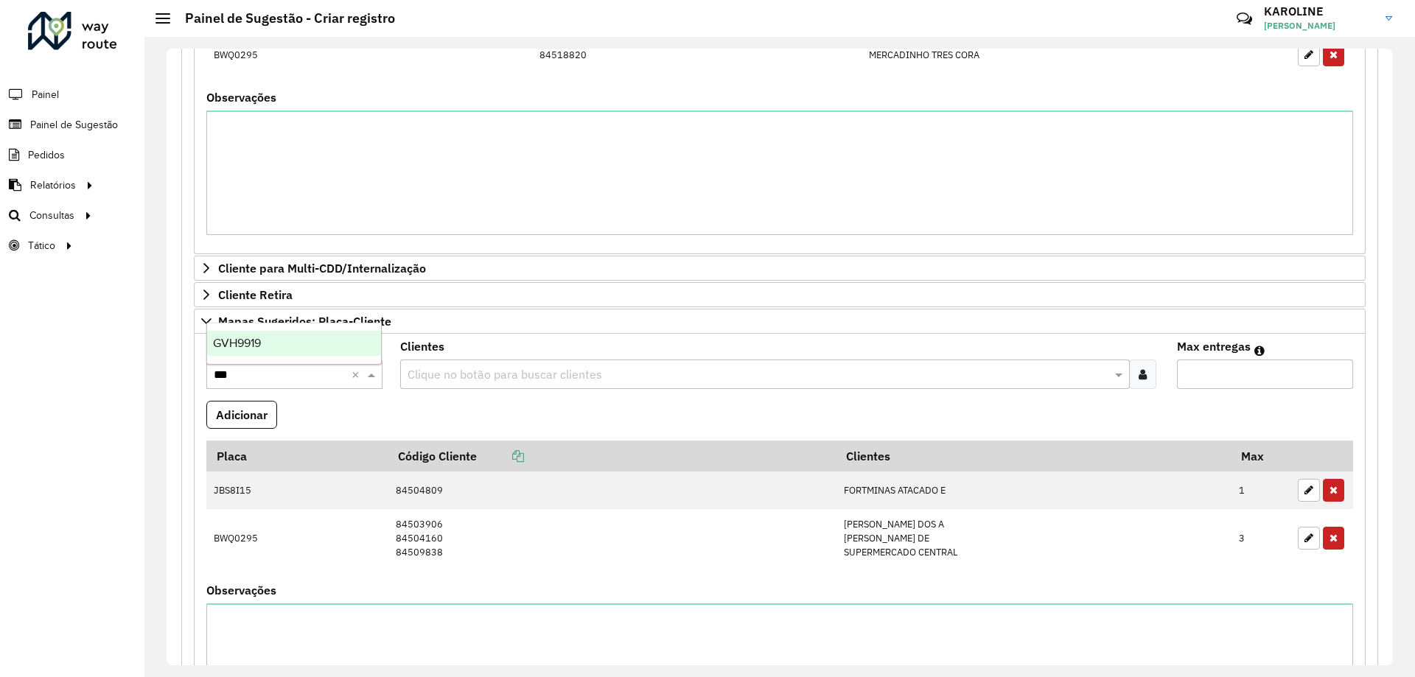
click at [303, 339] on div "GVH9919" at bounding box center [294, 343] width 174 height 25
click at [438, 369] on input "text" at bounding box center [757, 375] width 707 height 18
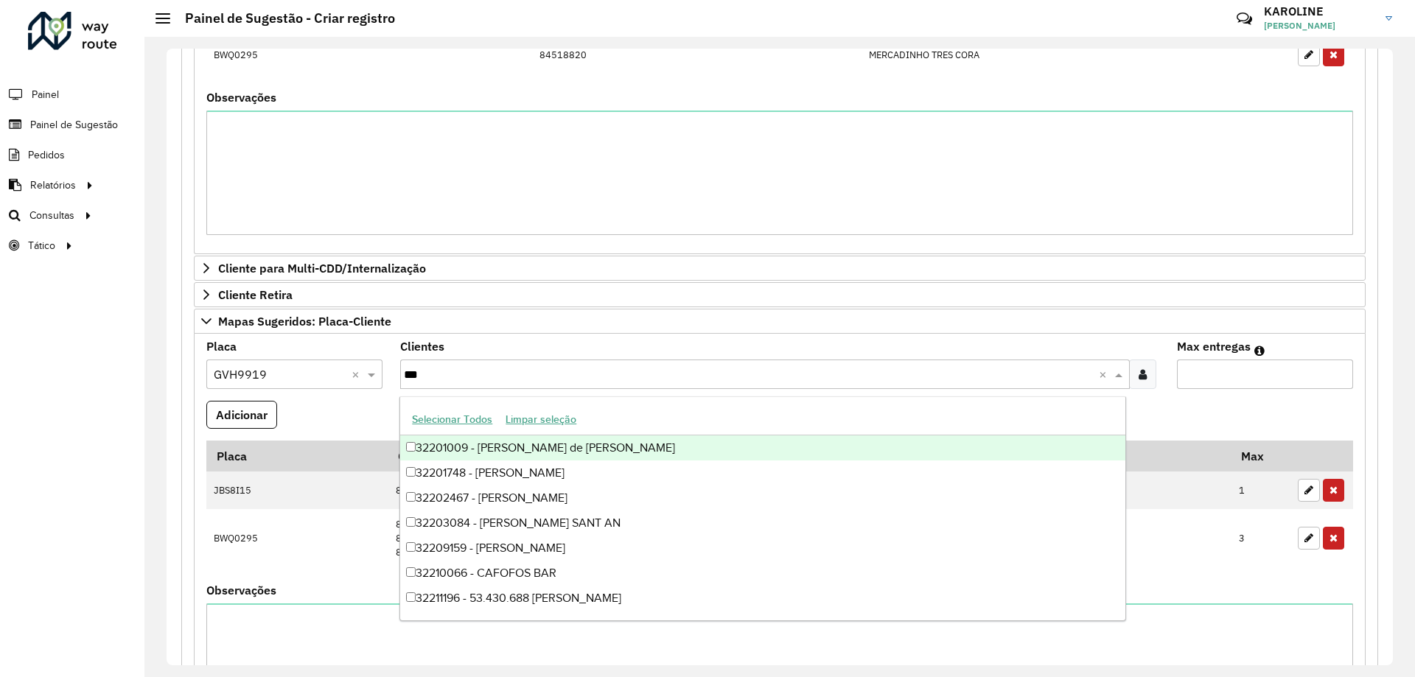
type input "****"
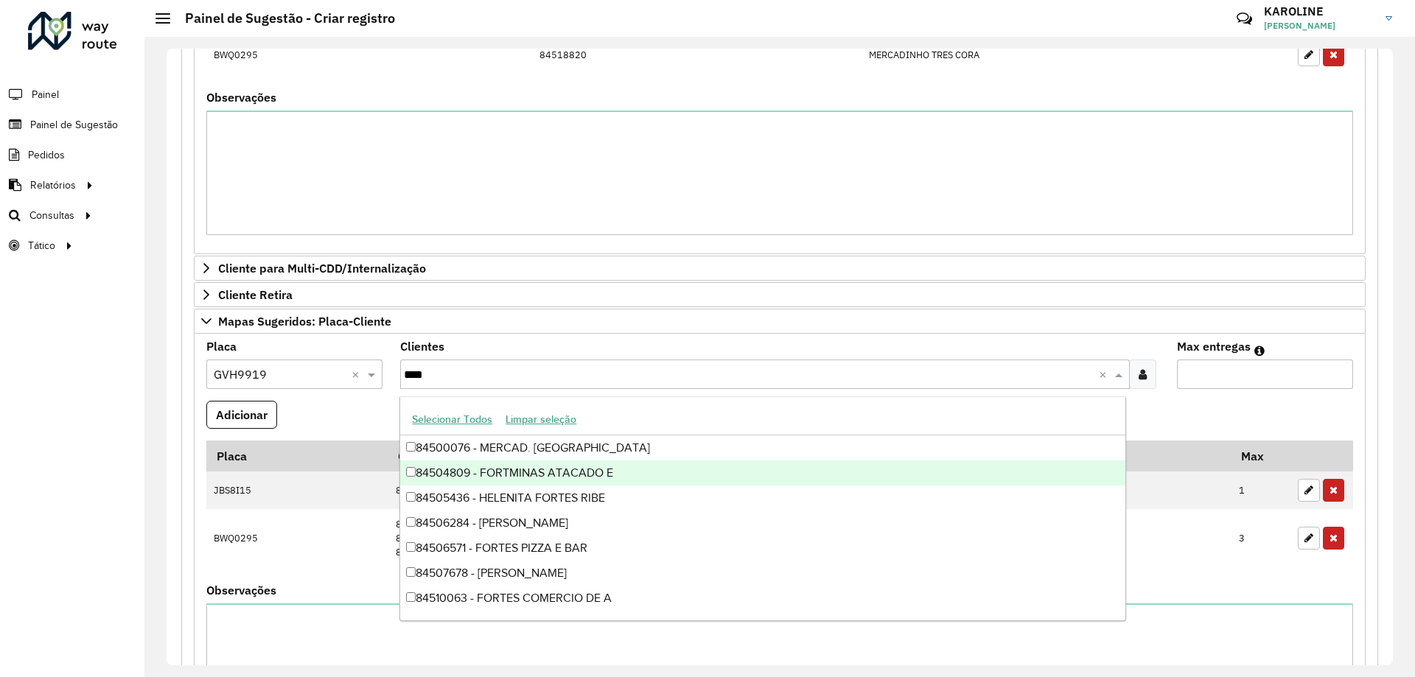
click at [508, 479] on div "84504809 - FORTMINAS ATACADO E" at bounding box center [762, 473] width 725 height 25
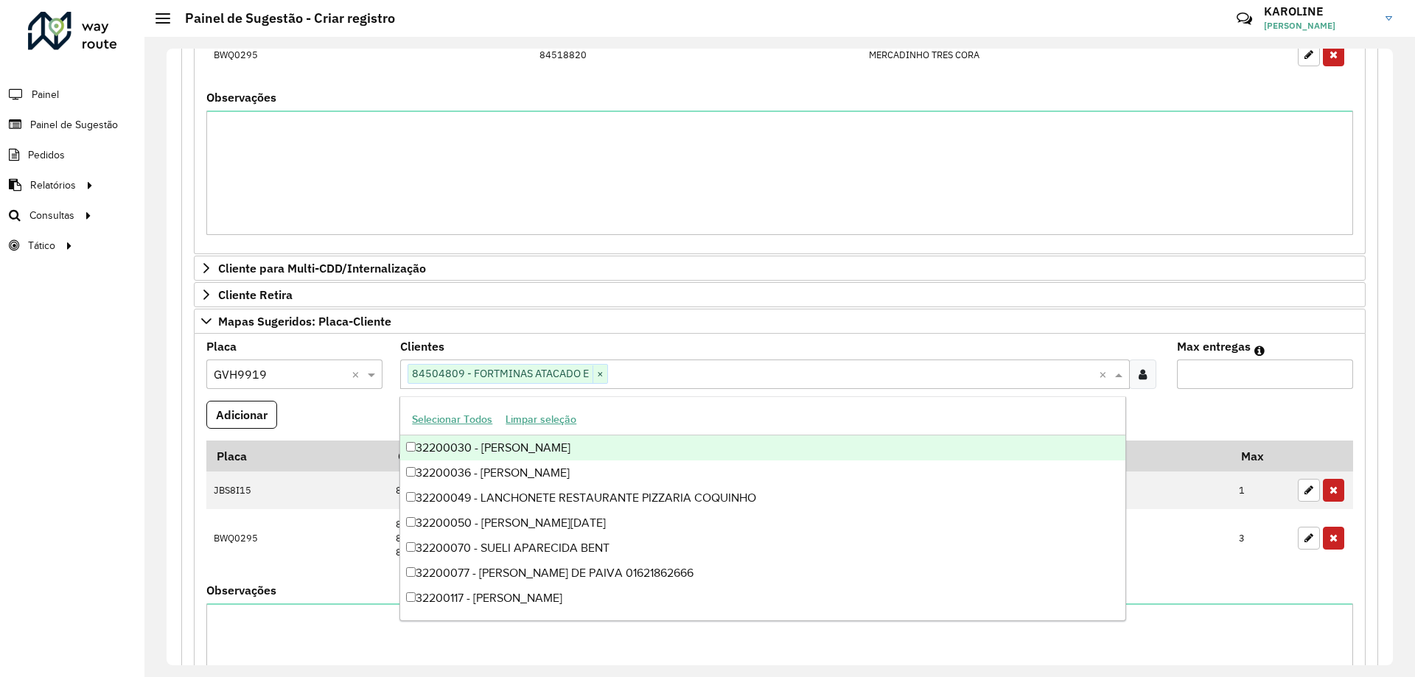
click at [1238, 380] on input "Max entregas" at bounding box center [1265, 374] width 176 height 29
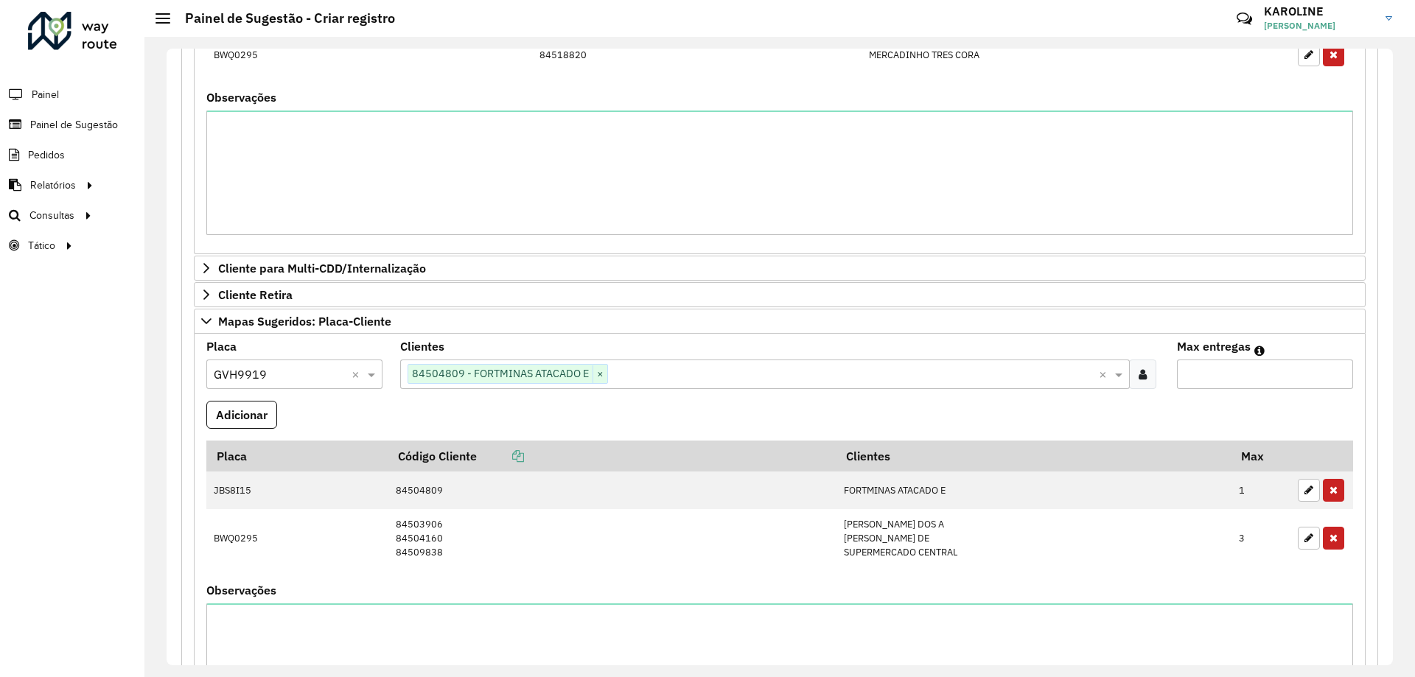
type input "*"
click at [1227, 403] on formly-field "Adicionar" at bounding box center [780, 421] width 1165 height 40
click at [237, 417] on button "Adicionar" at bounding box center [241, 415] width 71 height 28
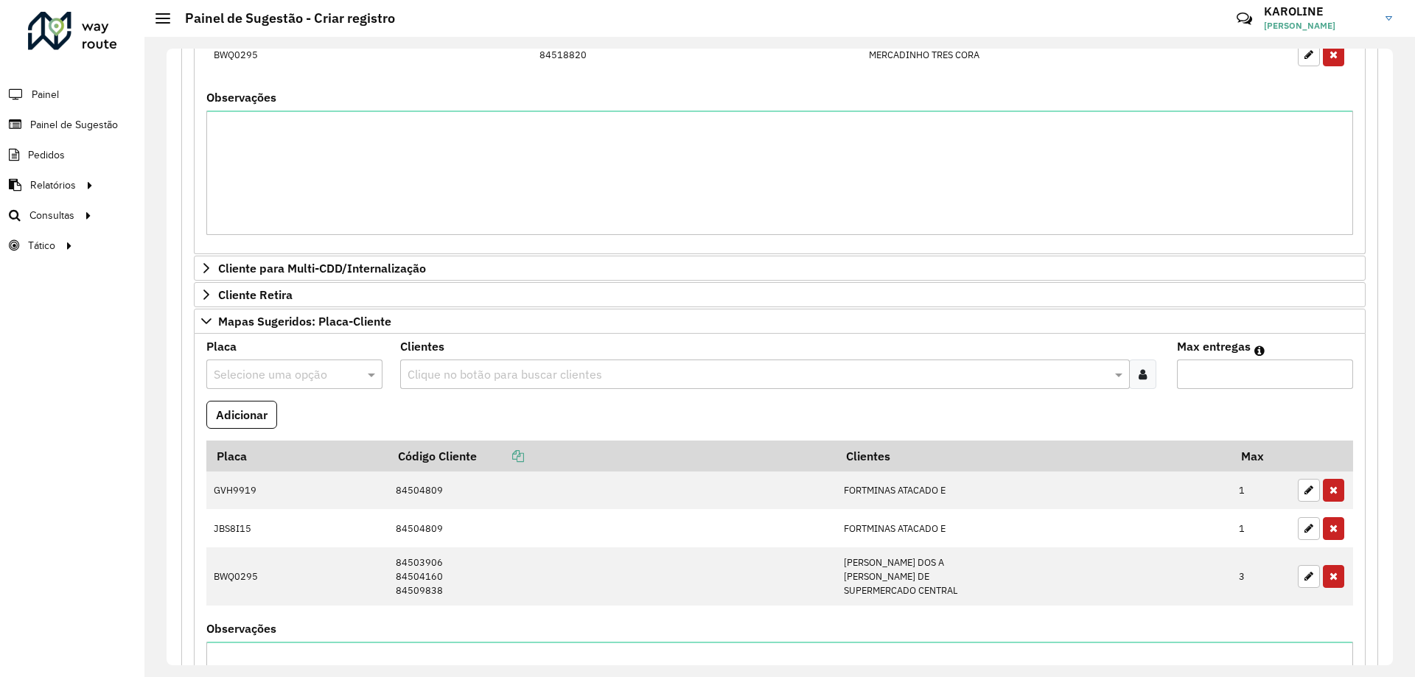
scroll to position [450, 0]
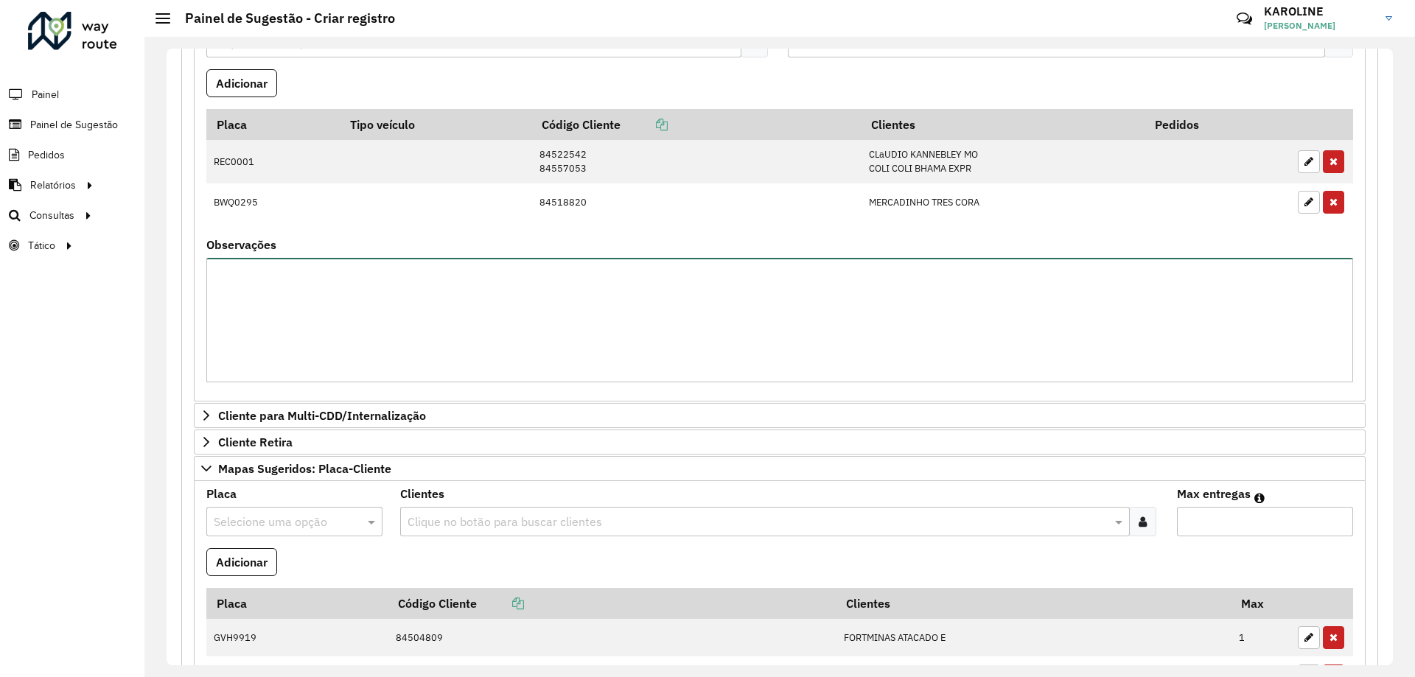
click at [329, 329] on textarea "Observações" at bounding box center [779, 320] width 1147 height 125
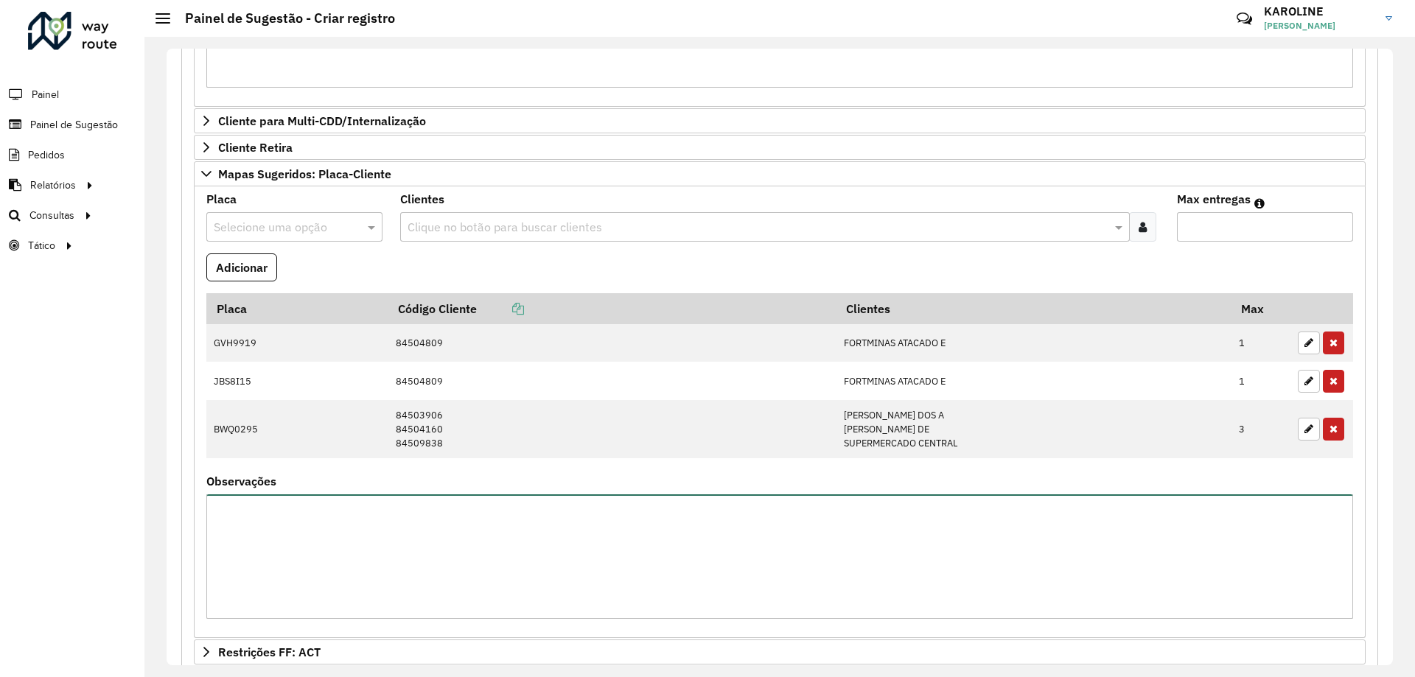
click at [299, 528] on textarea "Observações" at bounding box center [779, 557] width 1147 height 125
type textarea "**********"
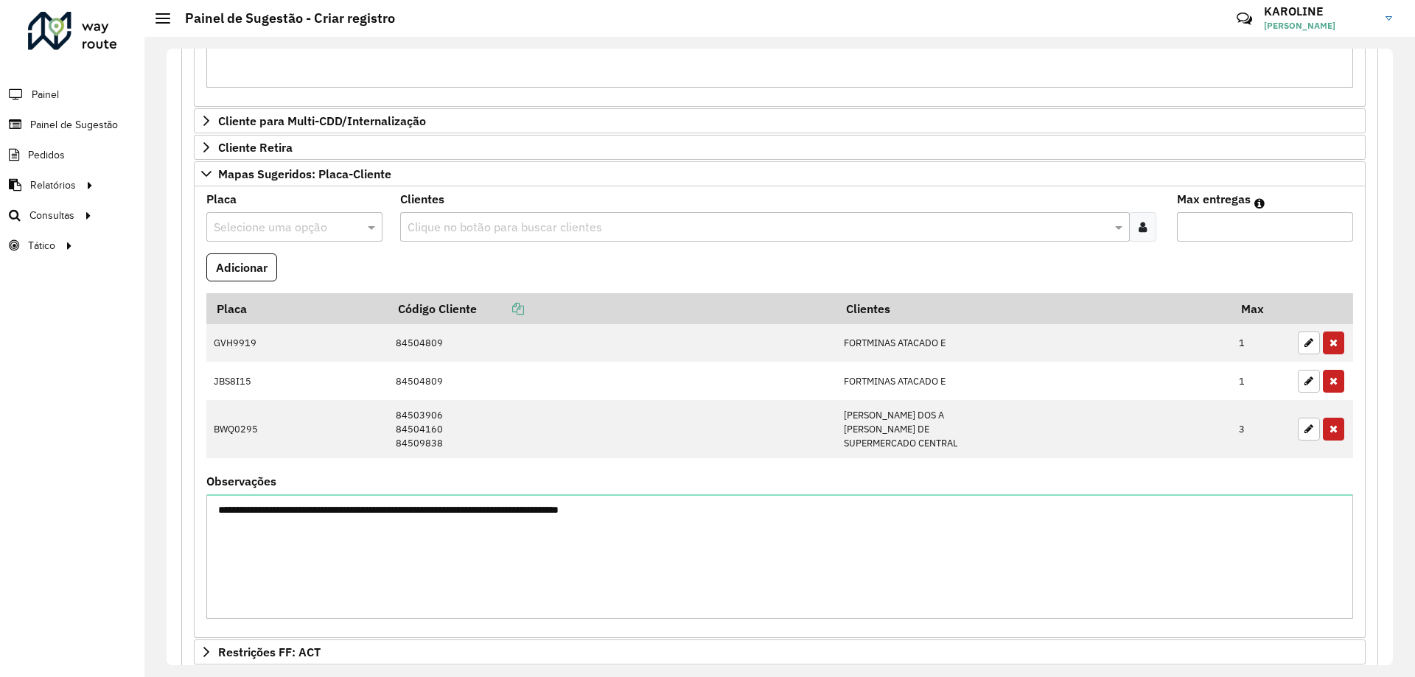
click at [484, 475] on formly-field "Placa Código Cliente Clientes Max GVH9919 84504809 FORTMINAS ATACADO E 1 JBS8I1…" at bounding box center [780, 385] width 1165 height 184
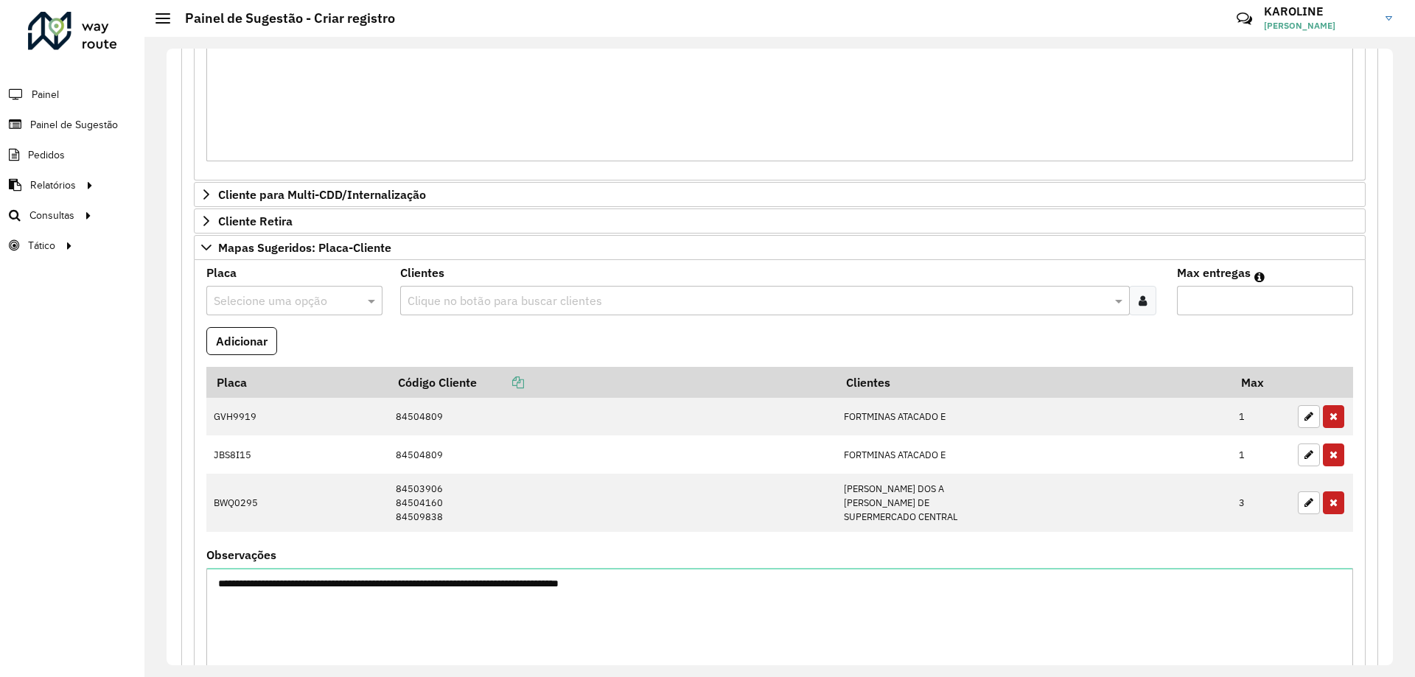
scroll to position [968, 0]
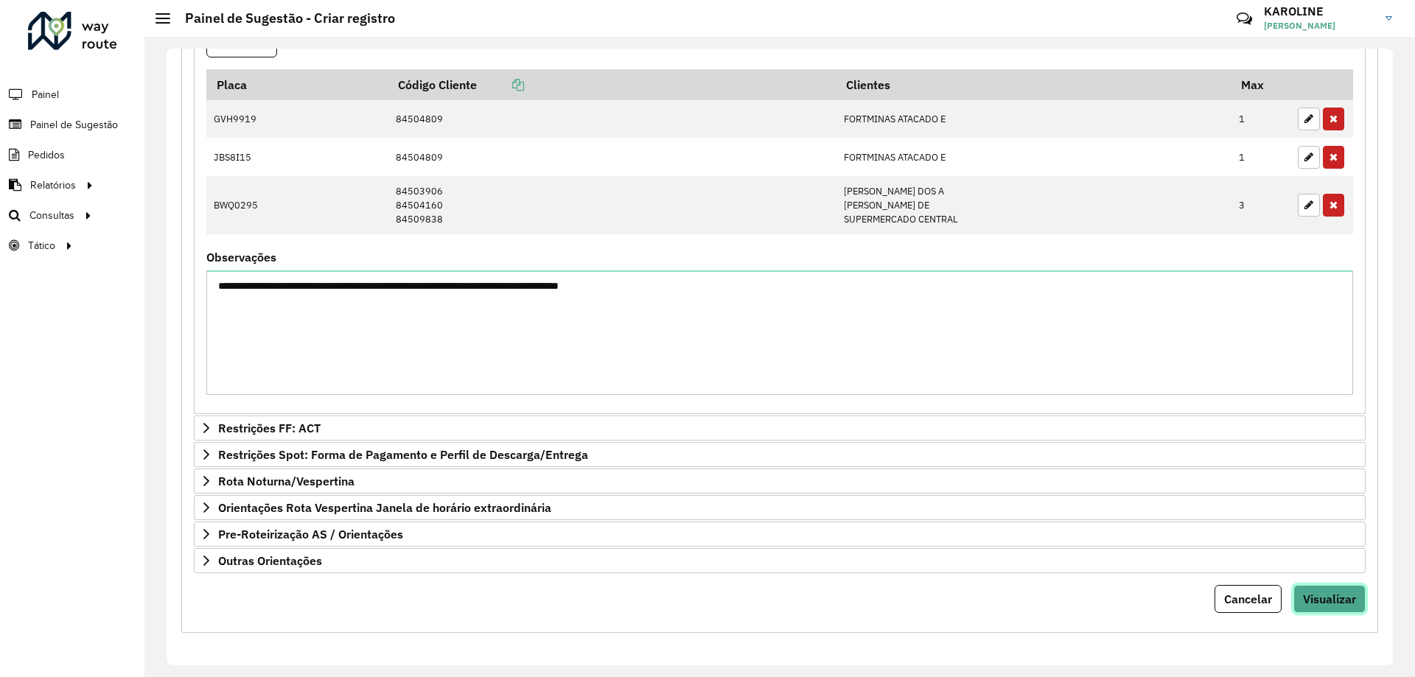
click at [1311, 593] on span "Visualizar" at bounding box center [1329, 599] width 53 height 15
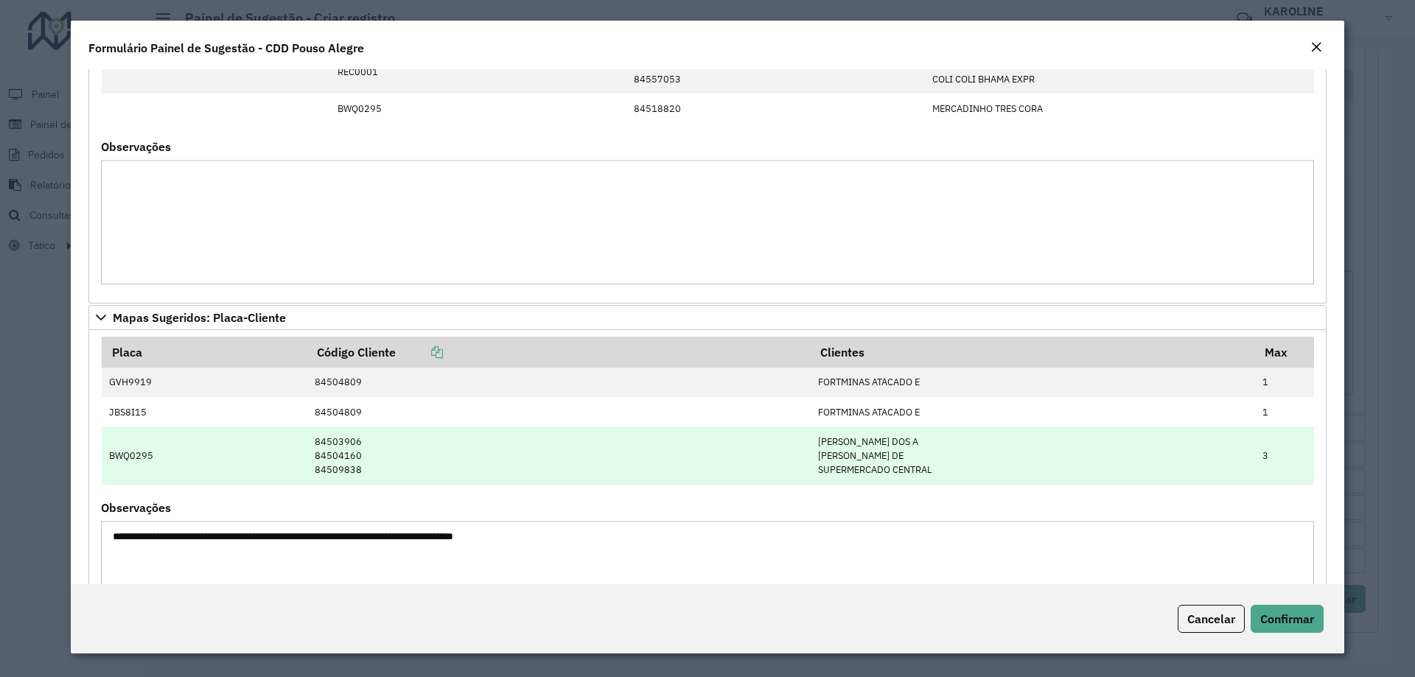
scroll to position [221, 0]
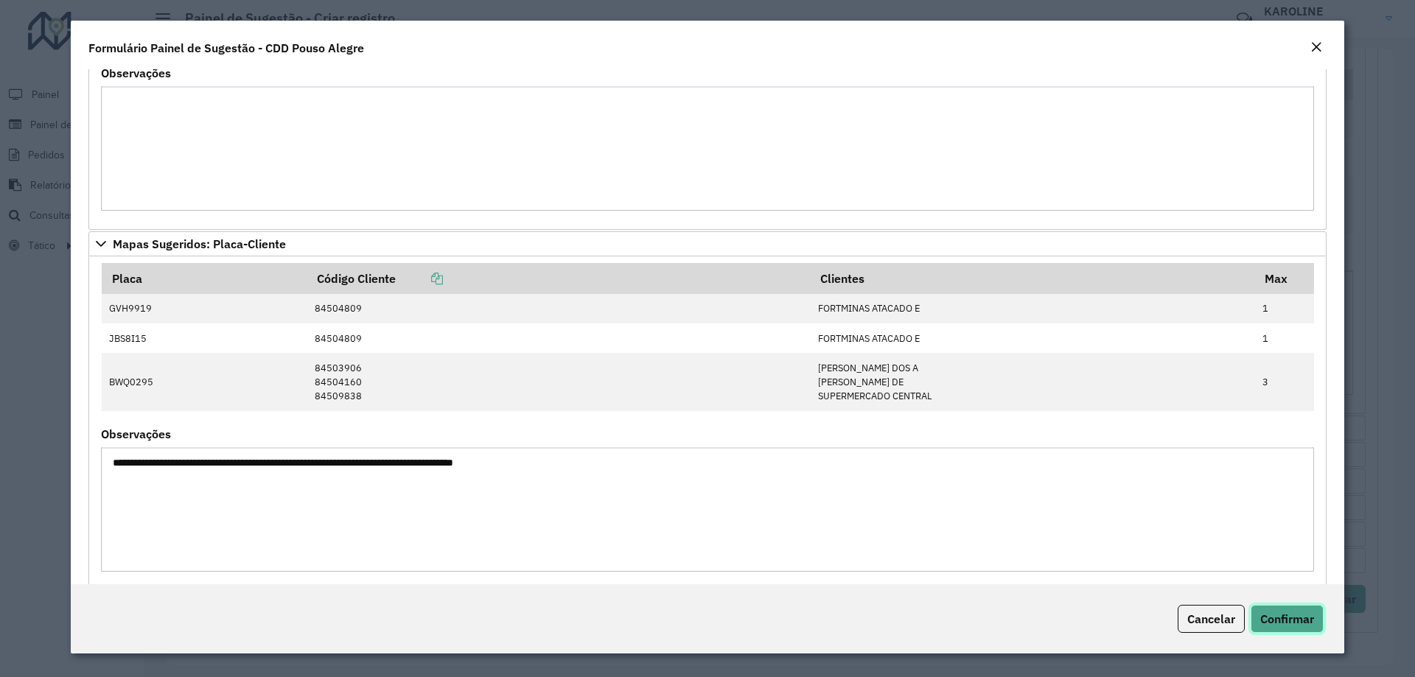
click at [1280, 626] on button "Confirmar" at bounding box center [1287, 619] width 73 height 28
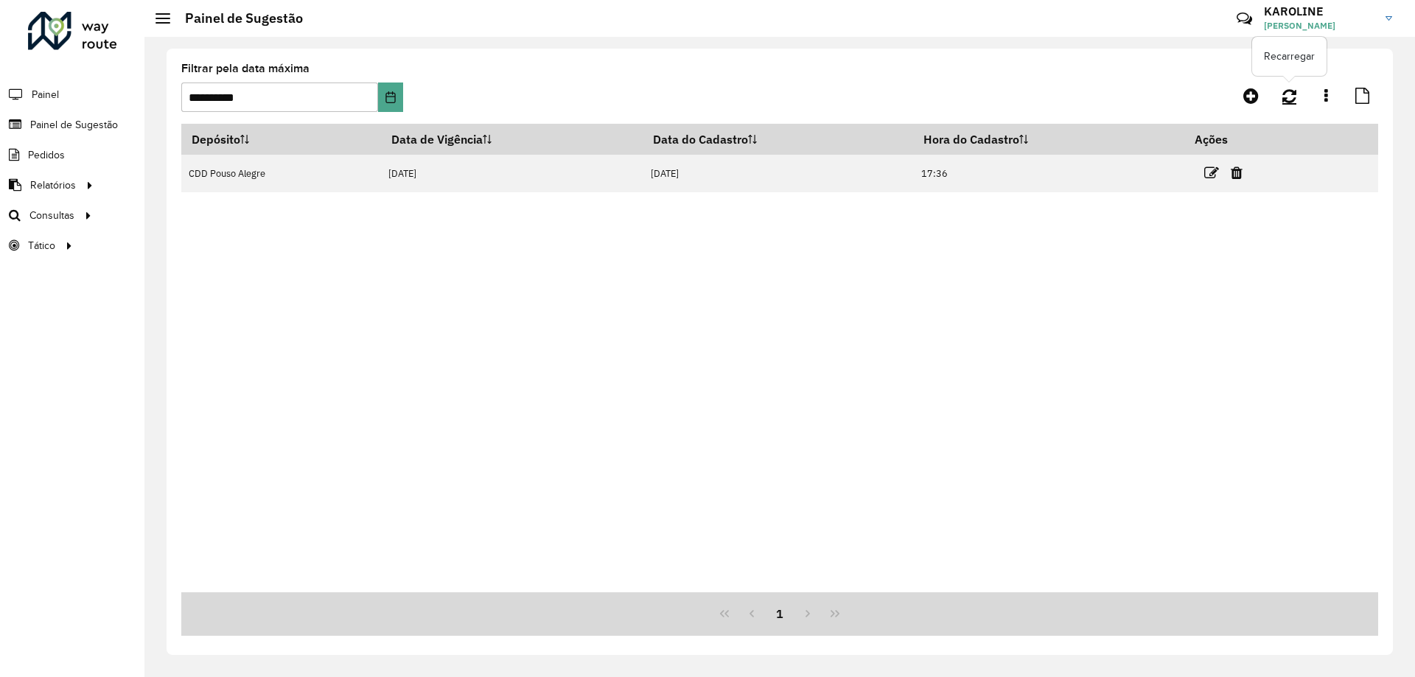
click at [1293, 97] on icon at bounding box center [1289, 96] width 14 height 16
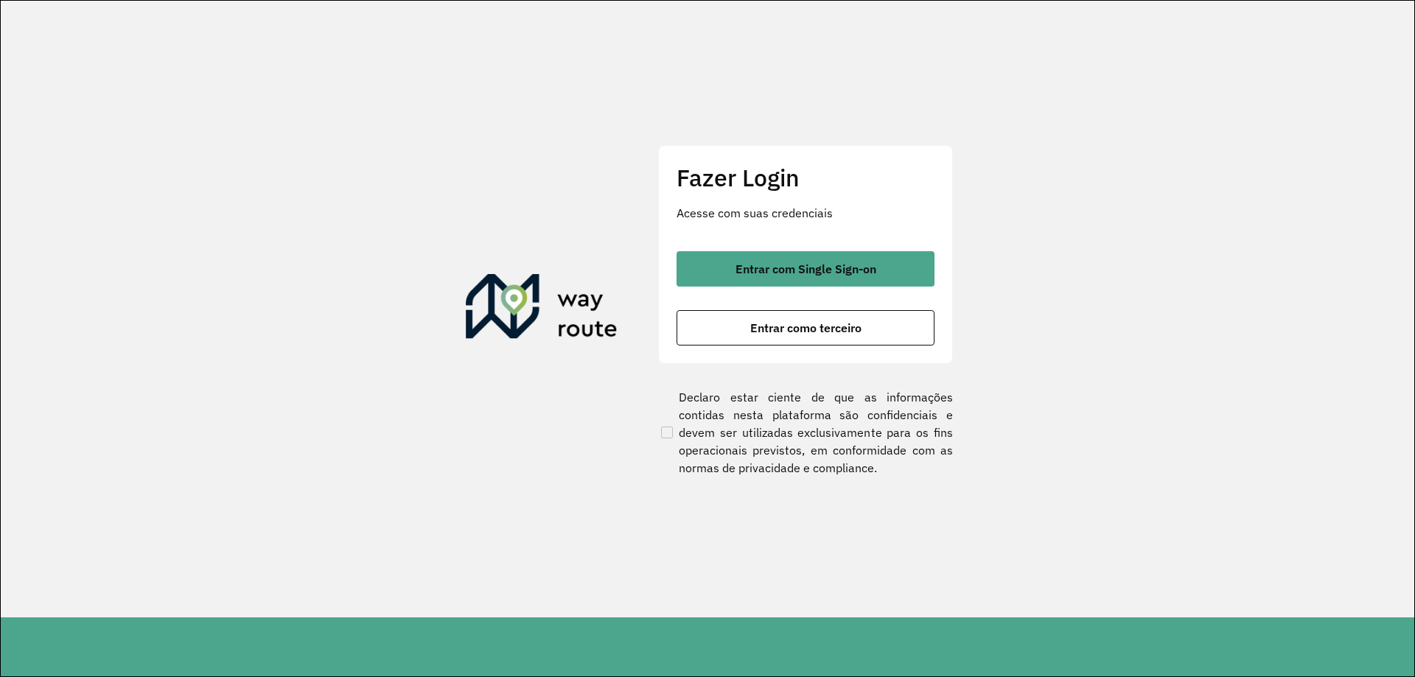
click at [809, 243] on div "Fazer Login Acesse com suas credenciais Entrar com Single Sign-on Entrar como t…" at bounding box center [805, 254] width 295 height 218
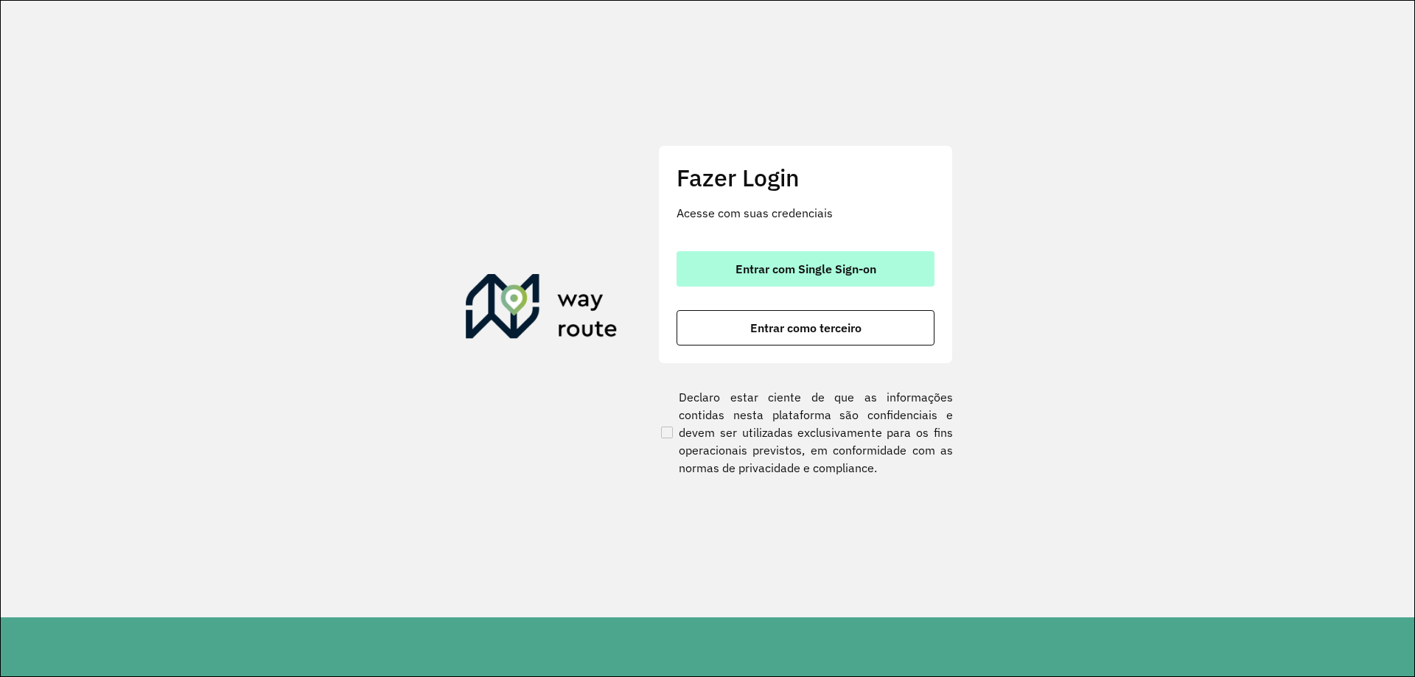
click at [807, 254] on button "Entrar com Single Sign-on" at bounding box center [806, 268] width 258 height 35
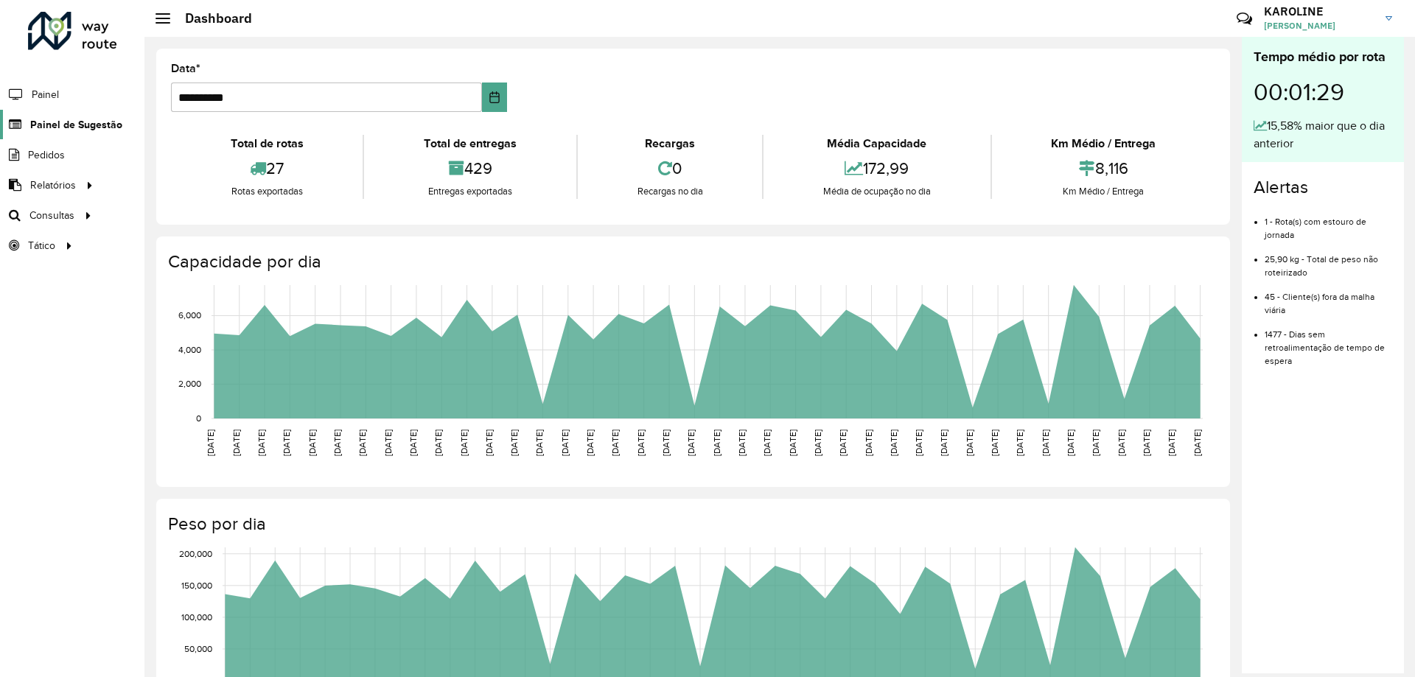
click at [57, 124] on span "Painel de Sugestão" at bounding box center [76, 124] width 92 height 15
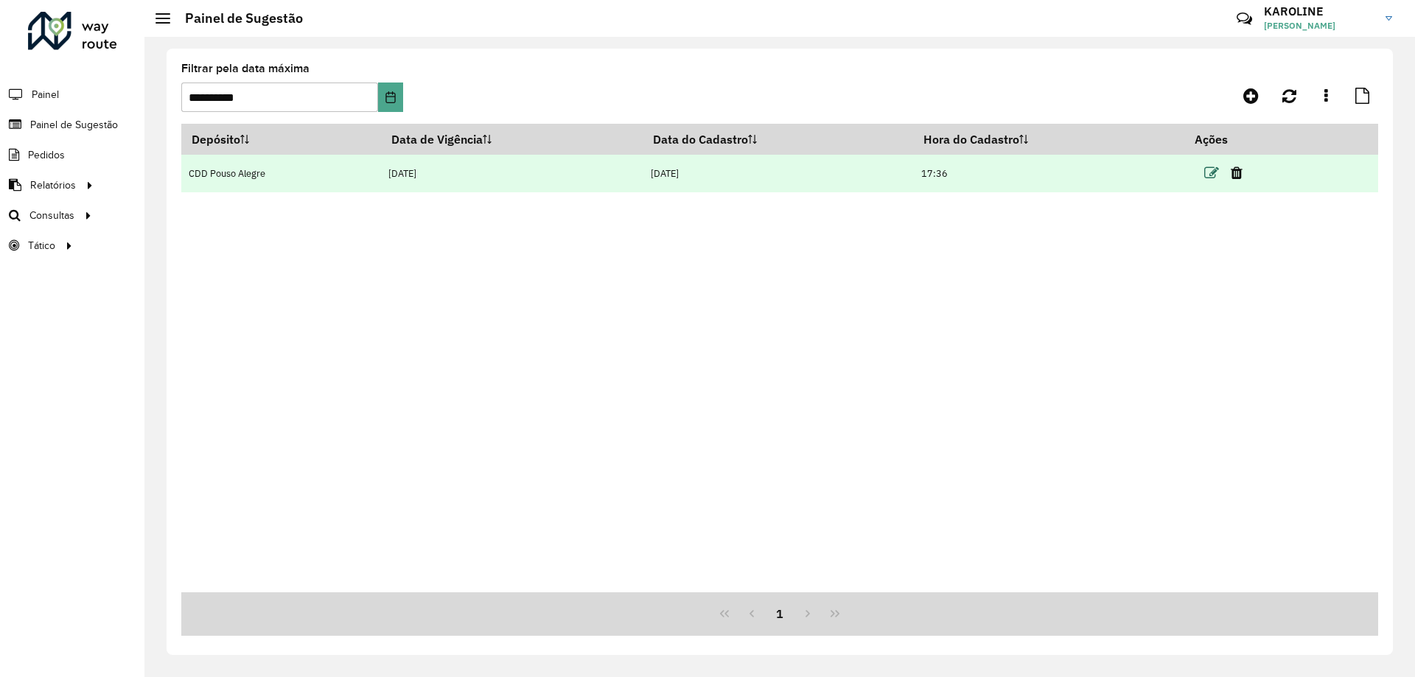
click at [1207, 174] on icon at bounding box center [1211, 173] width 15 height 15
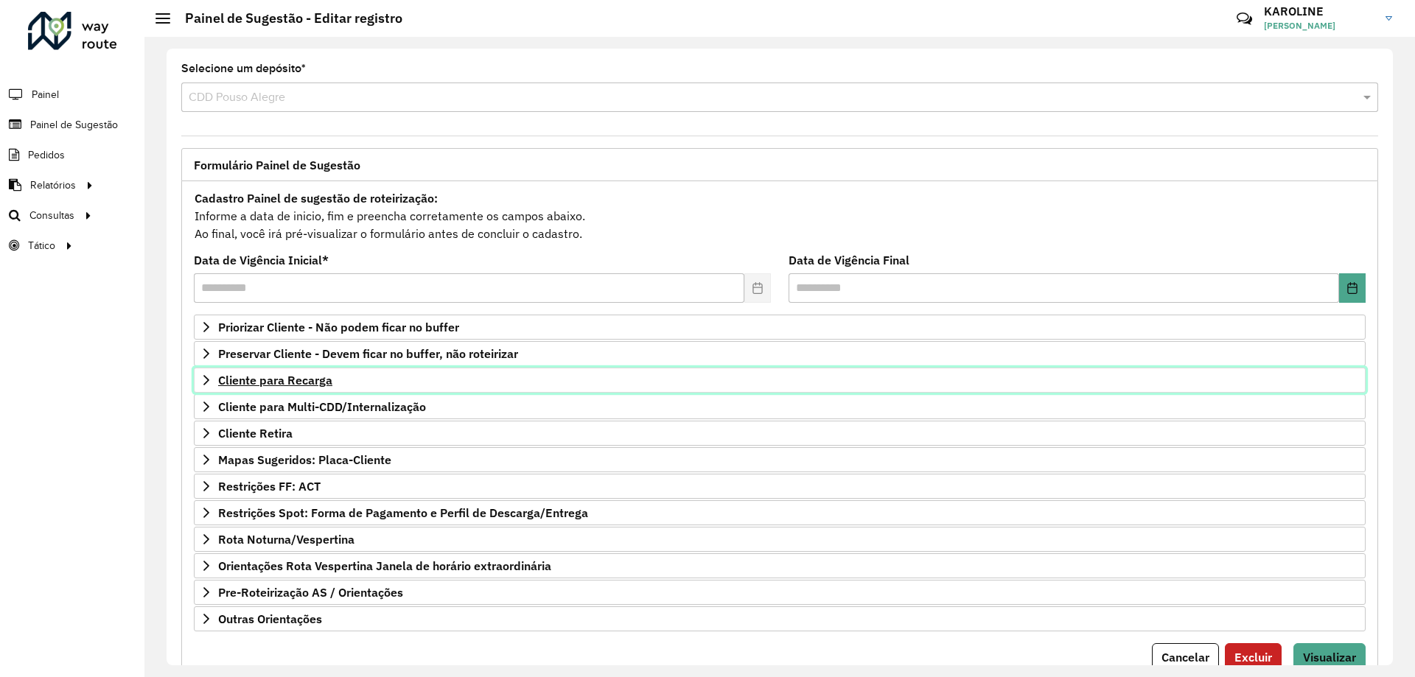
click at [261, 377] on span "Cliente para Recarga" at bounding box center [275, 380] width 114 height 12
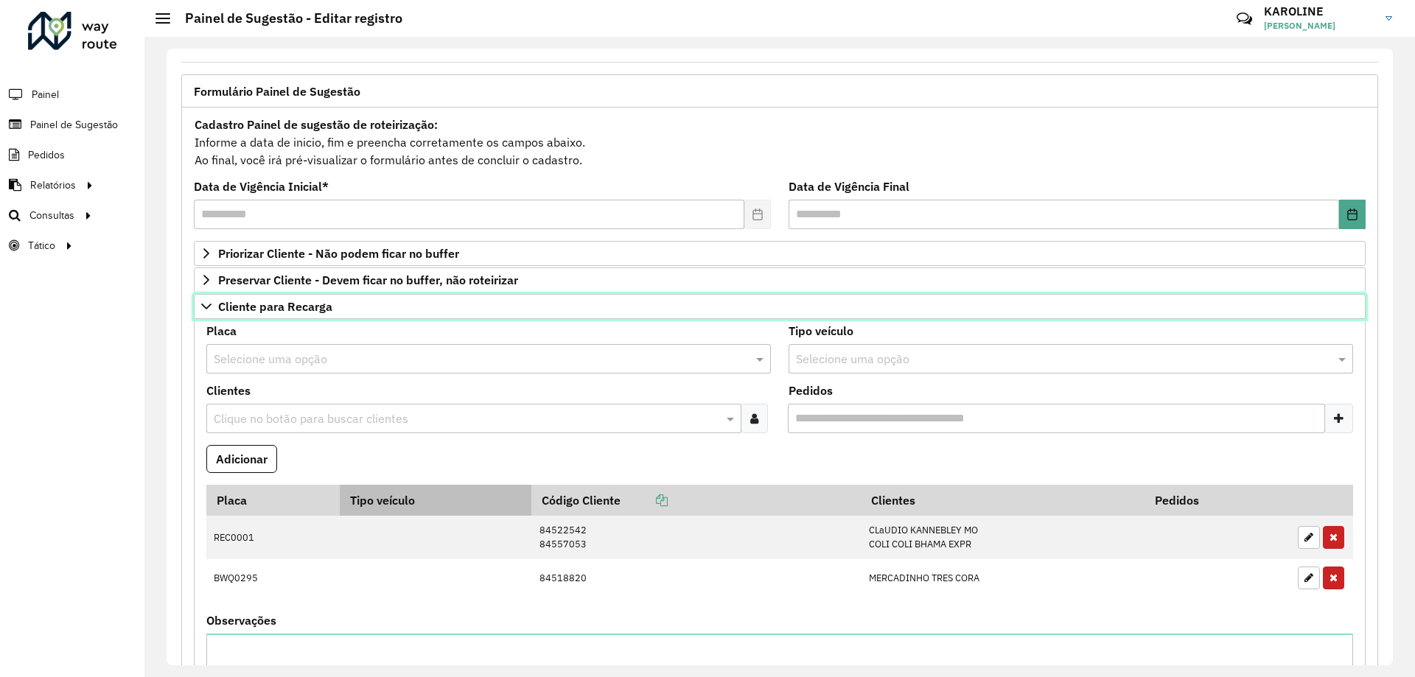
scroll to position [147, 0]
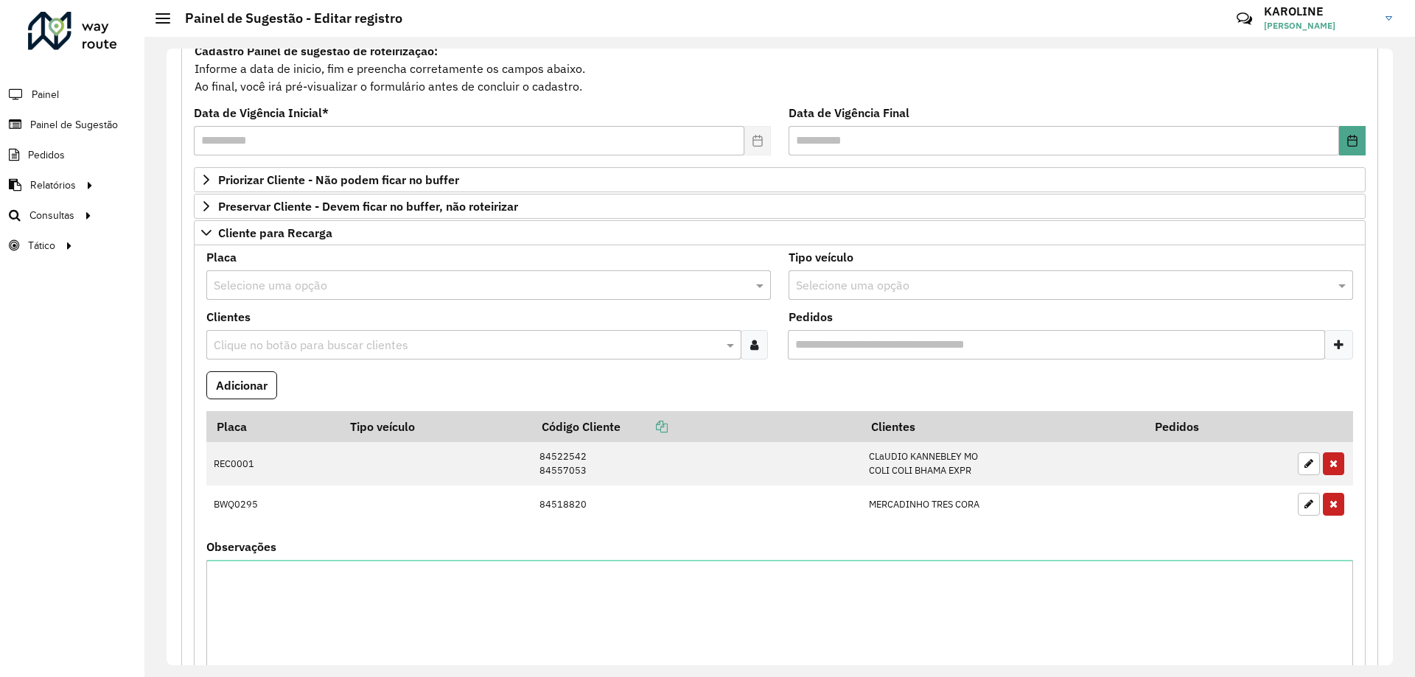
click at [283, 293] on input "text" at bounding box center [474, 286] width 520 height 18
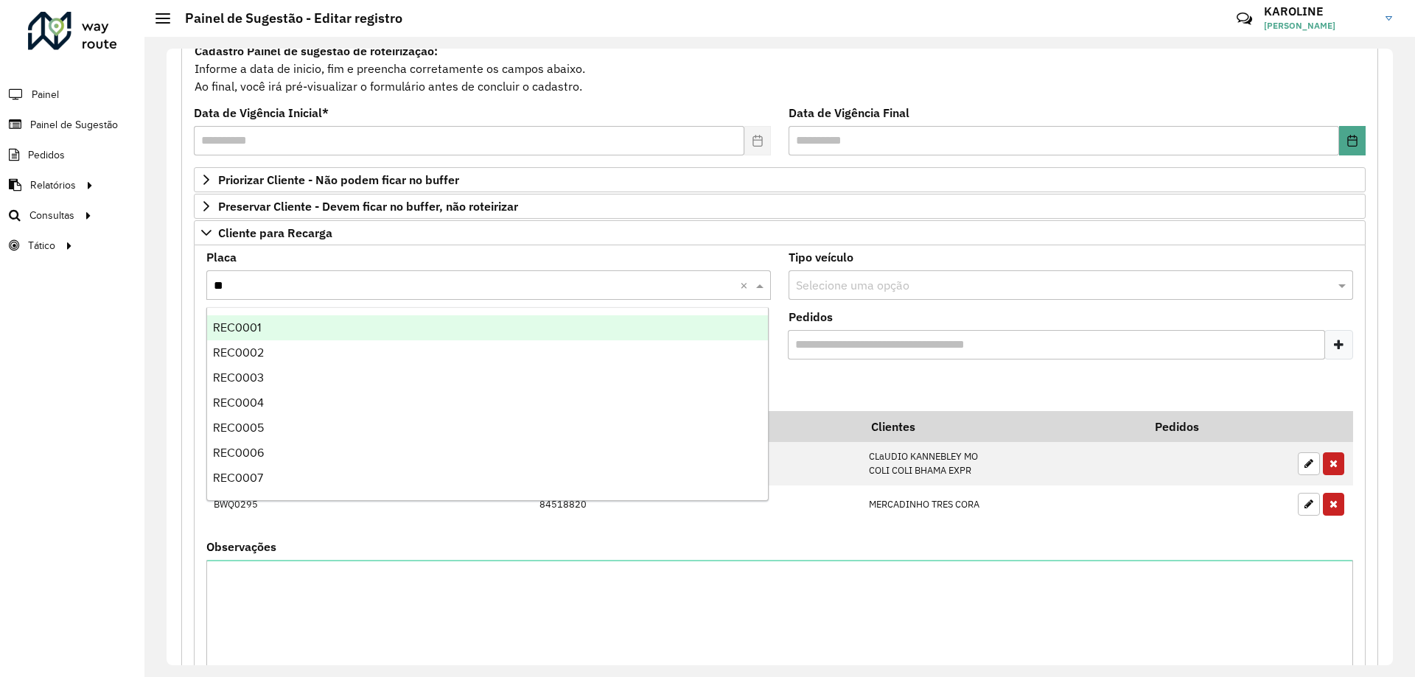
type input "***"
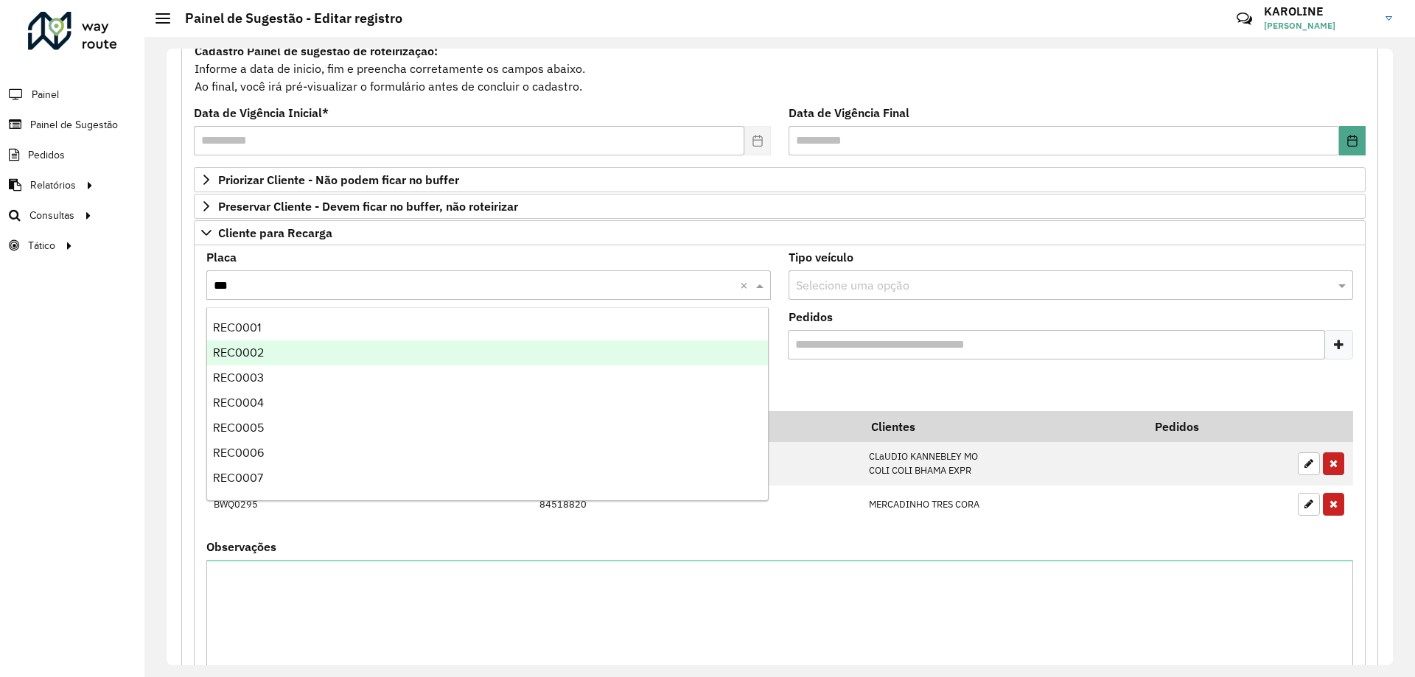
click at [248, 353] on span "REC0002" at bounding box center [238, 352] width 51 height 13
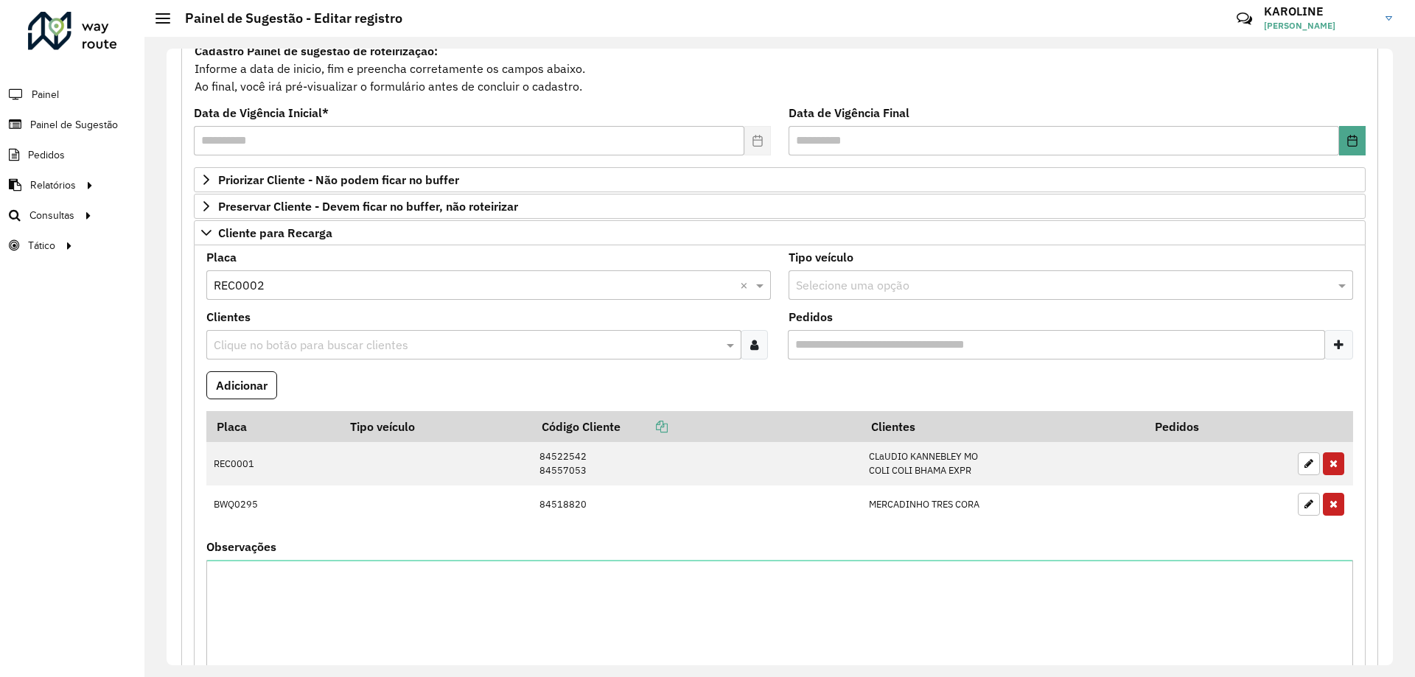
click at [453, 355] on div "Clique no botão para buscar clientes" at bounding box center [473, 344] width 535 height 29
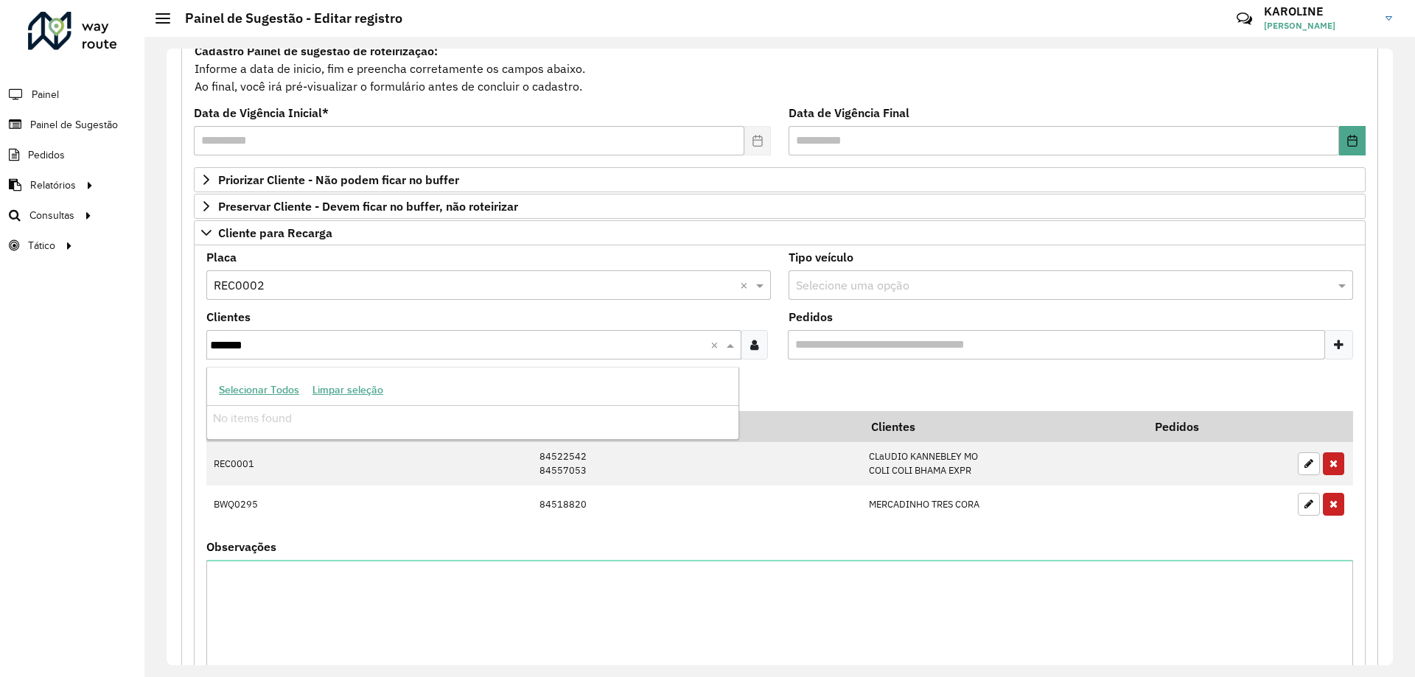
type input "******"
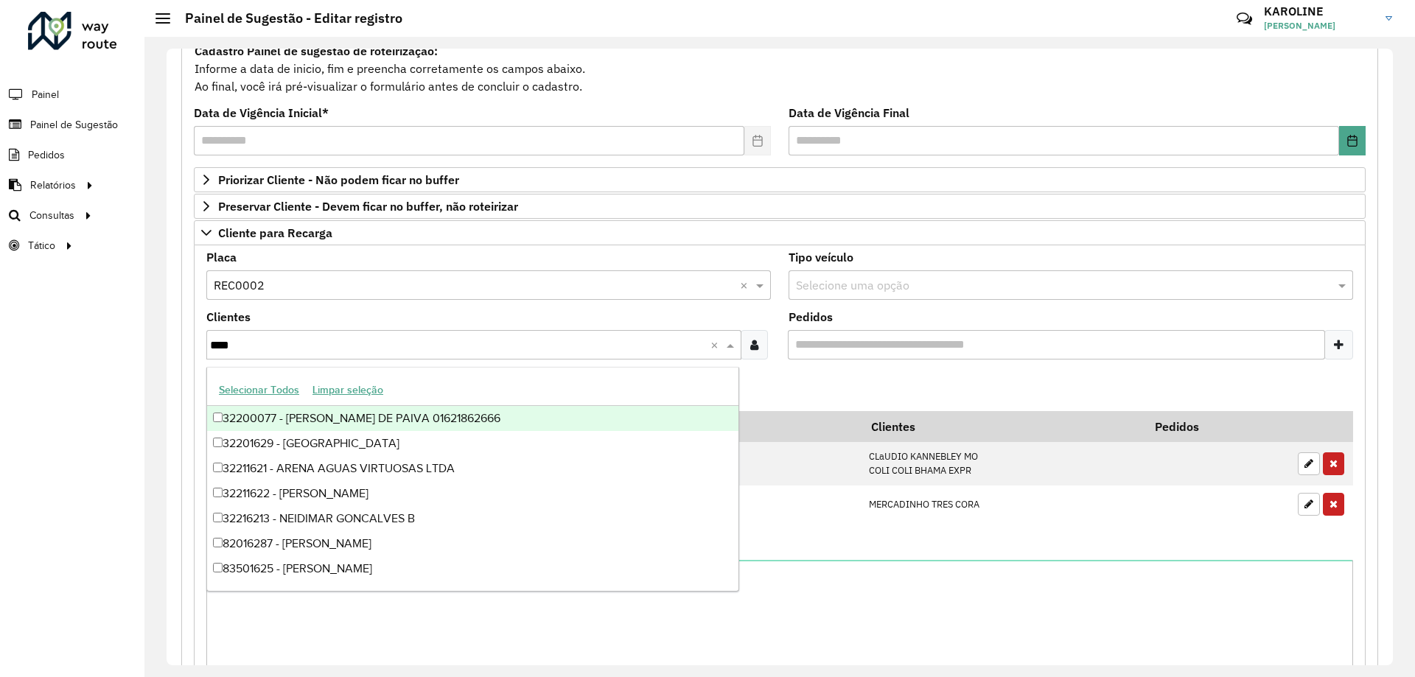
type input "*****"
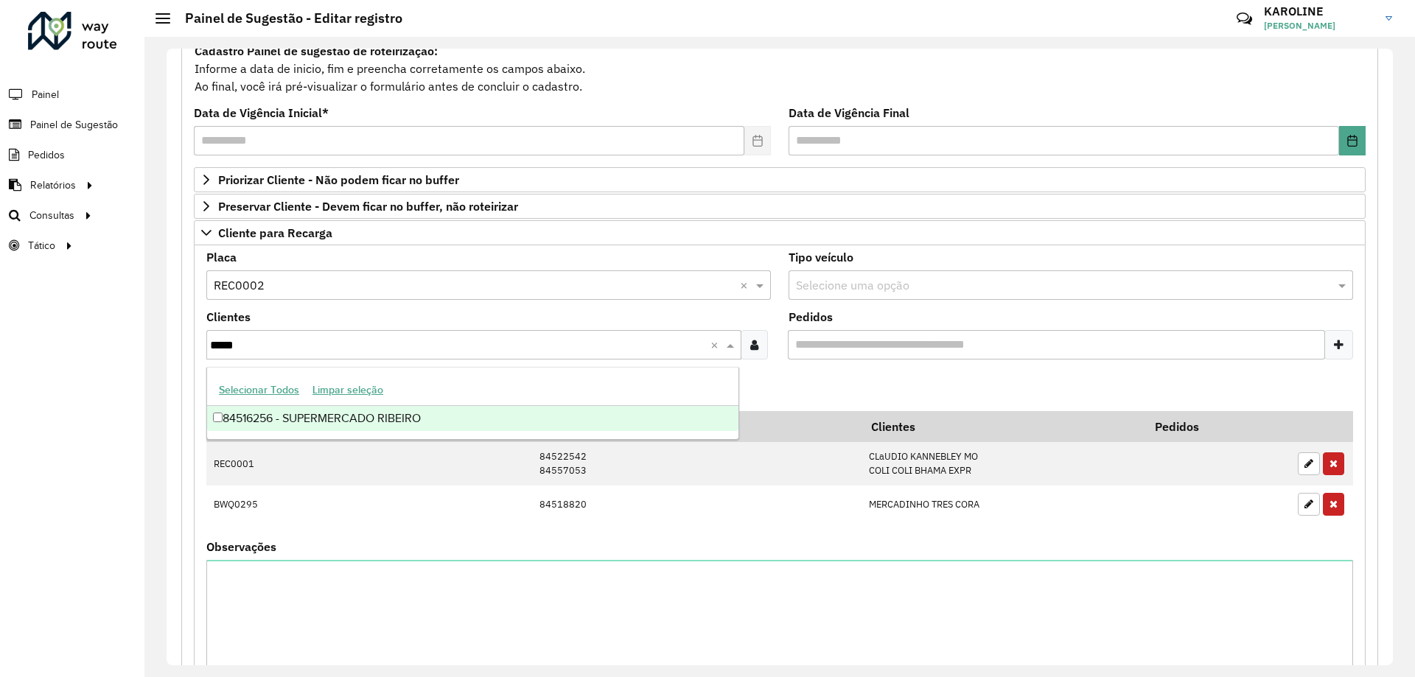
click at [404, 422] on div "84516256 - SUPERMERCADO RIBEIRO" at bounding box center [472, 418] width 531 height 25
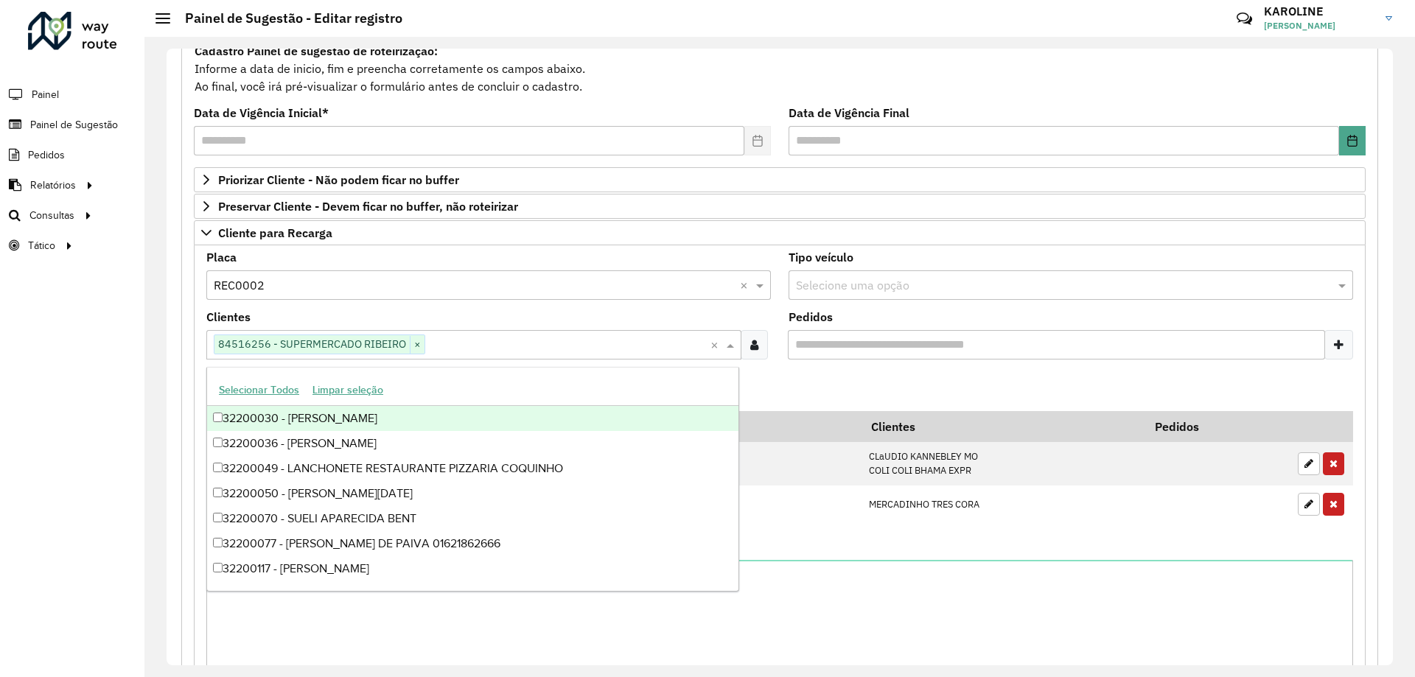
click at [858, 345] on input "Pedidos" at bounding box center [1056, 344] width 537 height 29
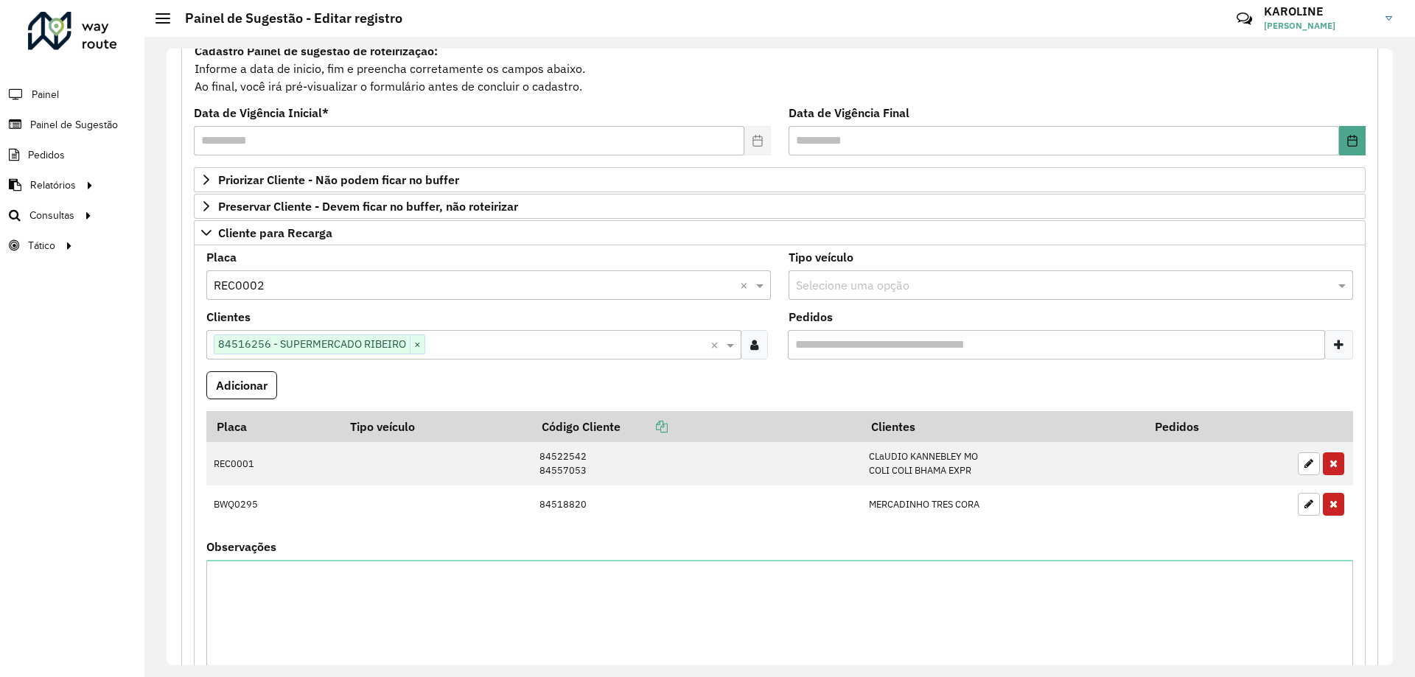
click at [865, 341] on input "Pedidos" at bounding box center [1056, 344] width 537 height 29
click at [1334, 342] on icon at bounding box center [1339, 345] width 10 height 12
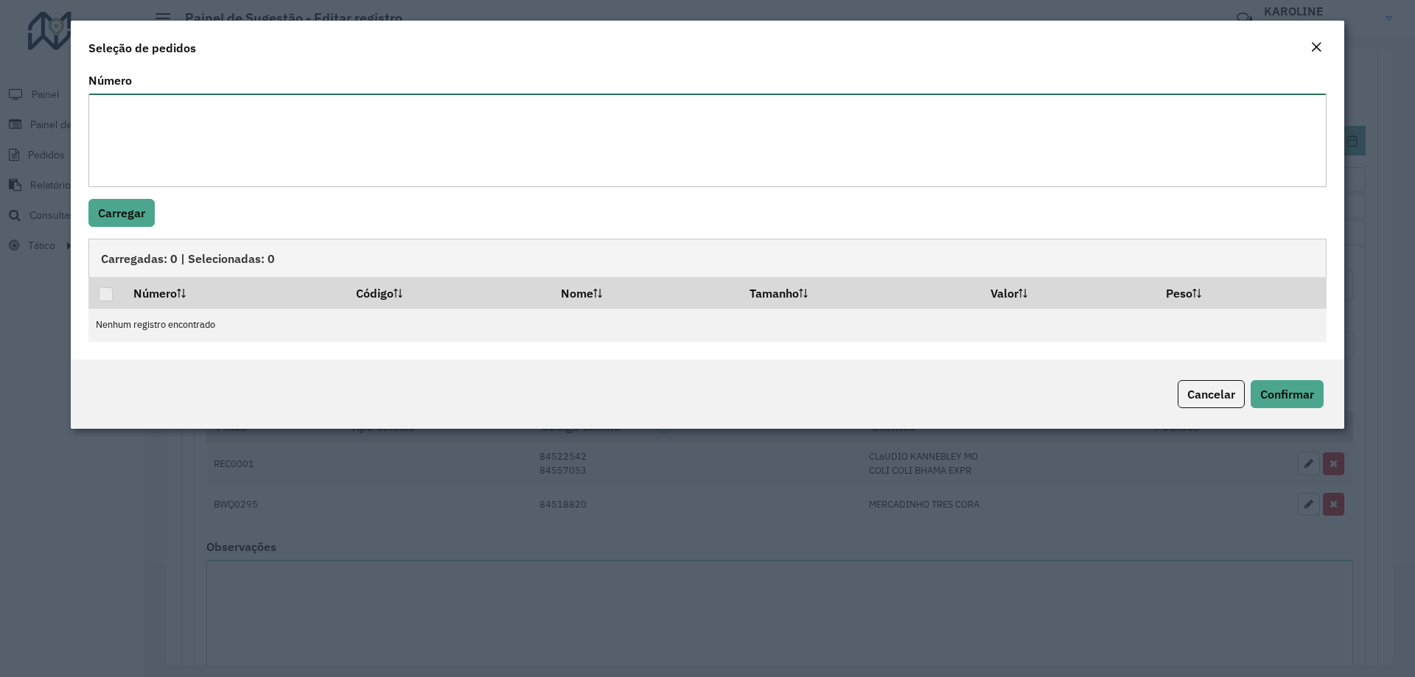
click at [363, 184] on textarea "Número" at bounding box center [707, 141] width 1238 height 94
paste textarea "****** ****** ******"
type textarea "****** ****** ******"
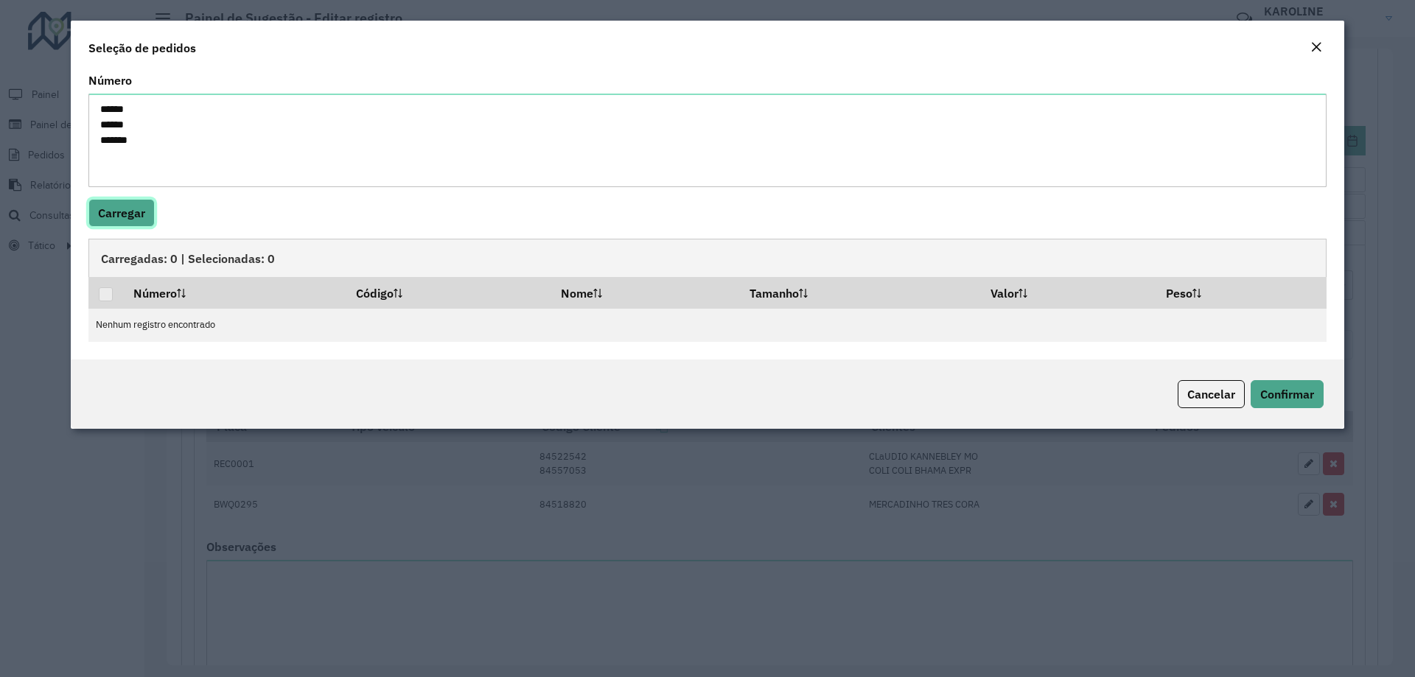
click at [134, 222] on button "Carregar" at bounding box center [121, 213] width 66 height 28
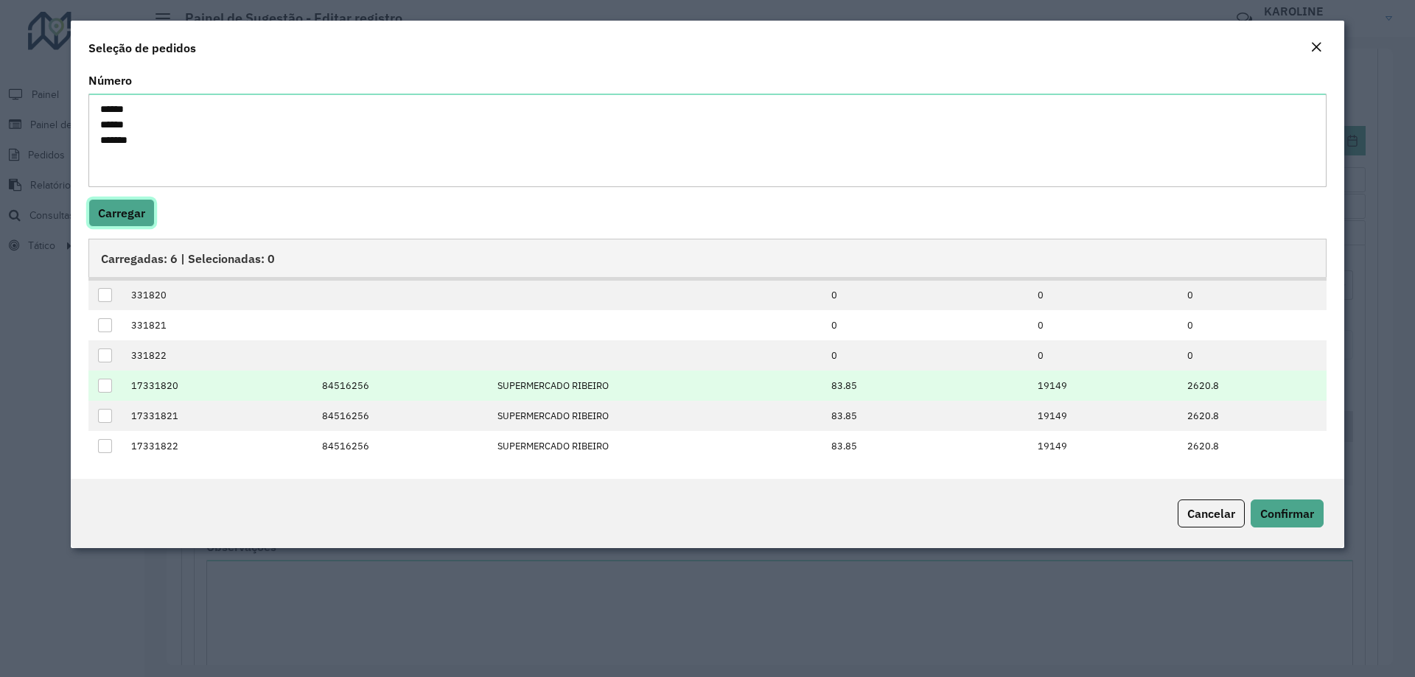
scroll to position [0, 0]
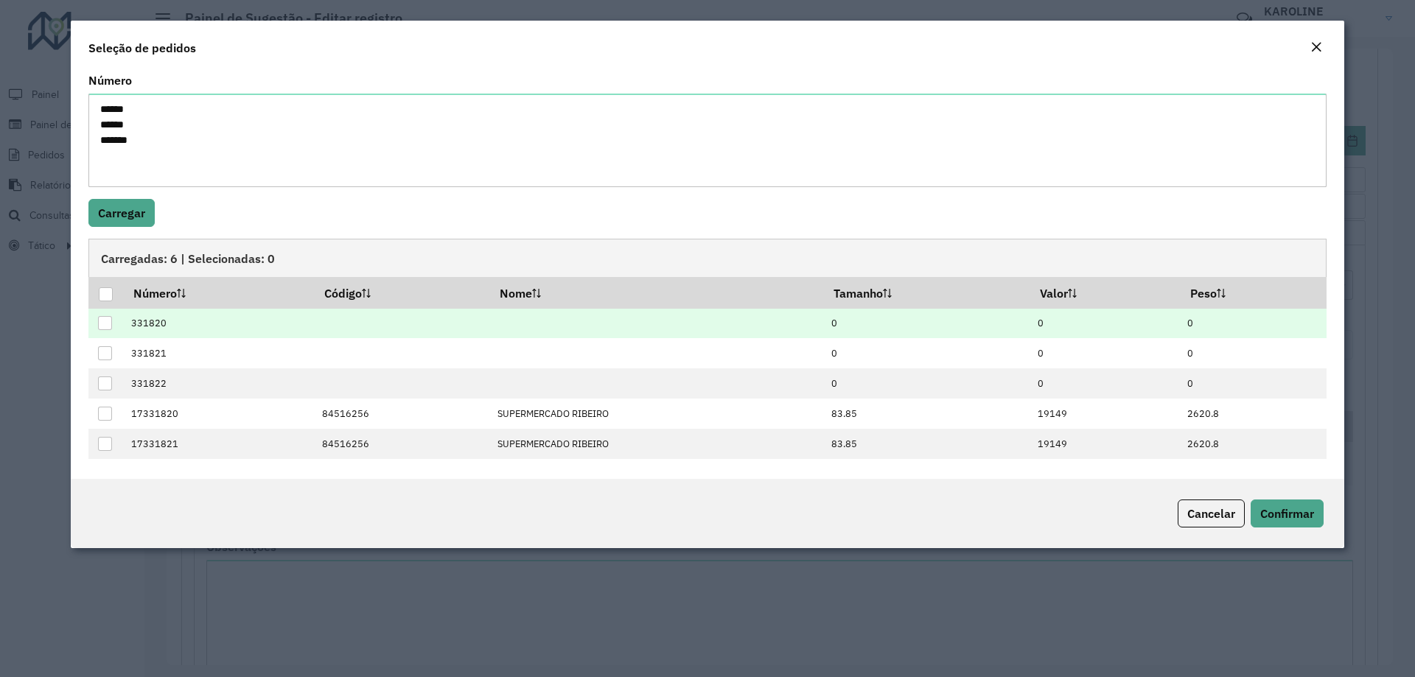
click at [107, 328] on div at bounding box center [105, 323] width 14 height 14
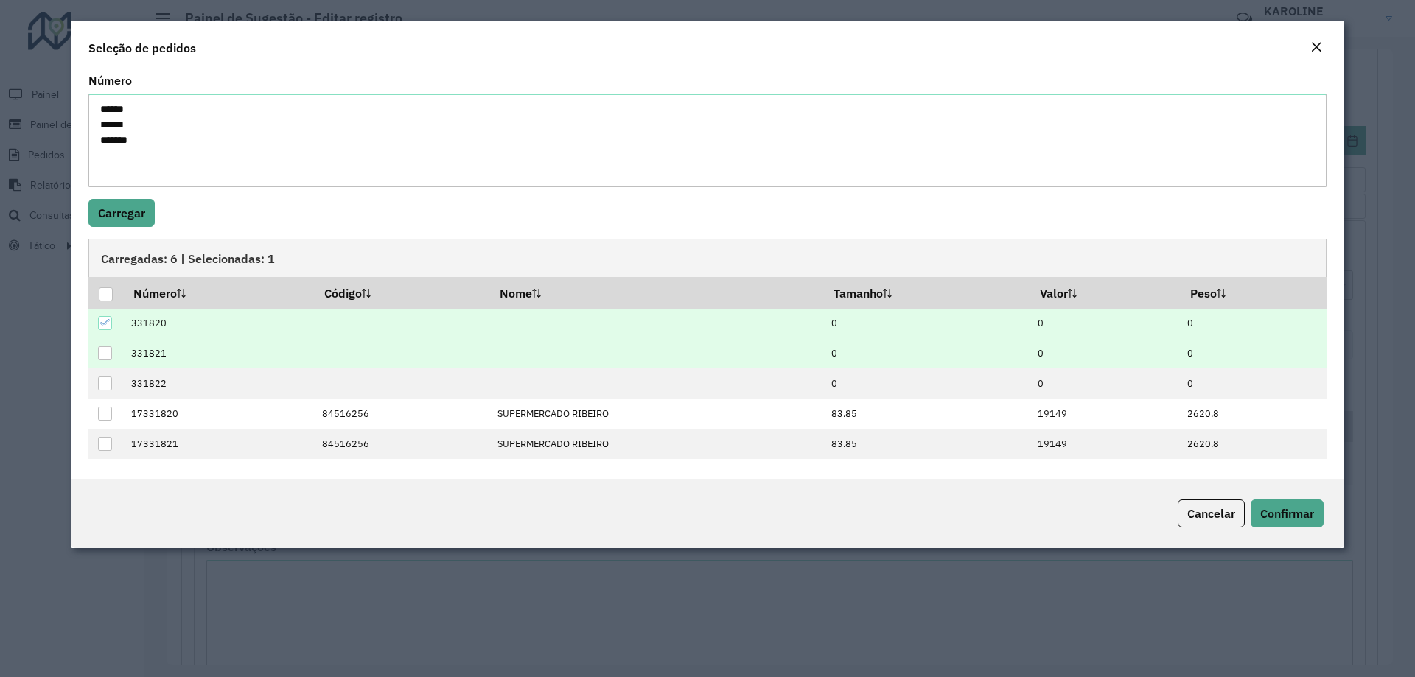
click at [111, 348] on div at bounding box center [105, 353] width 14 height 14
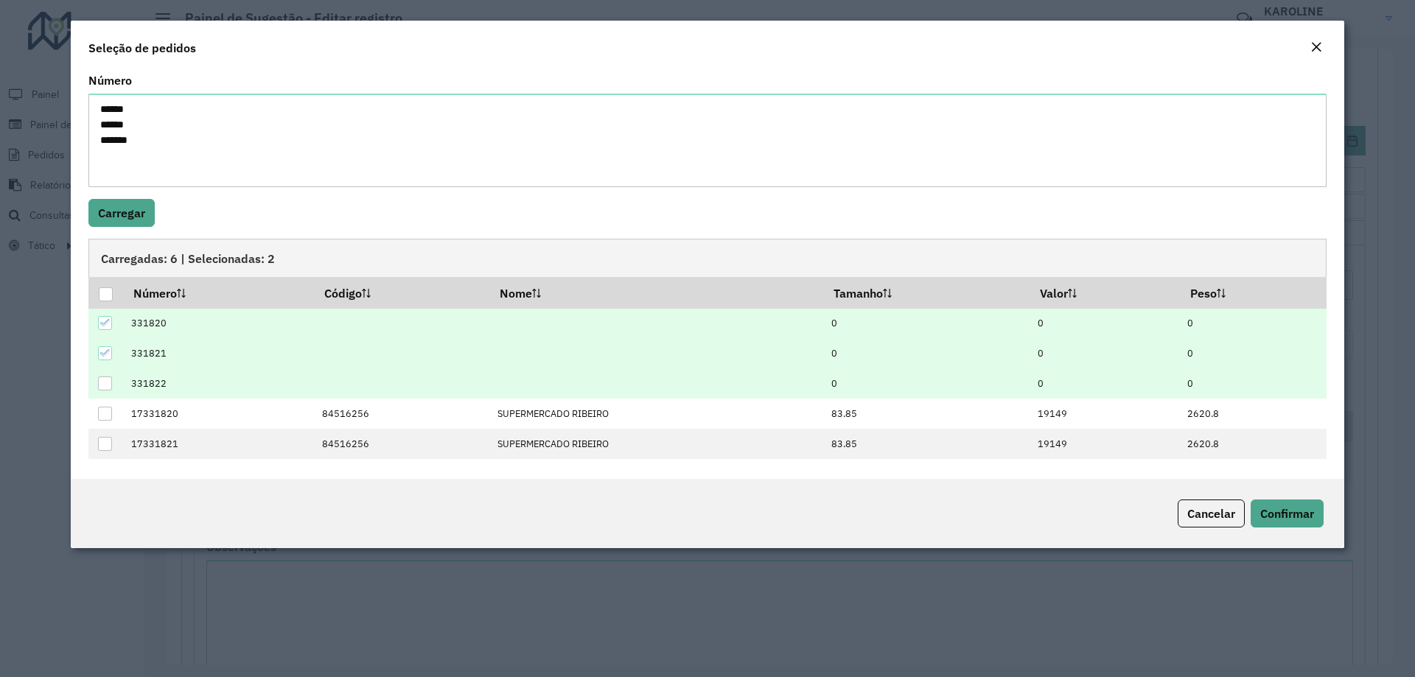
click at [107, 377] on div at bounding box center [105, 384] width 14 height 14
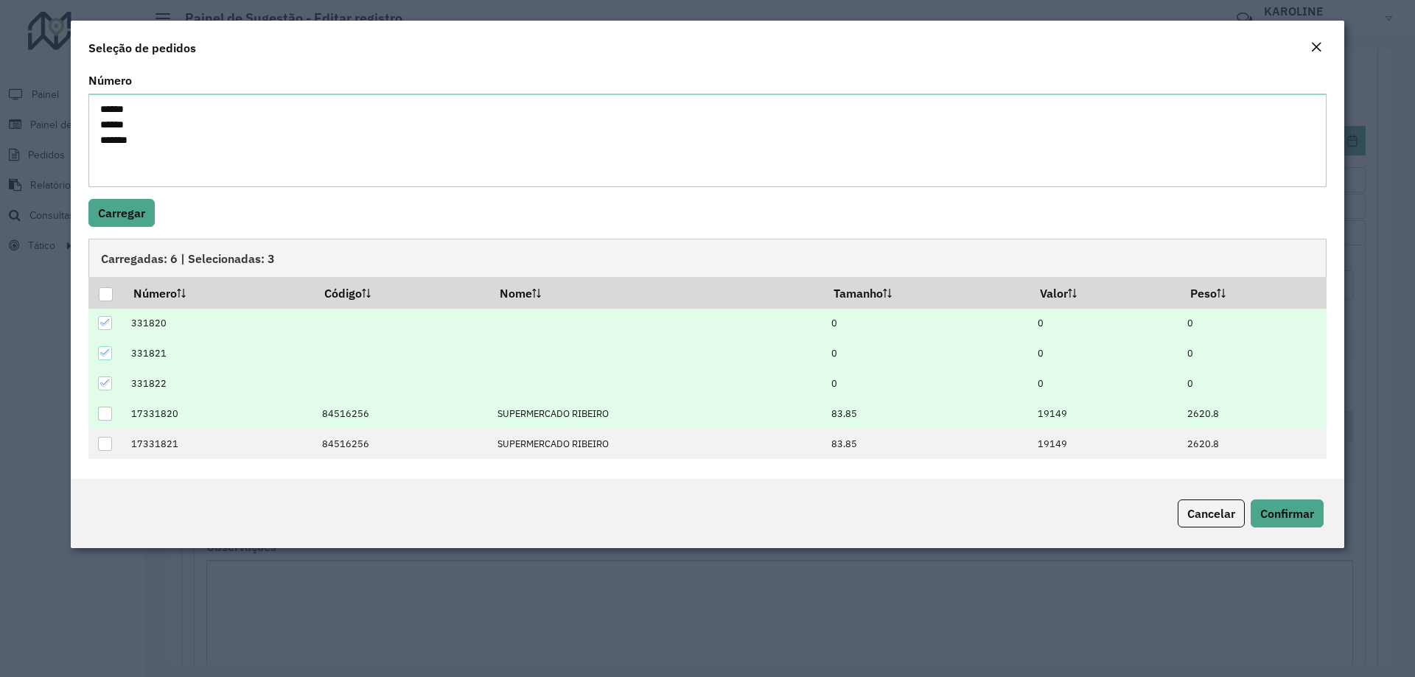
scroll to position [28, 0]
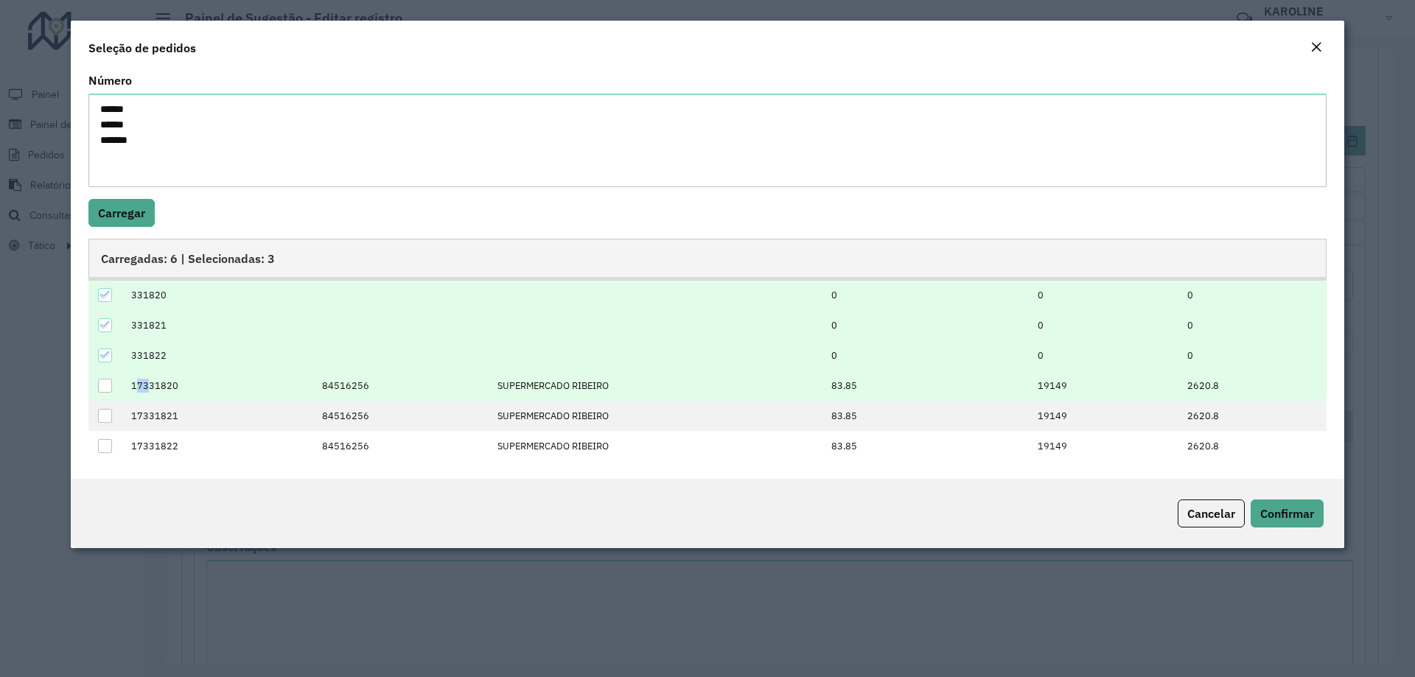
drag, startPoint x: 144, startPoint y: 388, endPoint x: 130, endPoint y: 389, distance: 13.3
click at [130, 389] on td "17331820" at bounding box center [218, 386] width 191 height 30
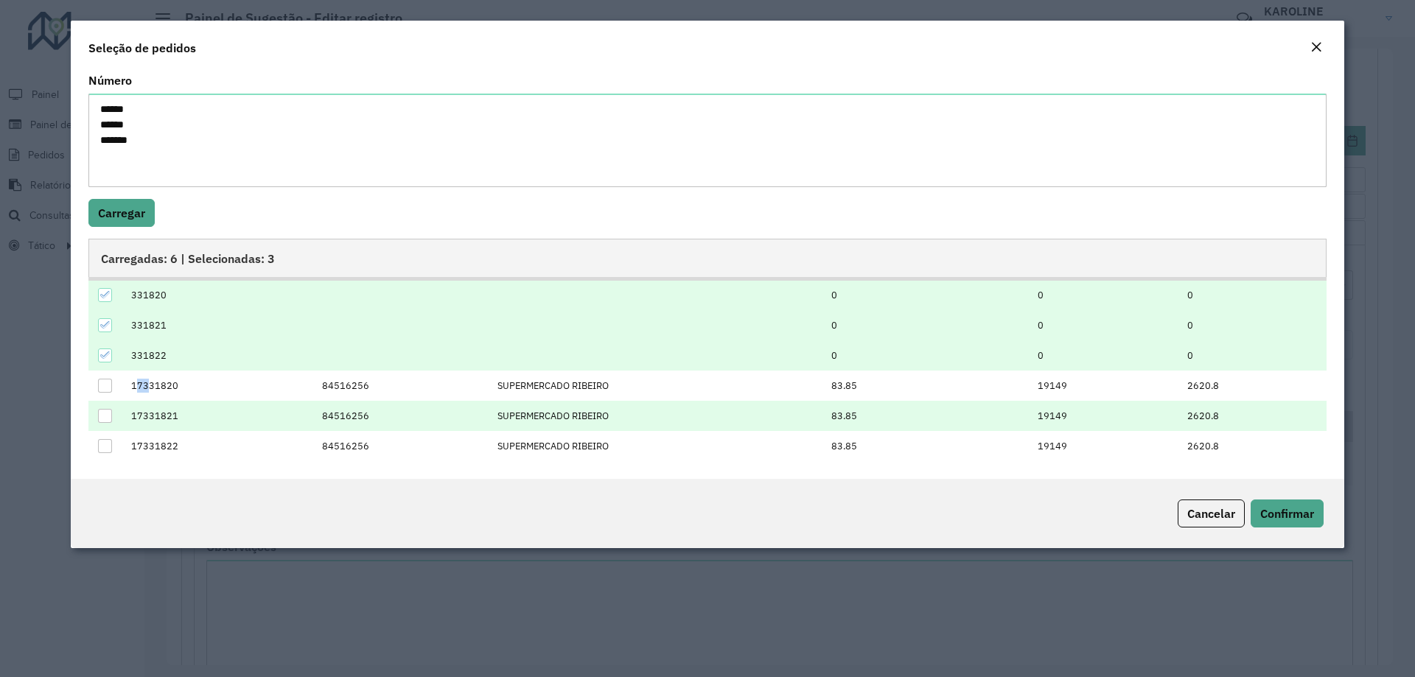
scroll to position [0, 0]
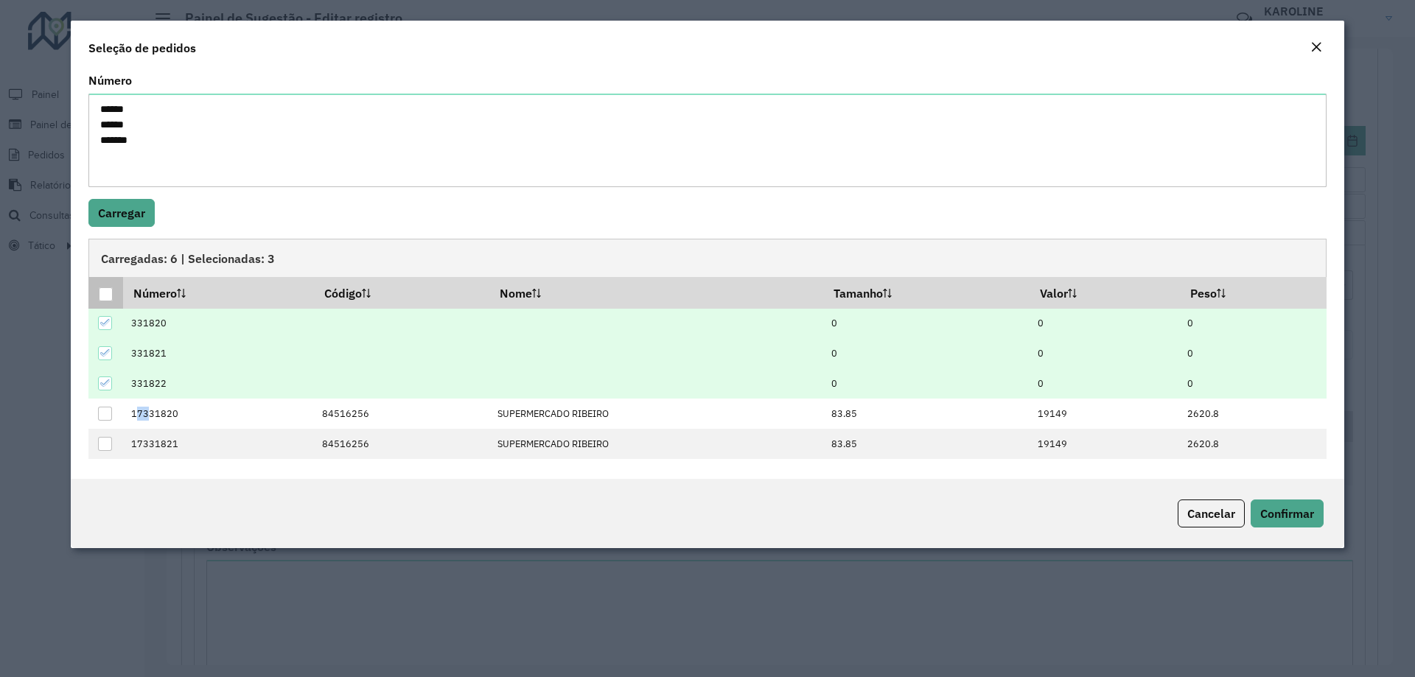
click at [100, 299] on div at bounding box center [106, 294] width 14 height 14
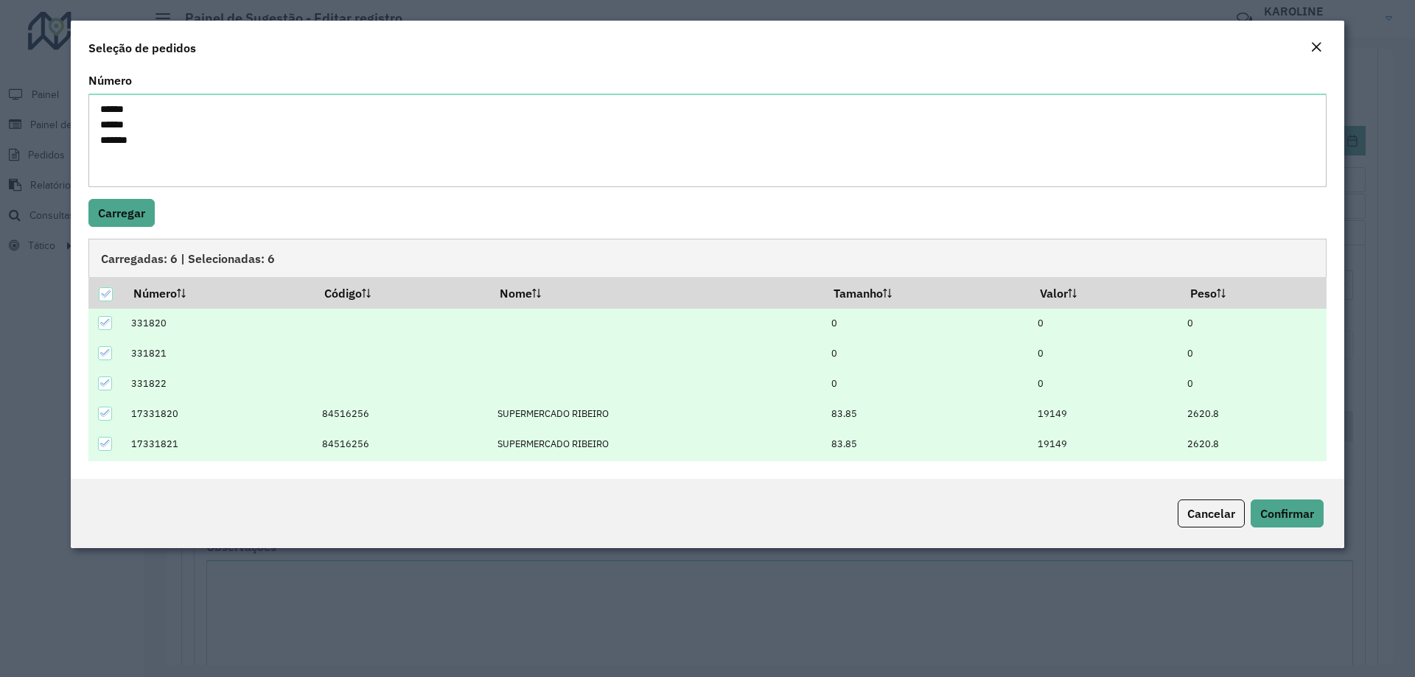
scroll to position [28, 0]
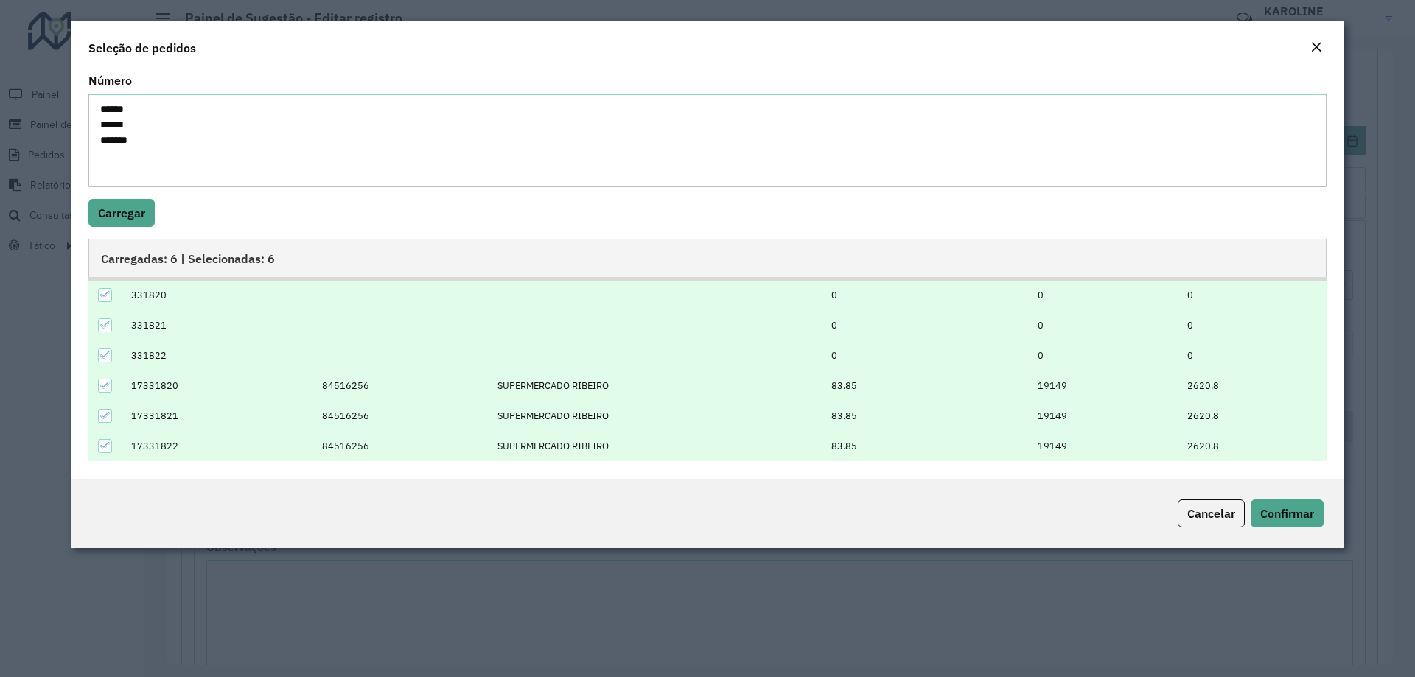
click at [107, 355] on icon at bounding box center [105, 355] width 10 height 10
click at [97, 323] on td at bounding box center [105, 325] width 35 height 30
click at [107, 294] on icon at bounding box center [105, 295] width 10 height 10
click at [98, 314] on td at bounding box center [105, 325] width 35 height 30
click at [98, 318] on div at bounding box center [105, 325] width 15 height 15
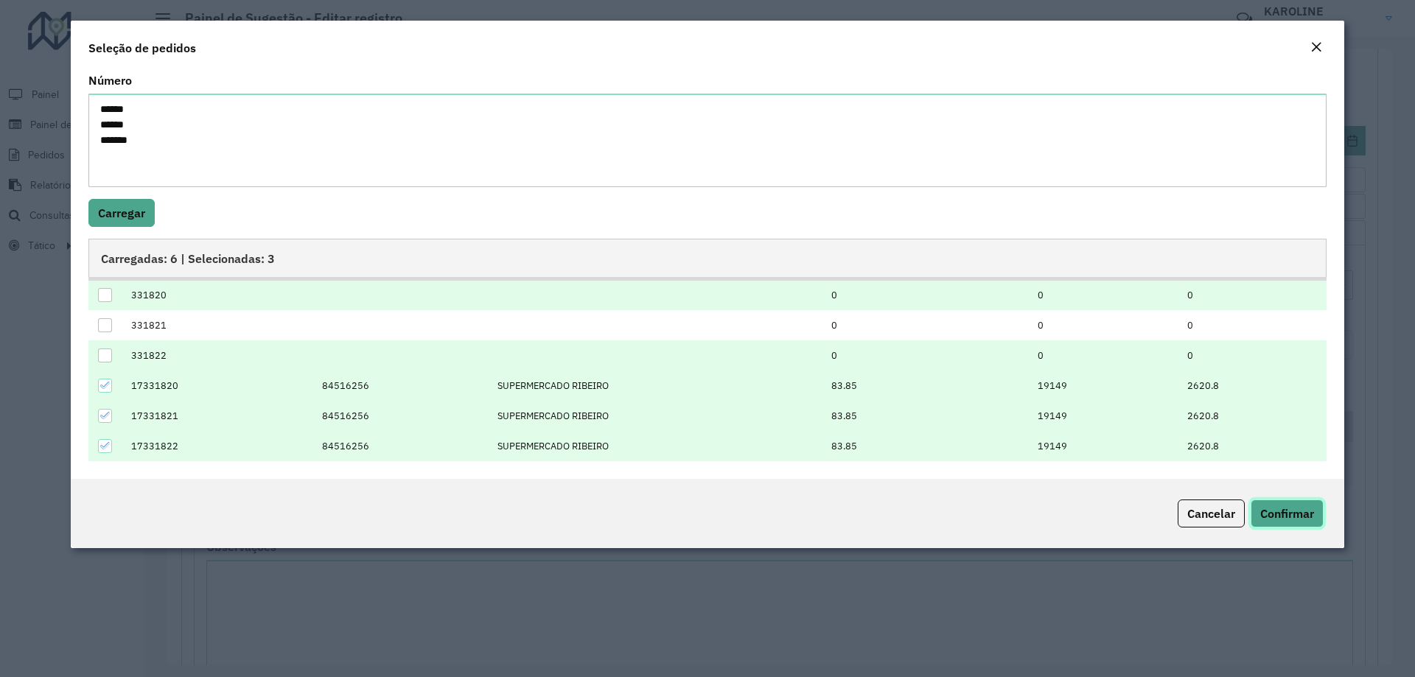
click at [1301, 513] on span "Confirmar" at bounding box center [1287, 513] width 54 height 15
type input "**********"
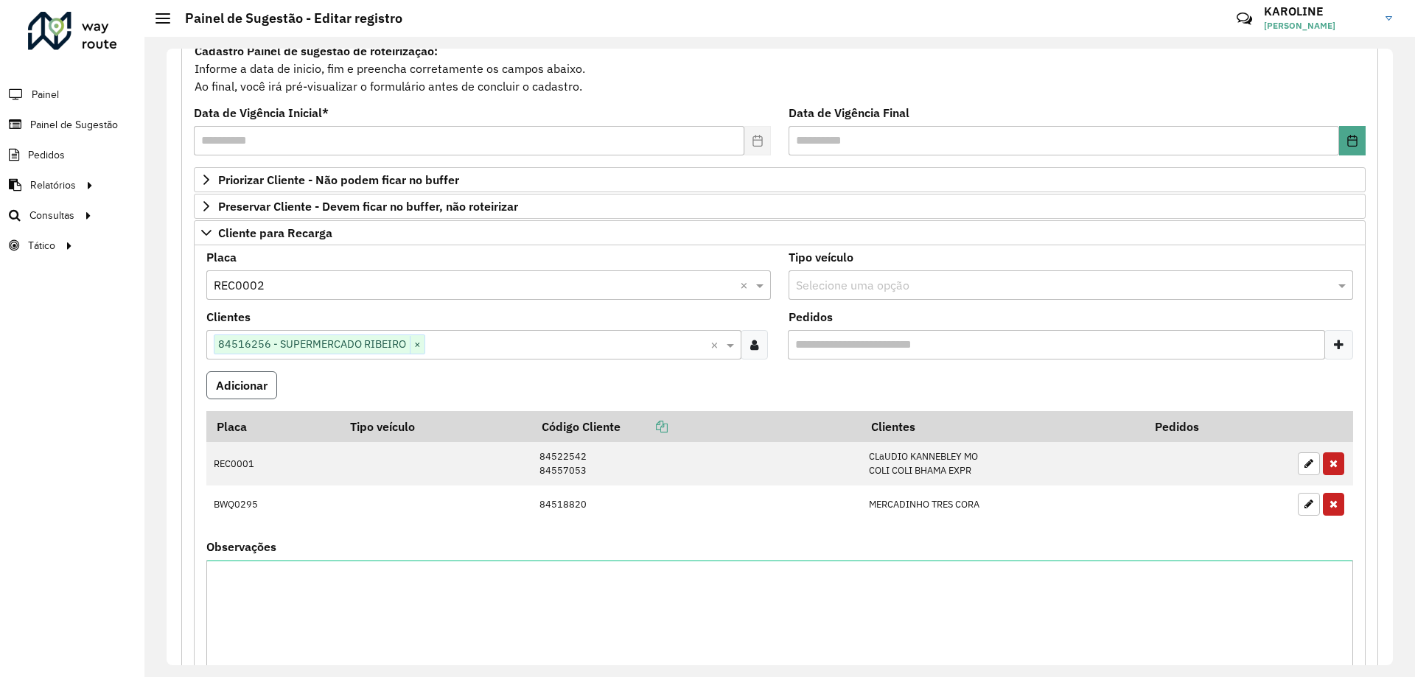
click at [273, 380] on button "Adicionar" at bounding box center [241, 385] width 71 height 28
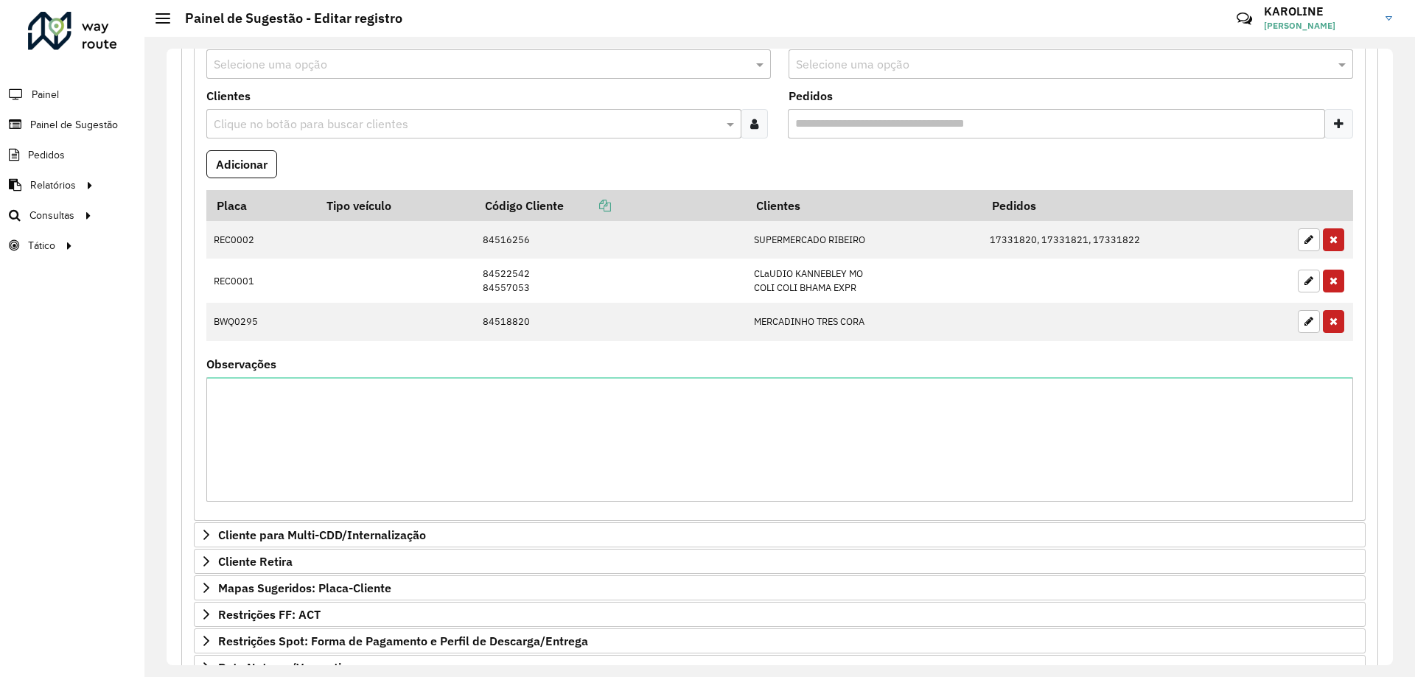
scroll to position [555, 0]
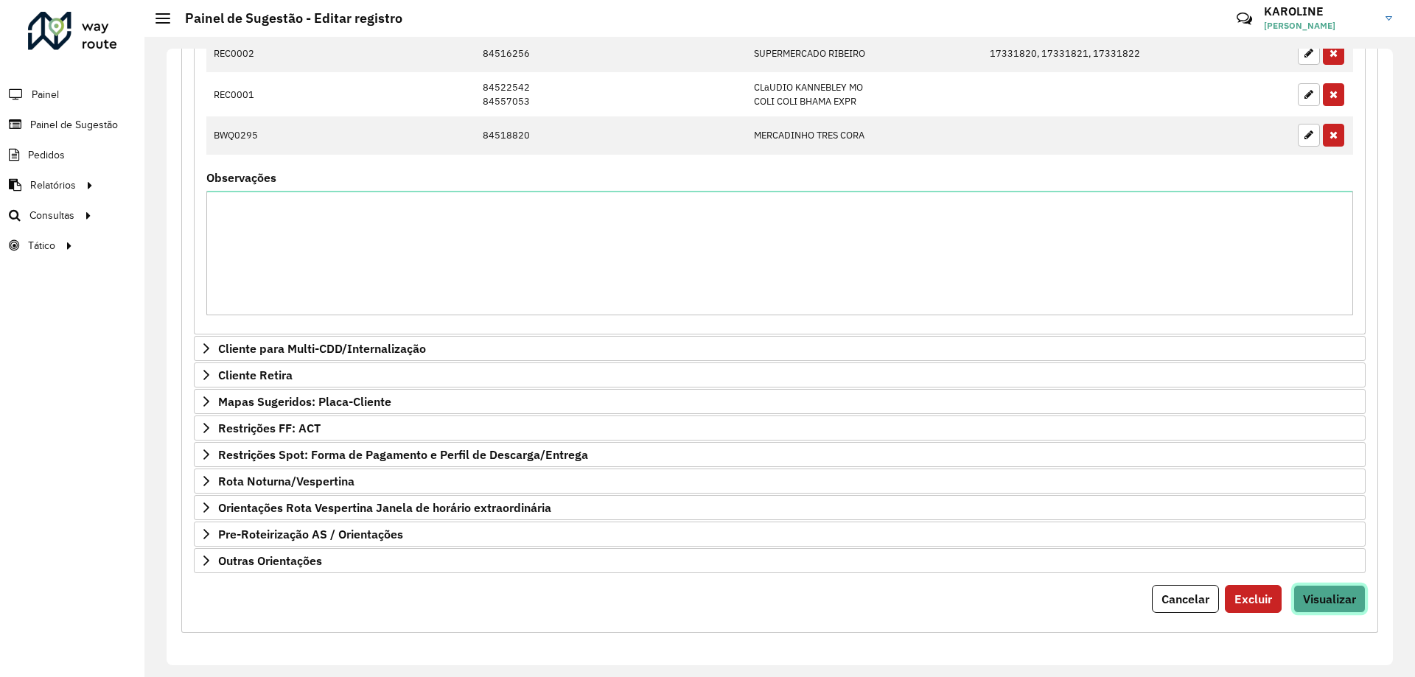
click at [1356, 602] on button "Visualizar" at bounding box center [1330, 599] width 72 height 28
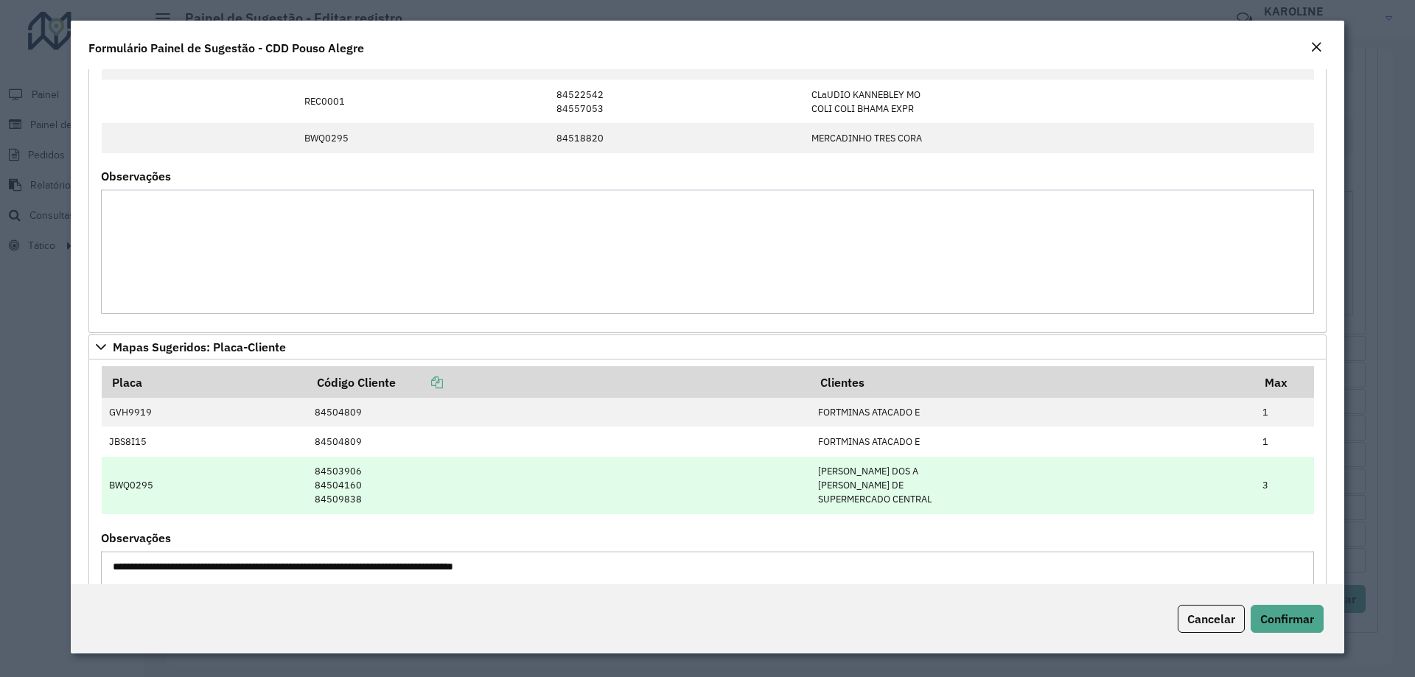
scroll to position [0, 0]
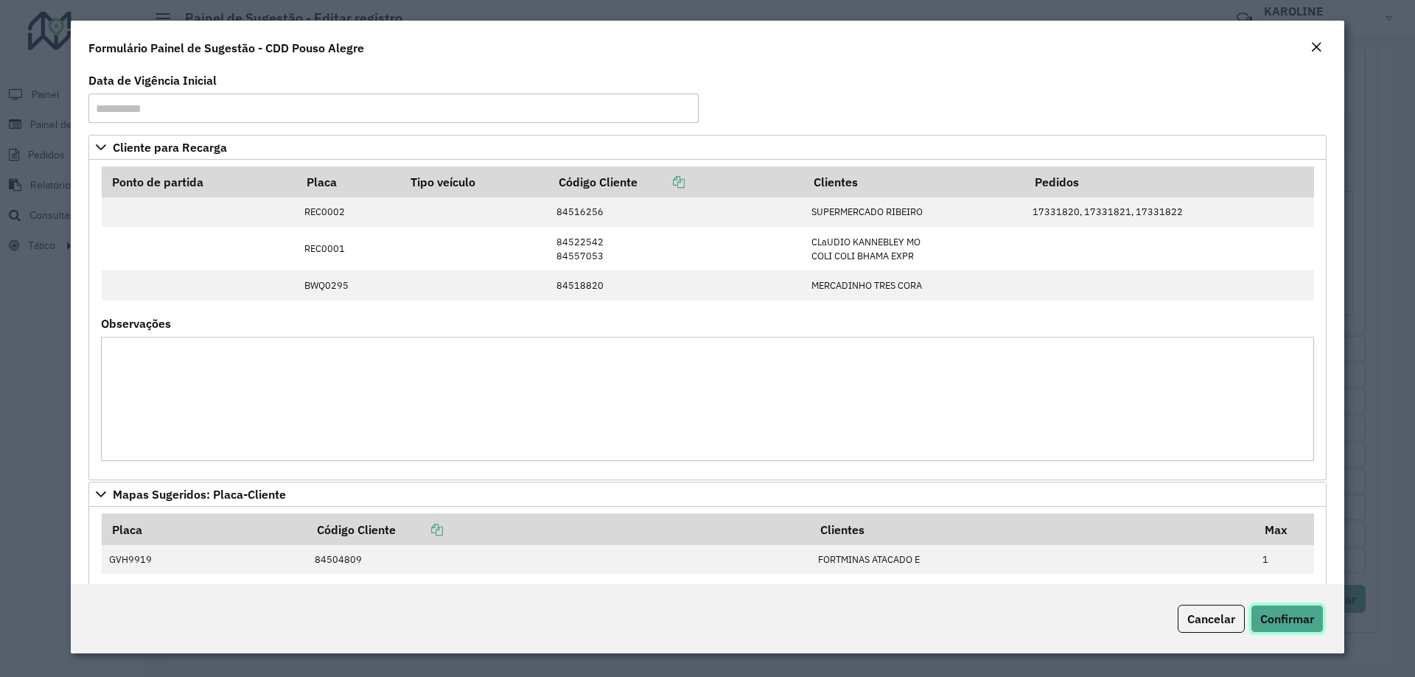
click at [1299, 626] on span "Confirmar" at bounding box center [1287, 619] width 54 height 15
